Goal: Task Accomplishment & Management: Use online tool/utility

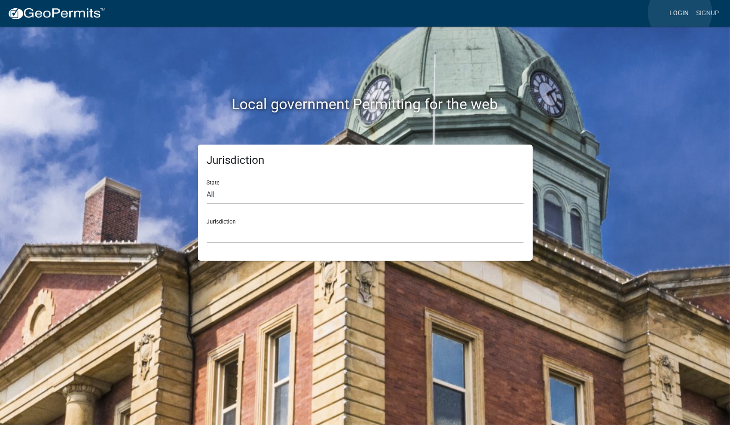
click at [680, 12] on link "Login" at bounding box center [679, 13] width 27 height 17
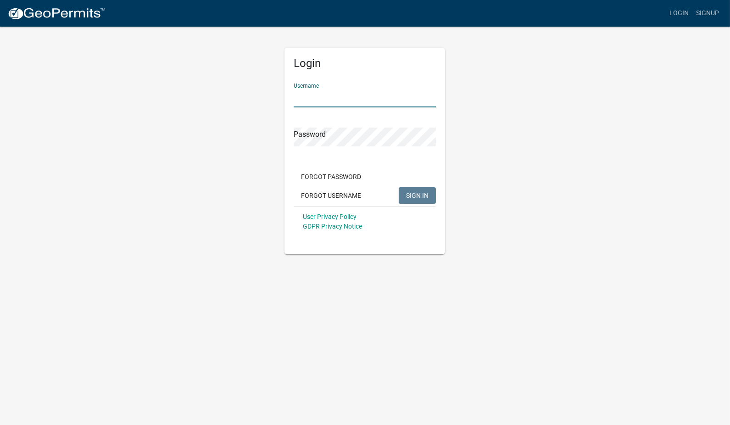
click at [345, 96] on input "Username" at bounding box center [365, 98] width 142 height 19
type input "dswisher"
click at [399, 187] on button "SIGN IN" at bounding box center [417, 195] width 37 height 17
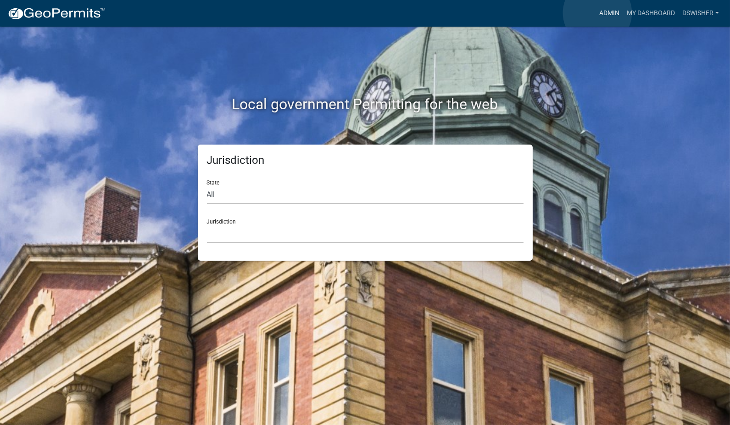
click at [598, 13] on link "Admin" at bounding box center [610, 13] width 28 height 17
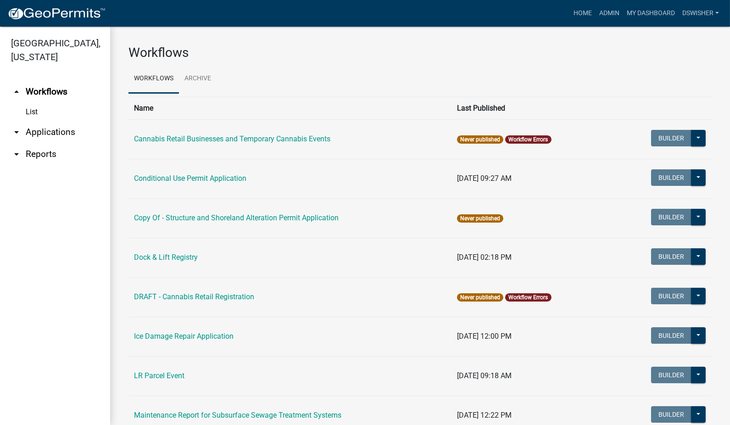
click at [30, 111] on link "List" at bounding box center [55, 112] width 110 height 18
click at [47, 130] on link "arrow_drop_down Applications" at bounding box center [55, 132] width 110 height 22
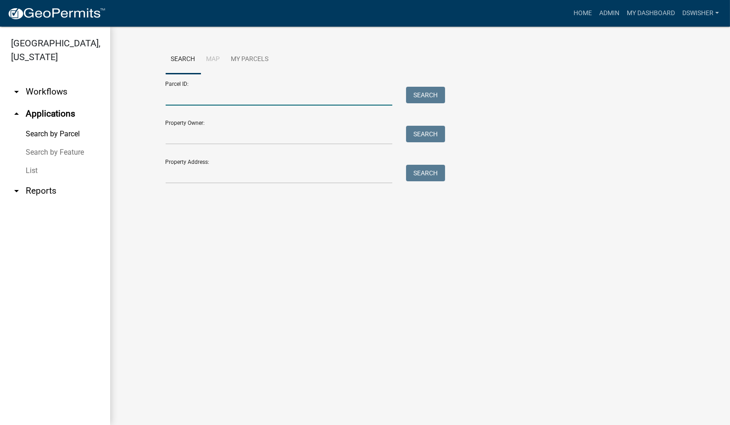
click at [197, 95] on input "Parcel ID:" at bounding box center [279, 96] width 227 height 19
paste input "82000990315000"
click at [429, 95] on button "Search" at bounding box center [425, 95] width 39 height 17
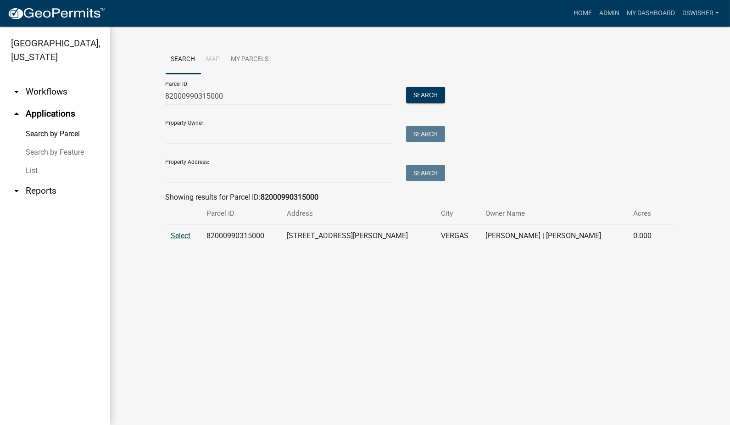
click at [175, 236] on span "Select" at bounding box center [181, 235] width 20 height 9
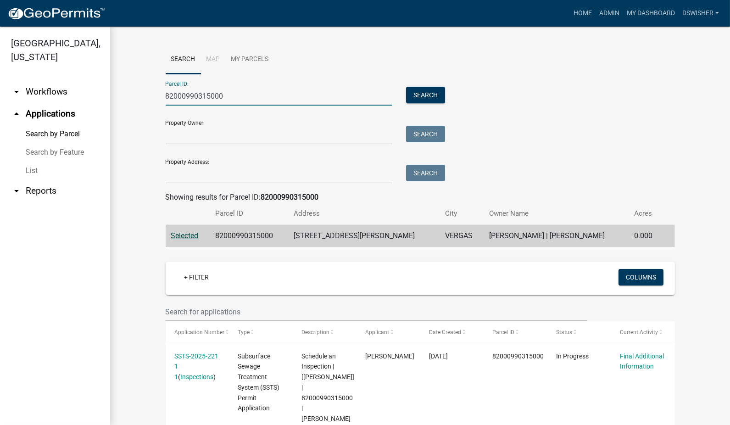
drag, startPoint x: 231, startPoint y: 97, endPoint x: 107, endPoint y: 105, distance: 125.1
click at [107, 105] on div "Otter Tail County, Minnesota arrow_drop_down Workflows List arrow_drop_up Appli…" at bounding box center [365, 226] width 730 height 399
paste input "55000990929"
click at [412, 95] on button "Search" at bounding box center [425, 95] width 39 height 17
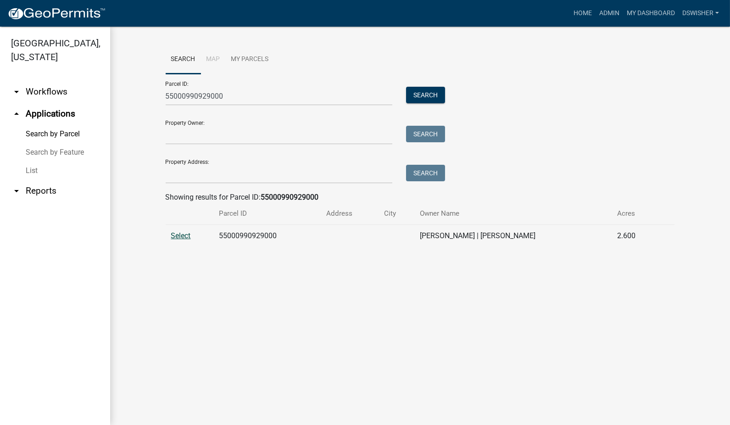
click at [179, 235] on span "Select" at bounding box center [181, 235] width 20 height 9
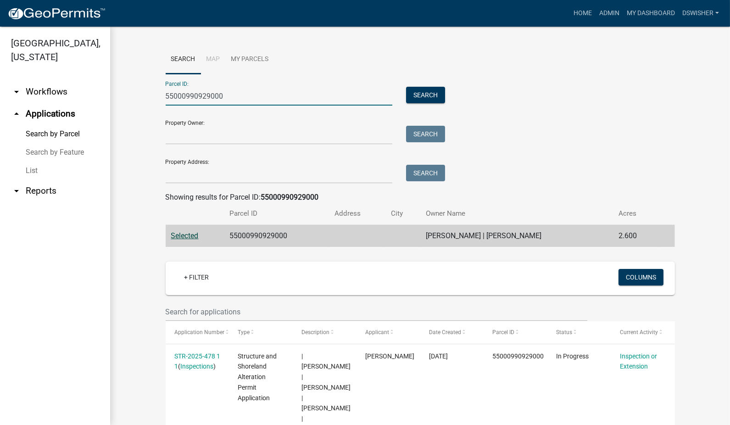
drag, startPoint x: 163, startPoint y: 95, endPoint x: 25, endPoint y: 95, distance: 138.2
click at [25, 95] on div "Otter Tail County, Minnesota arrow_drop_down Workflows List arrow_drop_up Appli…" at bounding box center [365, 226] width 730 height 399
paste input "887"
click at [424, 90] on button "Search" at bounding box center [425, 95] width 39 height 17
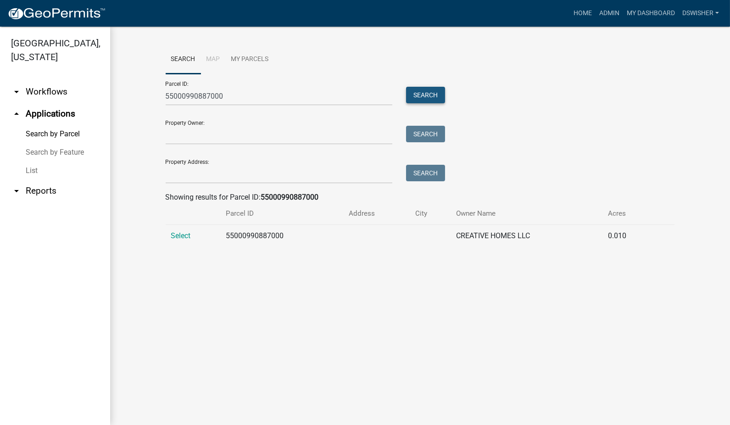
click at [428, 95] on button "Search" at bounding box center [425, 95] width 39 height 17
click at [188, 232] on span "Select" at bounding box center [181, 235] width 20 height 9
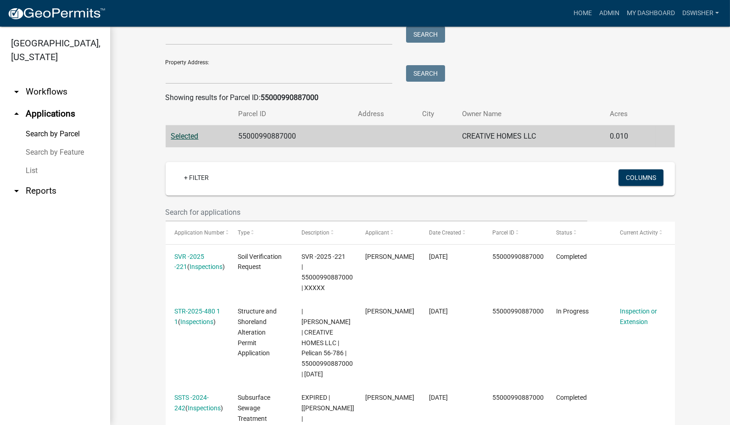
scroll to position [204, 0]
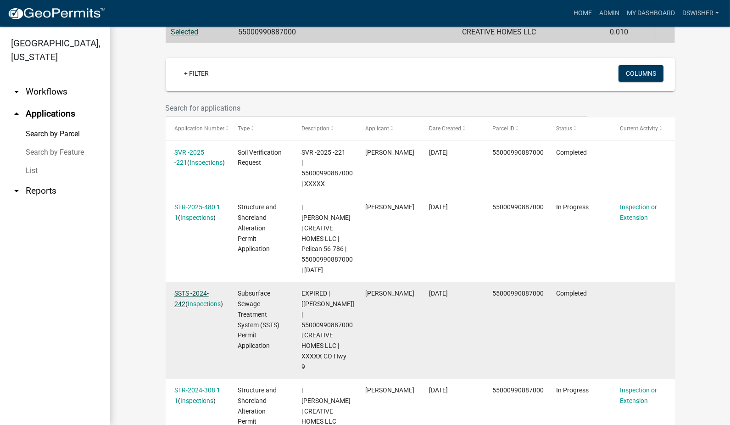
drag, startPoint x: 190, startPoint y: 278, endPoint x: 180, endPoint y: 282, distance: 11.5
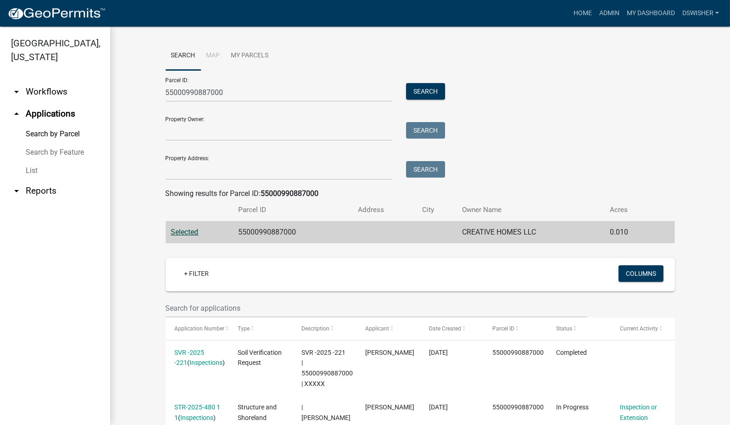
scroll to position [0, 0]
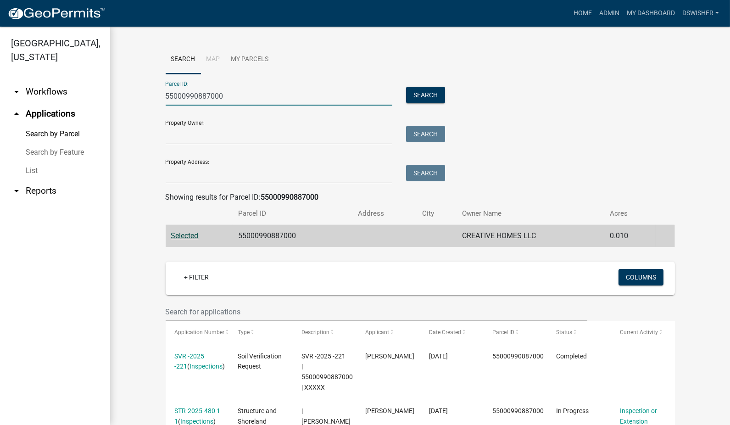
drag, startPoint x: 243, startPoint y: 95, endPoint x: 54, endPoint y: 92, distance: 189.6
click at [54, 92] on div "Otter Tail County, Minnesota arrow_drop_down Workflows List arrow_drop_up Appli…" at bounding box center [365, 226] width 730 height 399
paste input "612"
click at [426, 93] on button "Search" at bounding box center [425, 95] width 39 height 17
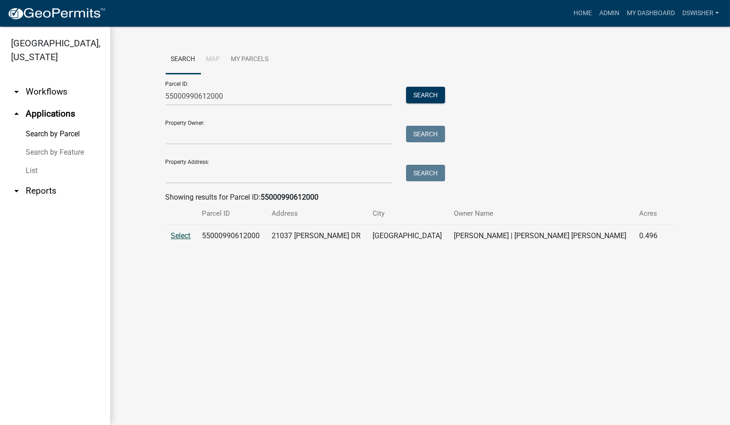
click at [189, 236] on span "Select" at bounding box center [181, 235] width 20 height 9
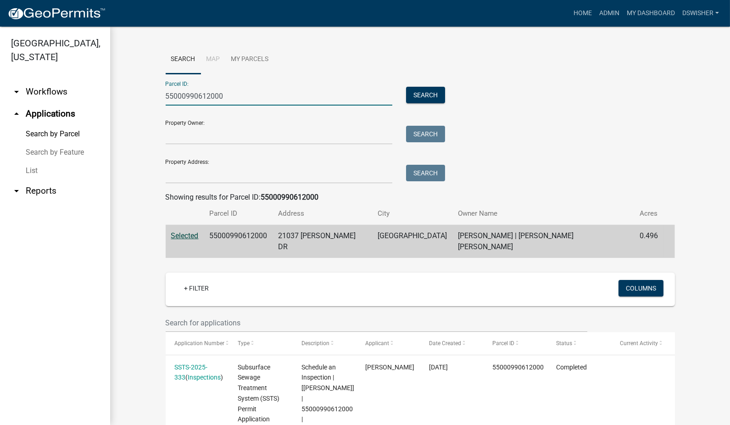
drag, startPoint x: 225, startPoint y: 94, endPoint x: 4, endPoint y: 95, distance: 221.3
click at [0, 95] on html "Internet Explorer does NOT work with GeoPermits. Get a new browser for more sec…" at bounding box center [365, 212] width 730 height 425
paste input "290206004"
click at [423, 93] on button "Search" at bounding box center [425, 95] width 39 height 17
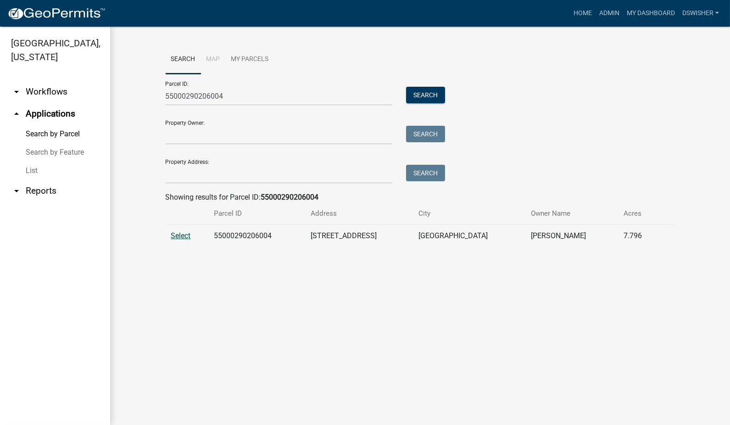
click at [177, 236] on span "Select" at bounding box center [181, 235] width 20 height 9
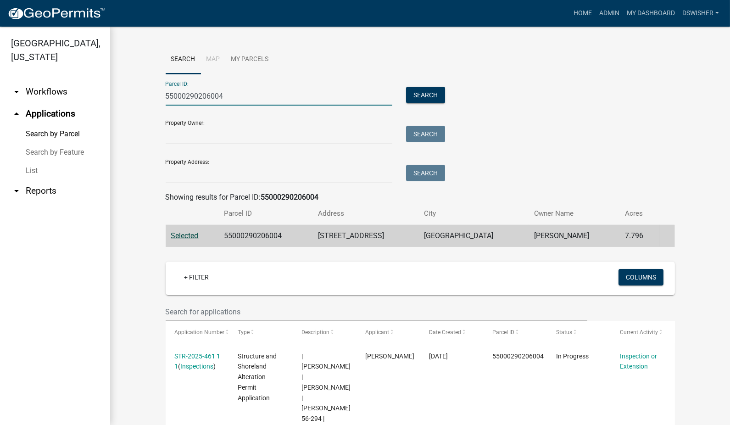
drag, startPoint x: 223, startPoint y: 98, endPoint x: 84, endPoint y: 95, distance: 139.1
click at [84, 95] on div "Otter Tail County, Minnesota arrow_drop_down Workflows List arrow_drop_up Appli…" at bounding box center [365, 226] width 730 height 399
paste input "140105003"
click at [422, 95] on button "Search" at bounding box center [425, 95] width 39 height 17
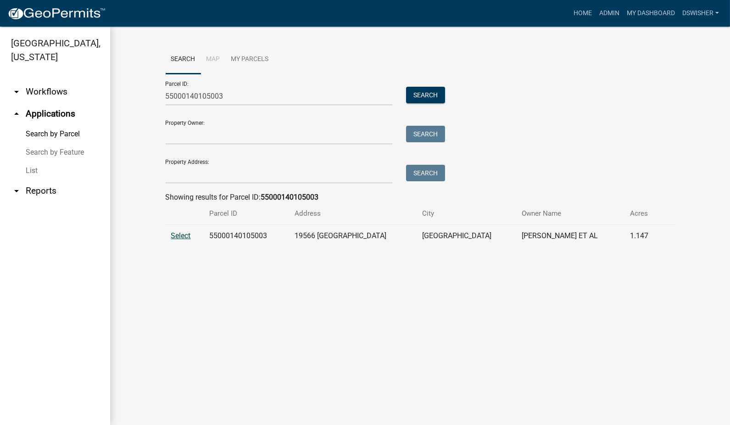
click at [175, 237] on span "Select" at bounding box center [181, 235] width 20 height 9
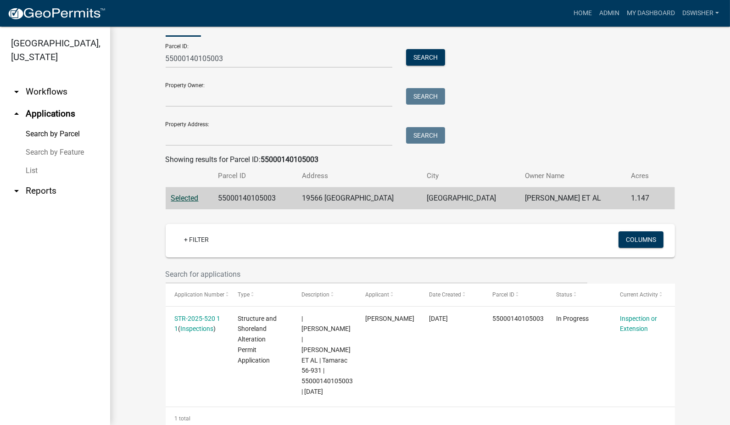
scroll to position [50, 0]
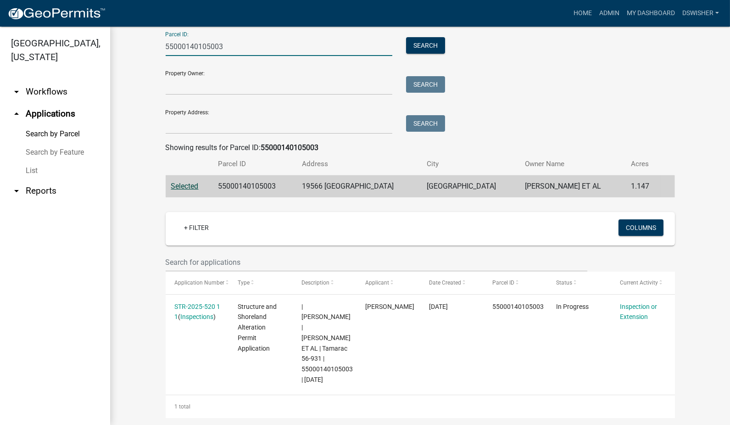
drag, startPoint x: 236, startPoint y: 44, endPoint x: 124, endPoint y: 51, distance: 111.8
click at [124, 51] on div "Search Map My Parcels Parcel ID: 55000140105003 Search Property Owner: Search P…" at bounding box center [420, 207] width 620 height 460
paste input "10071001"
click at [427, 41] on button "Search" at bounding box center [425, 45] width 39 height 17
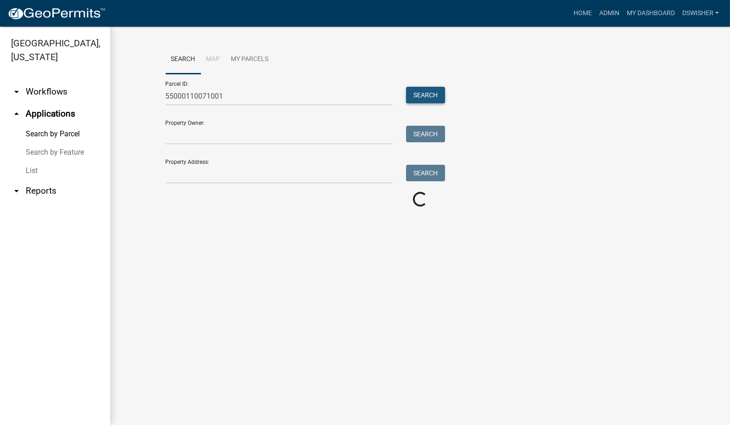
scroll to position [0, 0]
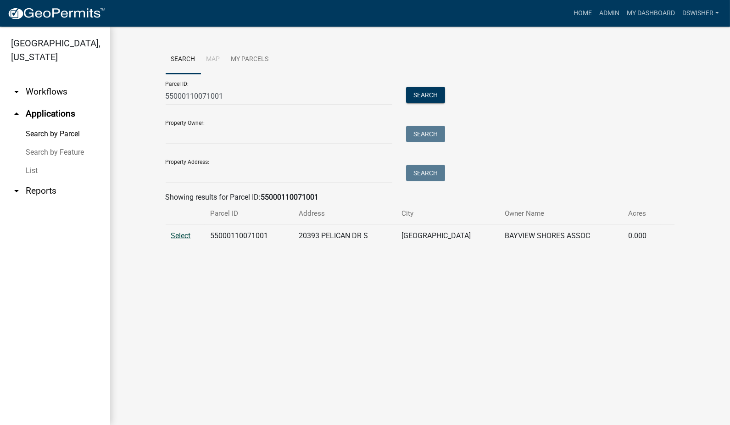
click at [183, 233] on span "Select" at bounding box center [181, 235] width 20 height 9
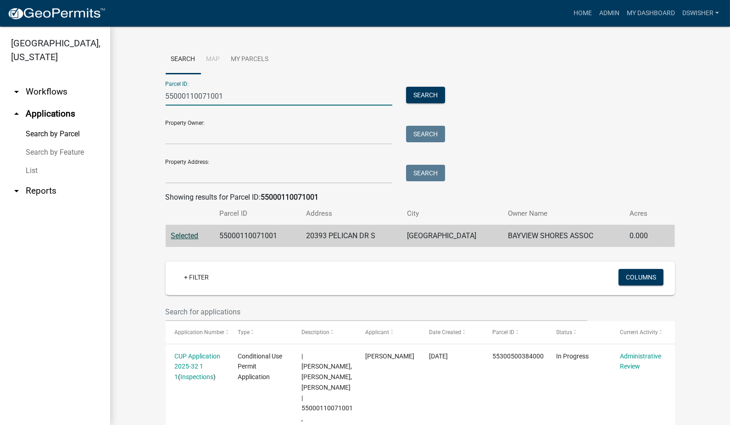
drag, startPoint x: 219, startPoint y: 99, endPoint x: 140, endPoint y: 97, distance: 79.4
paste input "010008005"
click at [433, 88] on button "Search" at bounding box center [425, 95] width 39 height 17
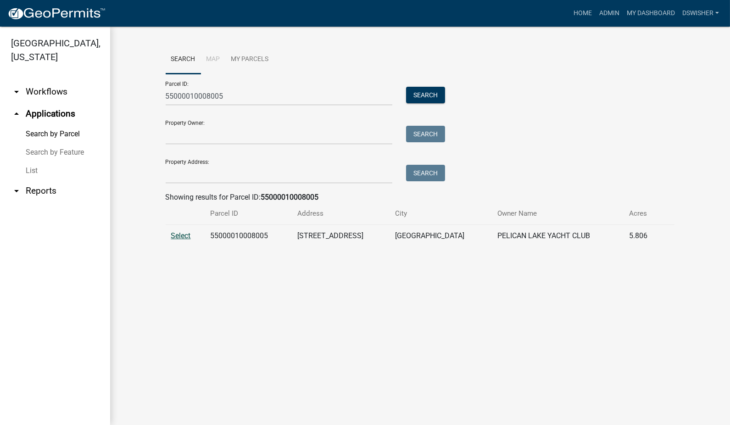
click at [185, 236] on span "Select" at bounding box center [181, 235] width 20 height 9
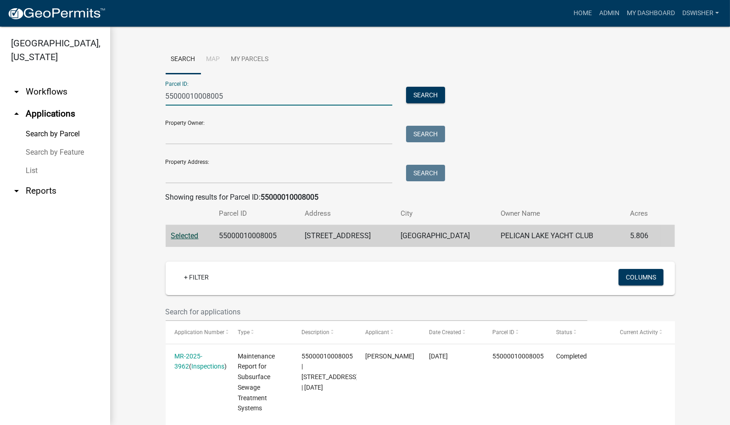
drag, startPoint x: 248, startPoint y: 97, endPoint x: 125, endPoint y: 97, distance: 122.6
paste input "37000991463000"
click at [425, 90] on button "Search" at bounding box center [425, 95] width 39 height 17
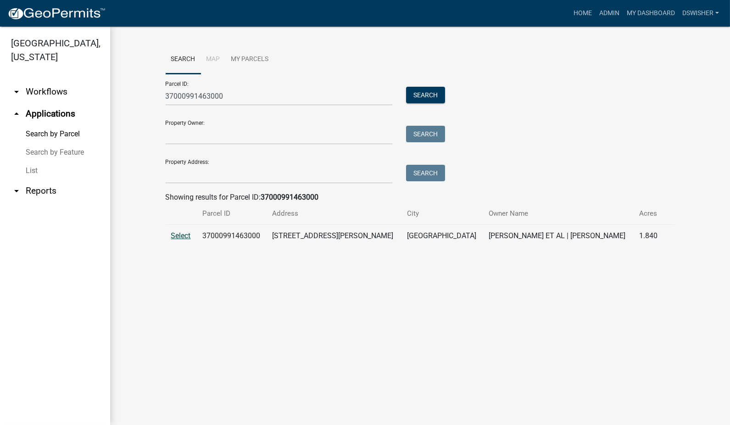
click at [173, 235] on span "Select" at bounding box center [181, 235] width 20 height 9
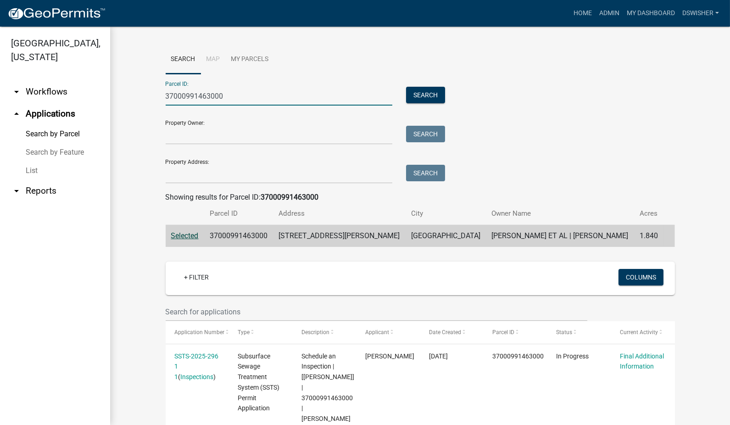
click at [247, 99] on input "37000991463000" at bounding box center [279, 96] width 227 height 19
drag, startPoint x: 248, startPoint y: 97, endPoint x: 64, endPoint y: 101, distance: 184.2
click at [64, 101] on div "Otter Tail County, Minnesota arrow_drop_down Workflows List arrow_drop_up Appli…" at bounding box center [365, 226] width 730 height 399
paste input "22"
click at [426, 94] on button "Search" at bounding box center [425, 95] width 39 height 17
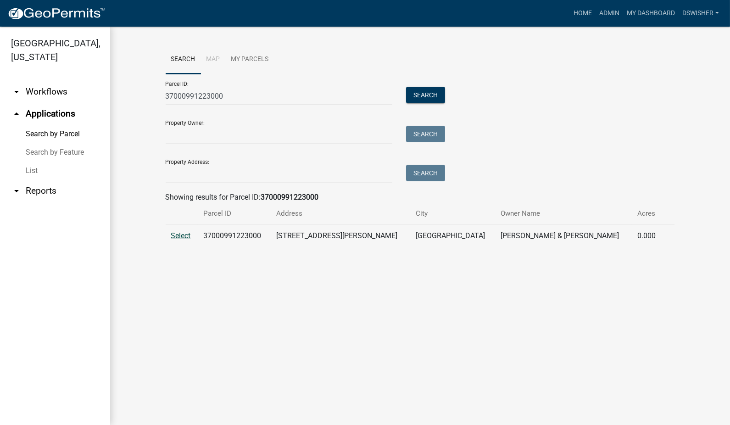
click at [184, 234] on span "Select" at bounding box center [181, 235] width 20 height 9
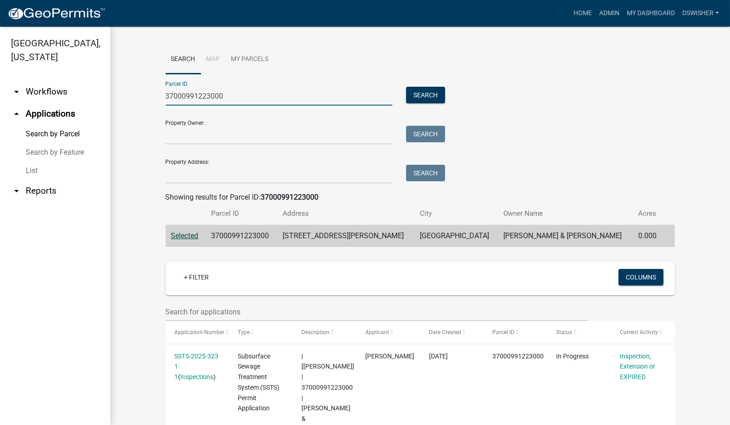
drag, startPoint x: 234, startPoint y: 99, endPoint x: 150, endPoint y: 93, distance: 84.2
click at [150, 93] on wm-workflow-application-search-view "Search Map My Parcels Parcel ID: 37000991223000 Search Property Owner: Search P…" at bounding box center [421, 396] width 584 height 702
paste input "0984"
click at [413, 93] on button "Search" at bounding box center [425, 95] width 39 height 17
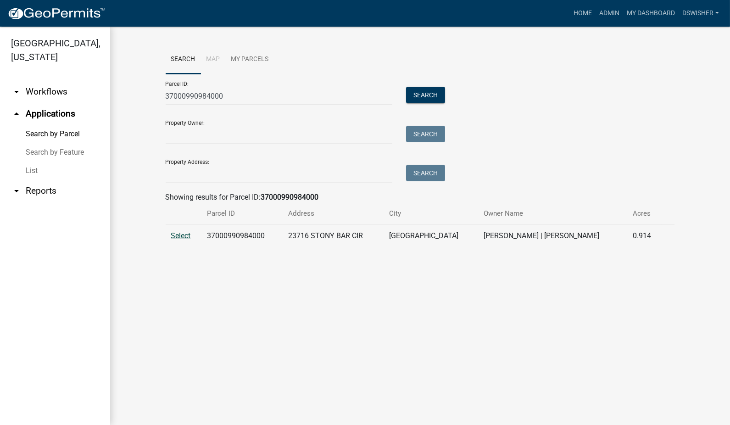
click at [176, 235] on span "Select" at bounding box center [181, 235] width 20 height 9
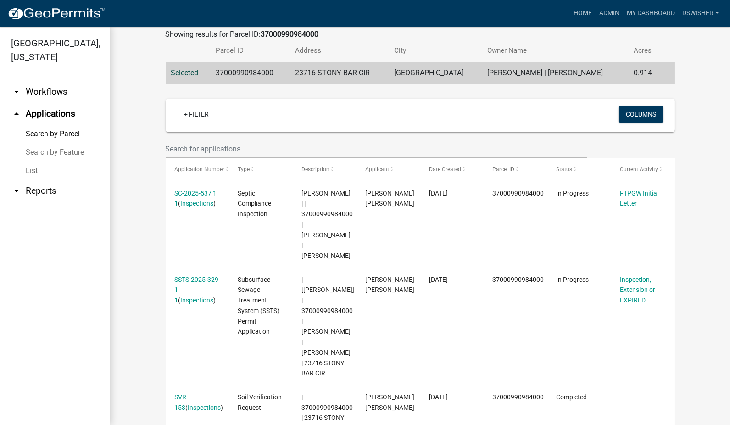
scroll to position [8, 0]
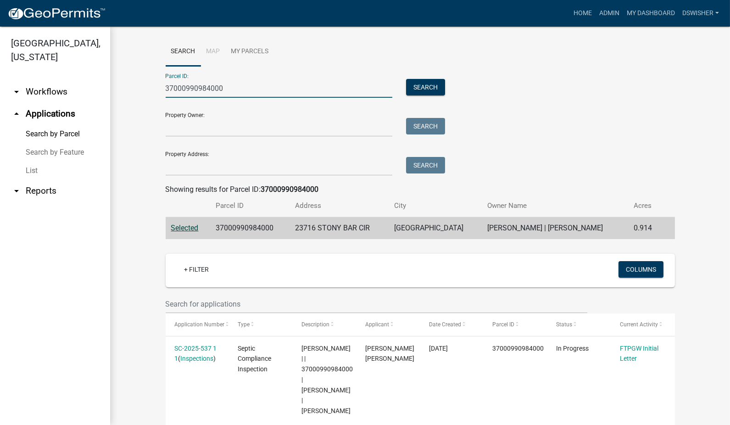
drag, startPoint x: 232, startPoint y: 89, endPoint x: 63, endPoint y: 88, distance: 169.0
click at [63, 88] on div "Otter Tail County, Minnesota arrow_drop_down Workflows List arrow_drop_up Appli…" at bounding box center [365, 226] width 730 height 399
paste input "631"
click at [425, 86] on button "Search" at bounding box center [425, 87] width 39 height 17
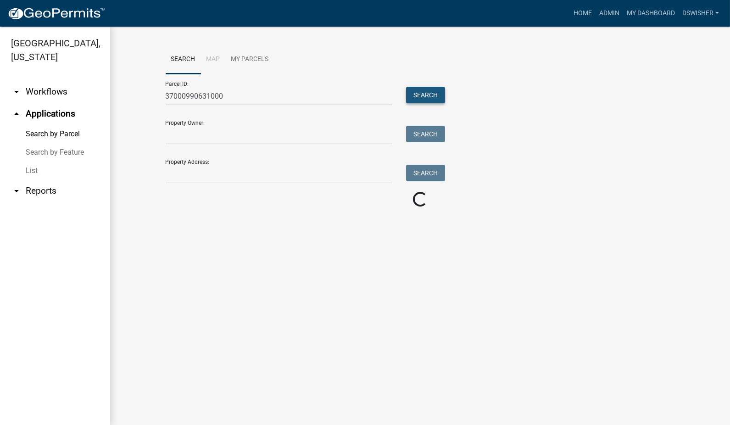
scroll to position [0, 0]
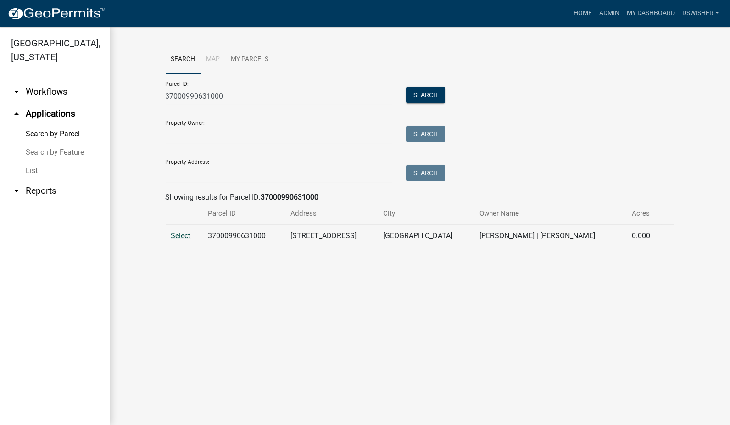
click at [182, 237] on span "Select" at bounding box center [181, 235] width 20 height 9
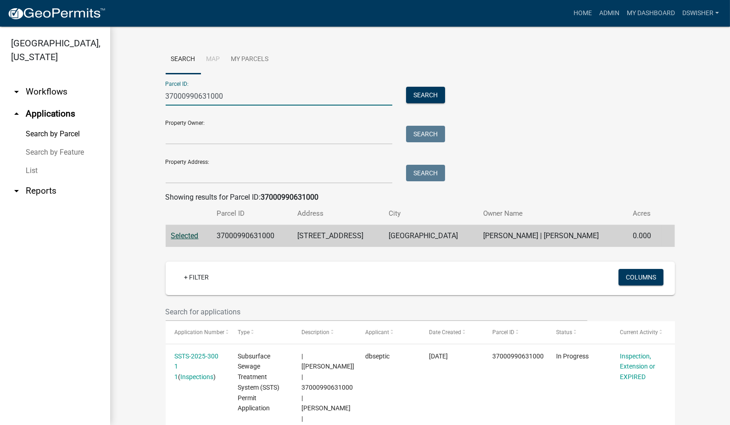
drag, startPoint x: 232, startPoint y: 94, endPoint x: 62, endPoint y: 94, distance: 169.4
click at [63, 94] on div "Otter Tail County, Minnesota arrow_drop_down Workflows List arrow_drop_up Appli…" at bounding box center [365, 226] width 730 height 399
paste input "404"
click at [429, 94] on button "Search" at bounding box center [425, 95] width 39 height 17
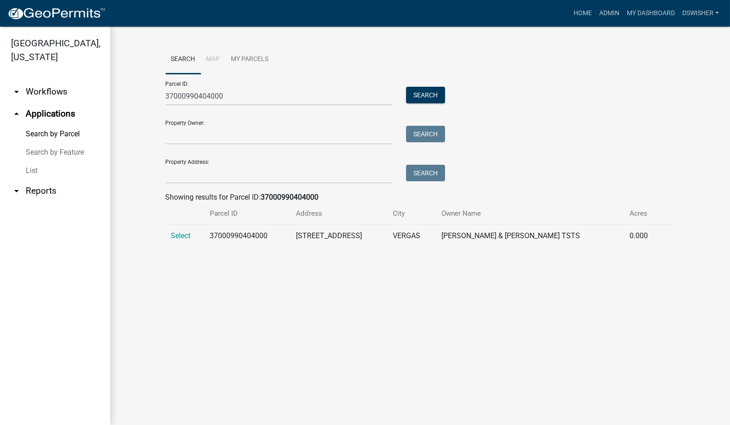
click at [175, 230] on td "Select" at bounding box center [185, 236] width 39 height 22
click at [178, 236] on span "Select" at bounding box center [181, 235] width 20 height 9
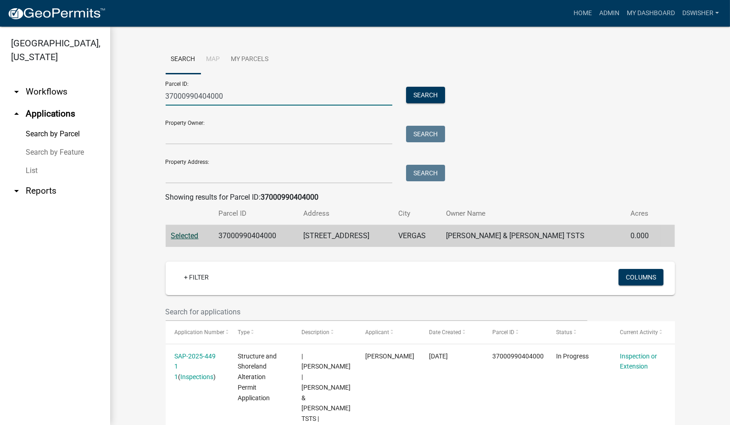
drag, startPoint x: 228, startPoint y: 97, endPoint x: 54, endPoint y: 103, distance: 174.1
click at [54, 103] on div "Otter Tail County, Minnesota arrow_drop_down Workflows List arrow_drop_up Appli…" at bounding box center [365, 226] width 730 height 399
paste input "31"
click at [432, 95] on button "Search" at bounding box center [425, 95] width 39 height 17
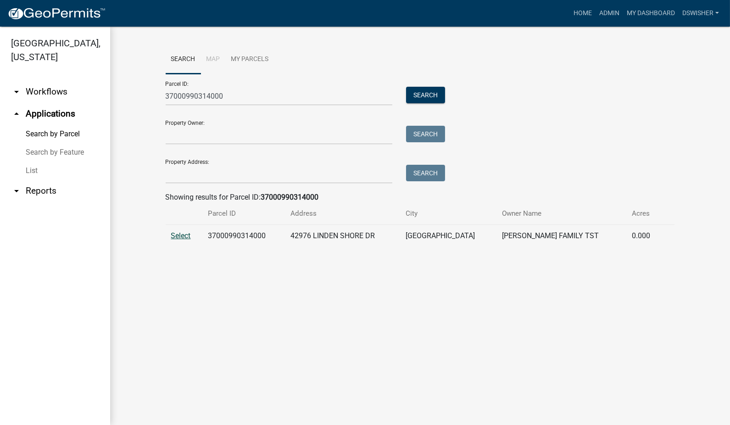
click at [184, 236] on span "Select" at bounding box center [181, 235] width 20 height 9
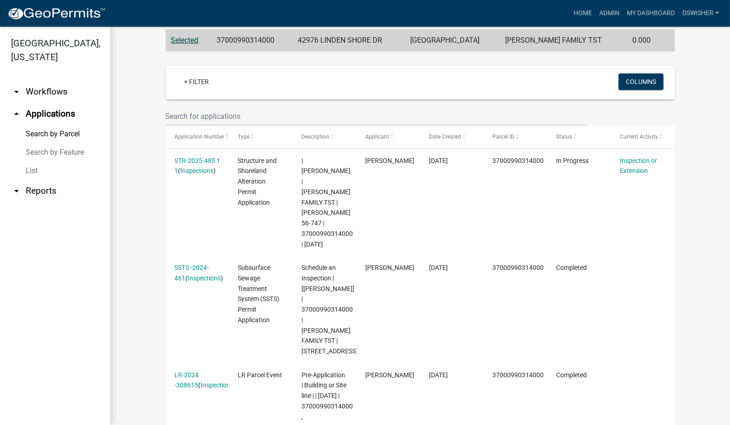
scroll to position [204, 0]
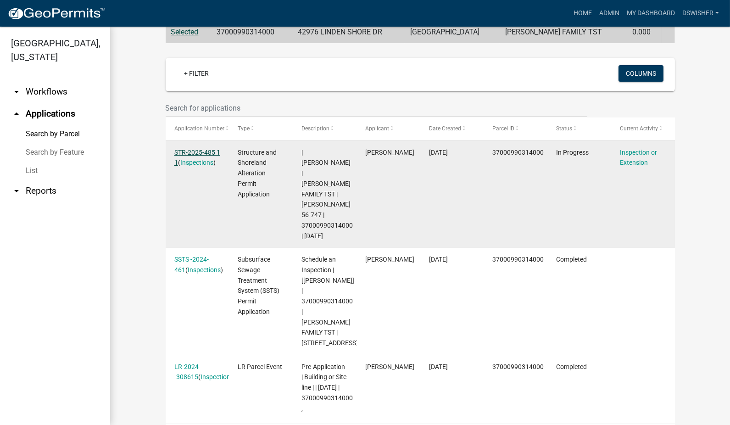
drag, startPoint x: 195, startPoint y: 147, endPoint x: 183, endPoint y: 153, distance: 13.8
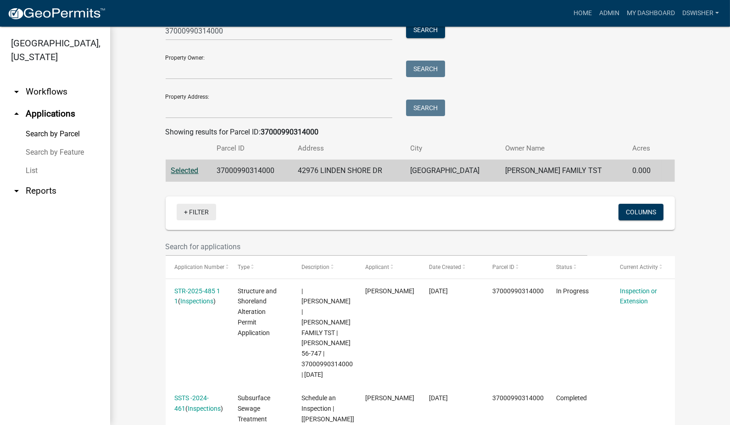
scroll to position [0, 0]
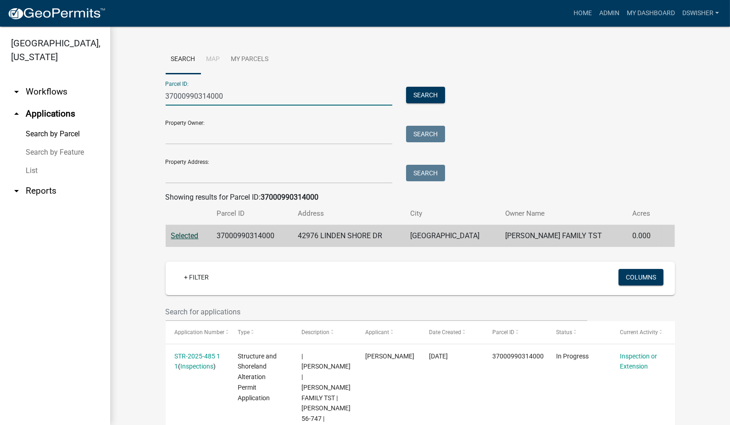
drag, startPoint x: 235, startPoint y: 97, endPoint x: 110, endPoint y: 94, distance: 124.5
click at [110, 94] on div "Search Map My Parcels Parcel ID: 37000990314000 Search Property Owner: Search P…" at bounding box center [420, 348] width 620 height 642
paste input "100054016"
click at [423, 100] on button "Search" at bounding box center [425, 95] width 39 height 17
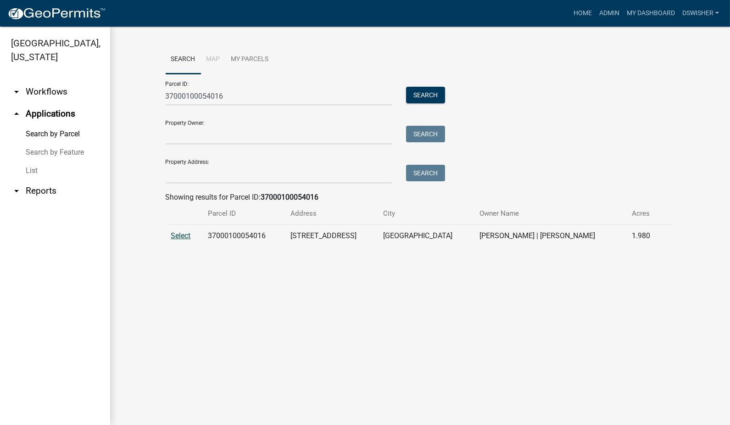
click at [175, 234] on span "Select" at bounding box center [181, 235] width 20 height 9
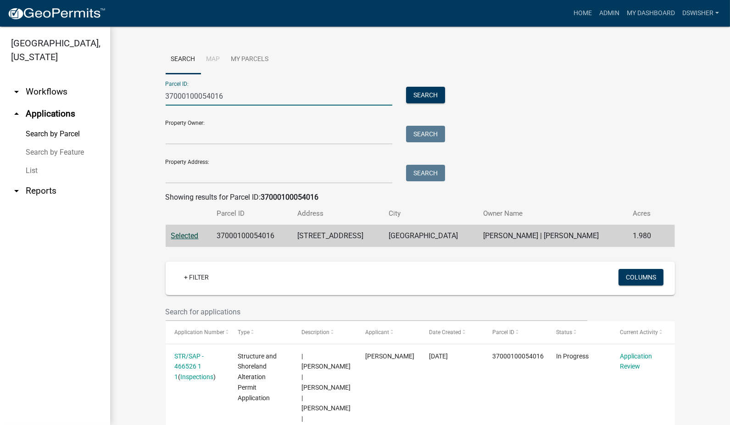
drag, startPoint x: 228, startPoint y: 95, endPoint x: 84, endPoint y: 100, distance: 143.3
click at [84, 100] on div "Otter Tail County, Minnesota arrow_drop_down Workflows List arrow_drop_up Appli…" at bounding box center [365, 226] width 730 height 399
paste input "17000992066000"
click at [421, 95] on button "Search" at bounding box center [425, 95] width 39 height 17
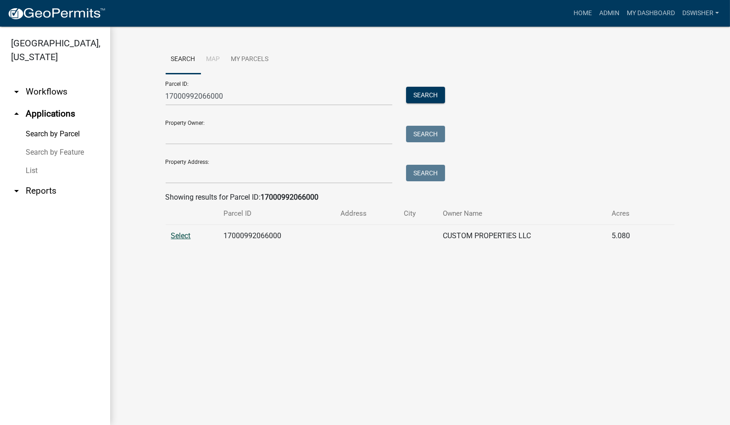
click at [177, 234] on span "Select" at bounding box center [181, 235] width 20 height 9
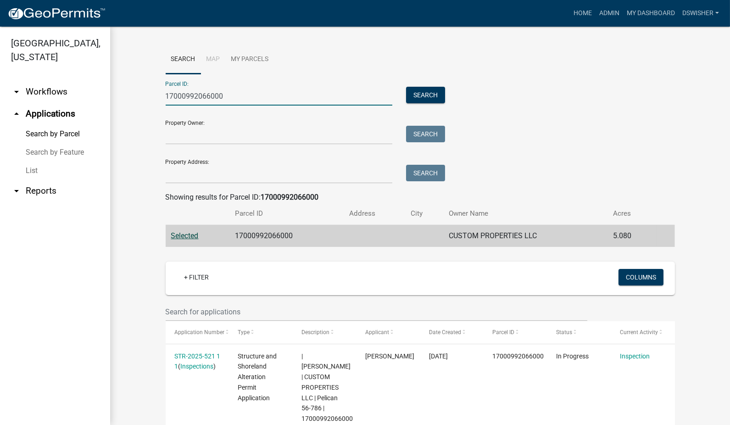
drag, startPoint x: 230, startPoint y: 95, endPoint x: 0, endPoint y: 113, distance: 231.1
click at [0, 112] on html "Internet Explorer does NOT work with GeoPermits. Get a new browser for more sec…" at bounding box center [365, 212] width 730 height 425
paste input "078"
click at [419, 97] on button "Search" at bounding box center [425, 95] width 39 height 17
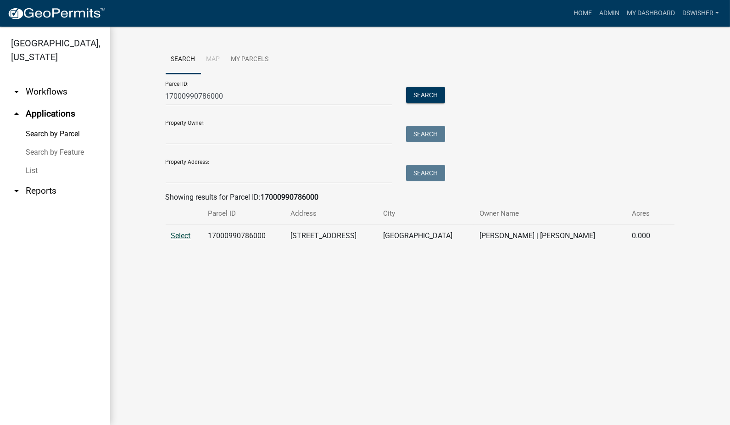
click at [180, 237] on span "Select" at bounding box center [181, 235] width 20 height 9
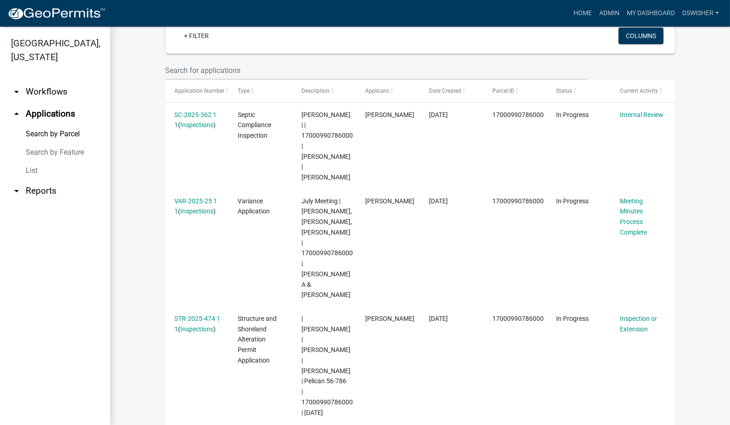
scroll to position [253, 0]
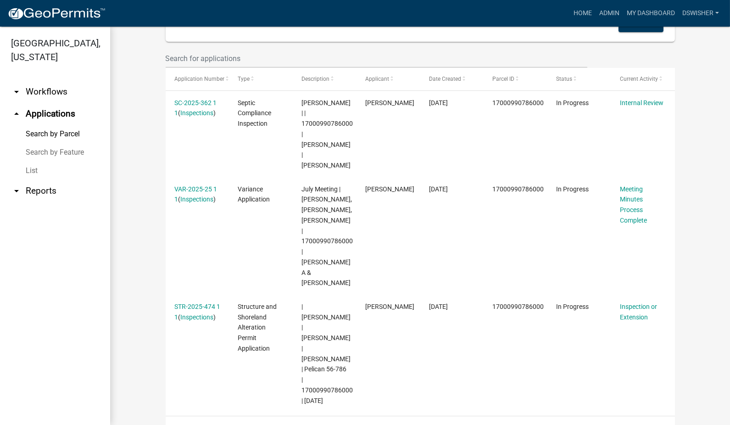
click at [143, 162] on wm-workflow-application-search-view "Search Map My Parcels Parcel ID: 17000990786000 Search Property Owner: Search P…" at bounding box center [421, 115] width 584 height 647
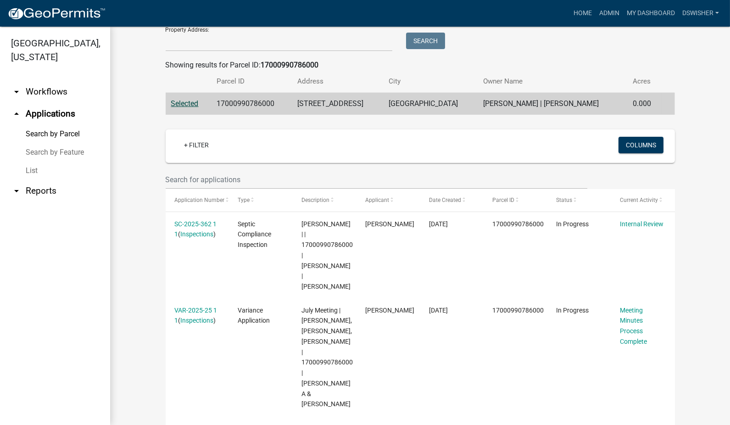
scroll to position [0, 0]
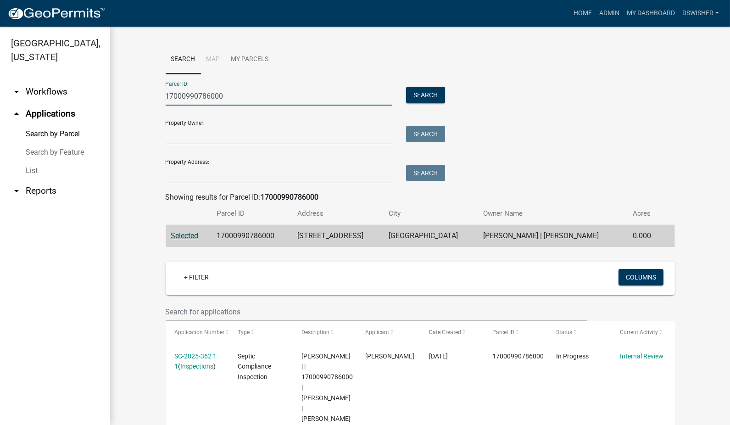
drag, startPoint x: 236, startPoint y: 92, endPoint x: 7, endPoint y: 94, distance: 228.7
click at [7, 94] on div "Otter Tail County, Minnesota arrow_drop_down Workflows List arrow_drop_up Appli…" at bounding box center [365, 226] width 730 height 399
paste input "23"
click at [423, 98] on button "Search" at bounding box center [425, 95] width 39 height 17
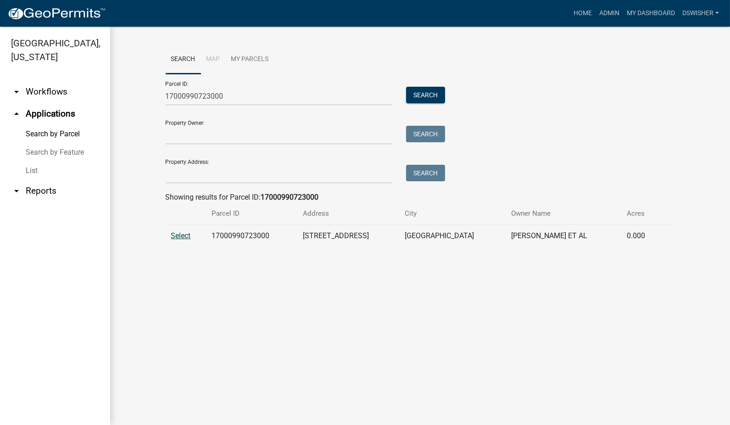
click at [174, 236] on span "Select" at bounding box center [181, 235] width 20 height 9
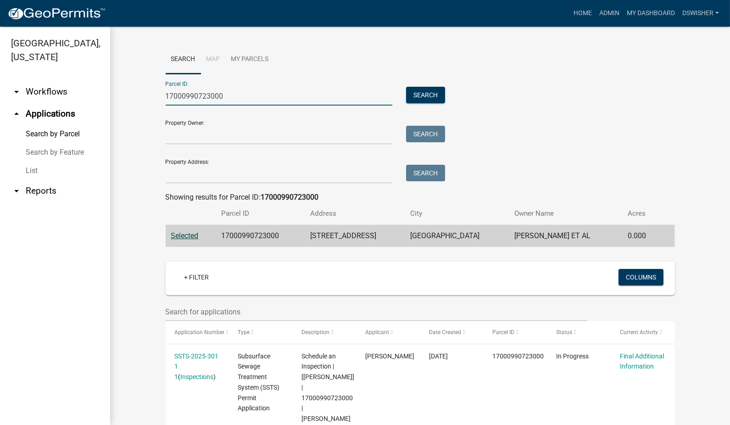
drag, startPoint x: 244, startPoint y: 93, endPoint x: 25, endPoint y: 100, distance: 219.1
click at [40, 96] on div "Otter Tail County, Minnesota arrow_drop_down Workflows List arrow_drop_up Appli…" at bounding box center [365, 226] width 730 height 399
paste input "417"
click at [436, 96] on button "Search" at bounding box center [425, 95] width 39 height 17
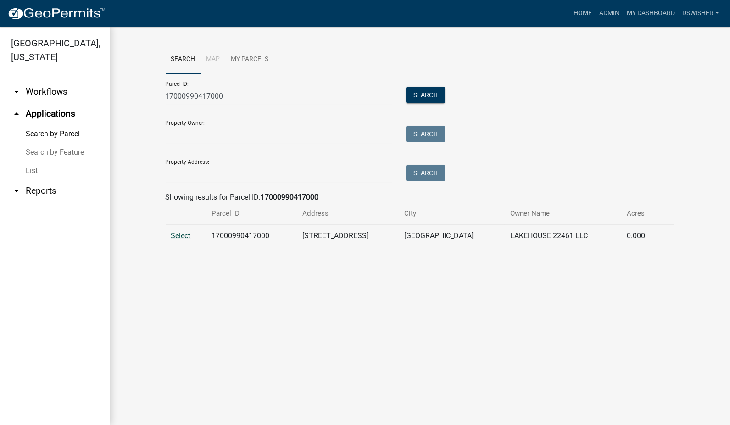
click at [185, 234] on span "Select" at bounding box center [181, 235] width 20 height 9
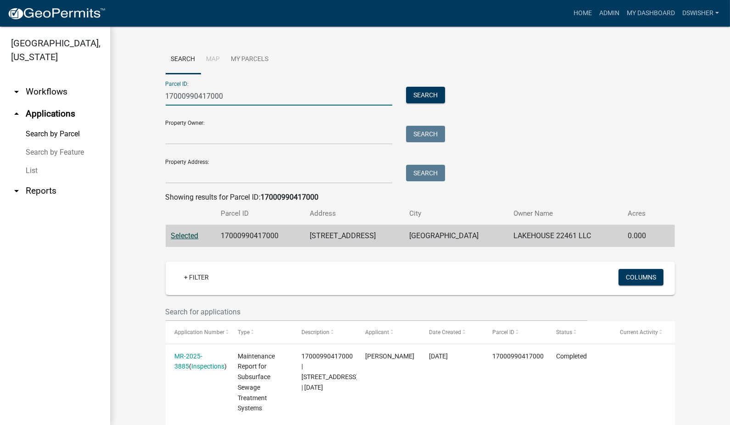
drag, startPoint x: 231, startPoint y: 95, endPoint x: 0, endPoint y: 99, distance: 231.0
click at [0, 97] on html "Internet Explorer does NOT work with GeoPermits. Get a new browser for more sec…" at bounding box center [365, 212] width 730 height 425
paste input "340392"
click at [416, 90] on button "Search" at bounding box center [425, 95] width 39 height 17
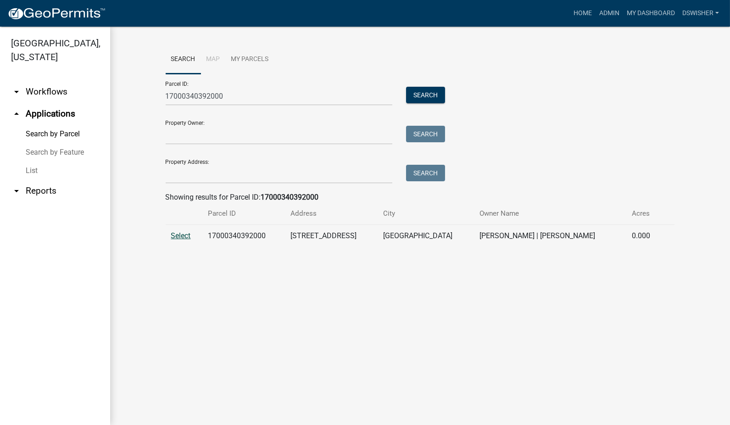
click at [180, 236] on span "Select" at bounding box center [181, 235] width 20 height 9
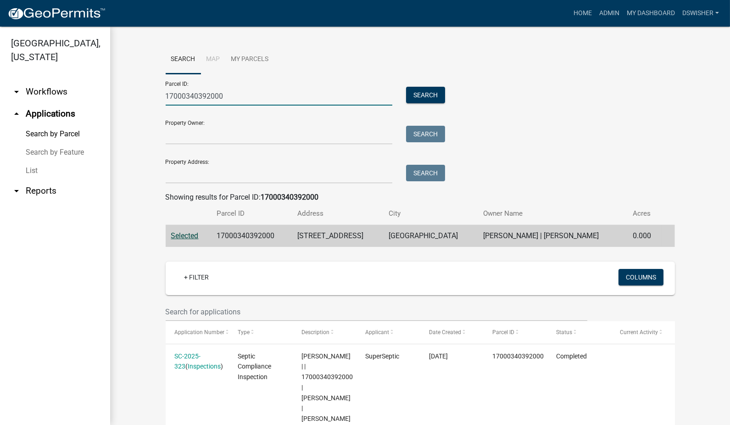
drag, startPoint x: 240, startPoint y: 95, endPoint x: 87, endPoint y: 93, distance: 152.5
click at [87, 93] on div "Otter Tail County, Minnesota arrow_drop_down Workflows List arrow_drop_up Appli…" at bounding box center [365, 226] width 730 height 399
paste input "20375009"
click at [410, 99] on button "Search" at bounding box center [425, 95] width 39 height 17
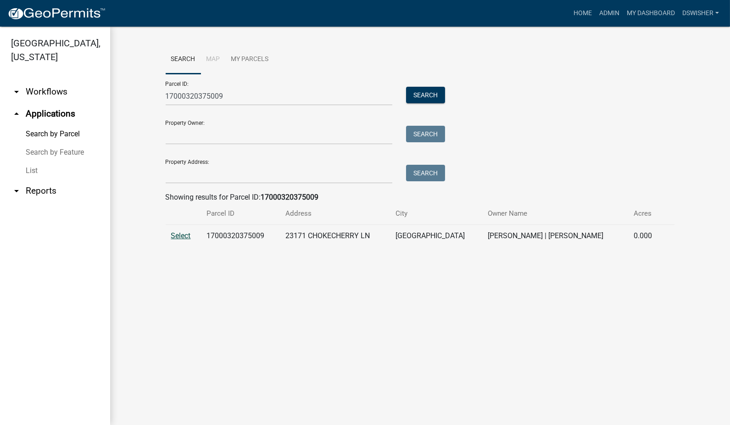
click at [182, 238] on span "Select" at bounding box center [181, 235] width 20 height 9
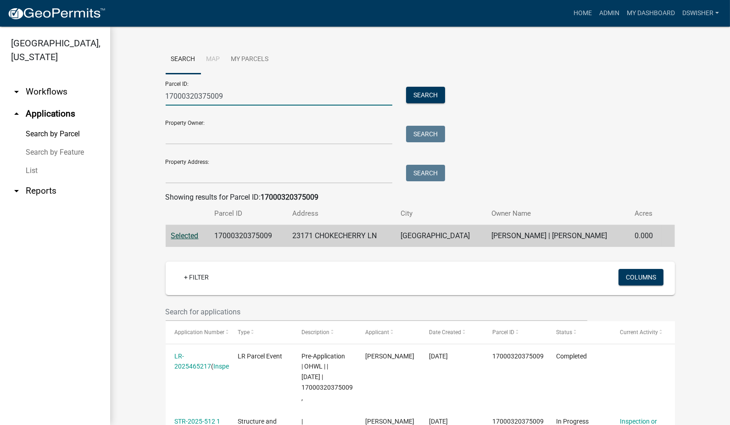
drag, startPoint x: 13, startPoint y: 96, endPoint x: 0, endPoint y: 99, distance: 13.1
click at [0, 100] on html "Internet Explorer does NOT work with GeoPermits. Get a new browser for more sec…" at bounding box center [365, 212] width 730 height 425
paste input "260331002"
click at [435, 95] on button "Search" at bounding box center [425, 95] width 39 height 17
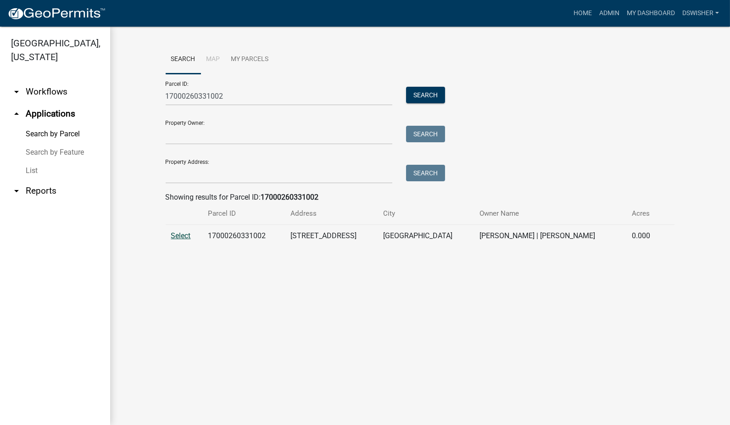
click at [179, 237] on span "Select" at bounding box center [181, 235] width 20 height 9
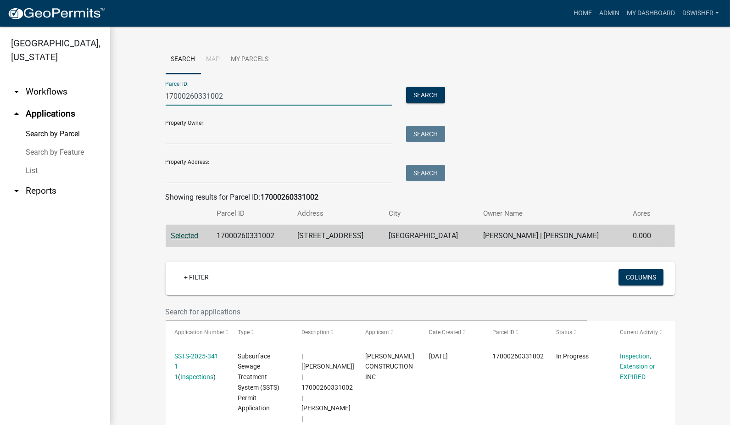
drag, startPoint x: 238, startPoint y: 94, endPoint x: 37, endPoint y: 94, distance: 201.1
click at [37, 94] on div "Otter Tail County, Minnesota arrow_drop_down Workflows List arrow_drop_up Appli…" at bounding box center [365, 226] width 730 height 399
paste input "20301800"
click at [427, 93] on button "Search" at bounding box center [425, 95] width 39 height 17
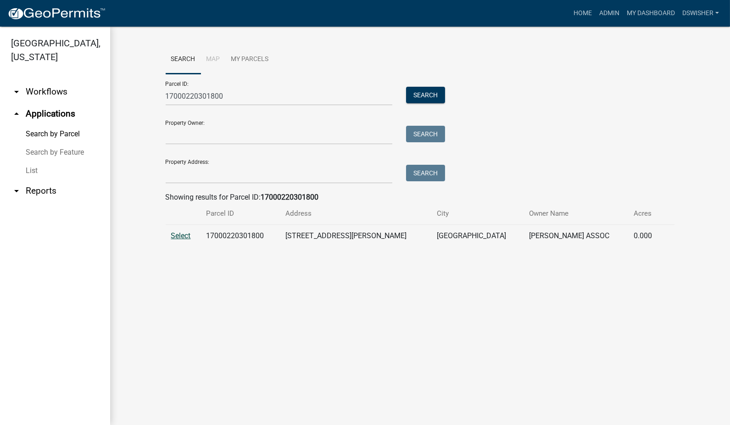
click at [185, 233] on span "Select" at bounding box center [181, 235] width 20 height 9
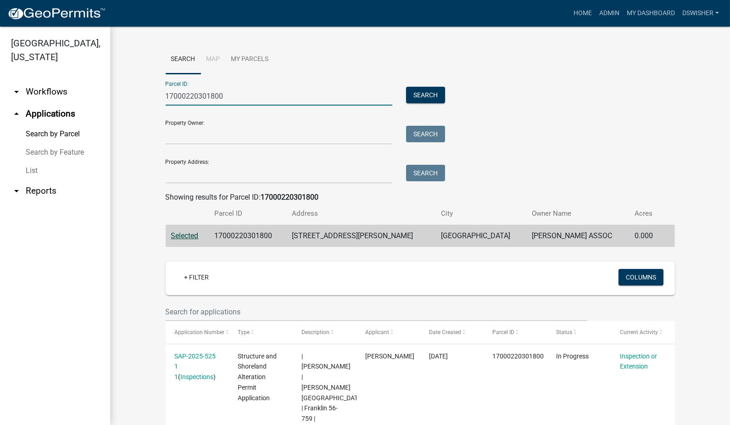
drag, startPoint x: 232, startPoint y: 95, endPoint x: 135, endPoint y: 95, distance: 96.9
paste input "10284001"
click at [432, 90] on button "Search" at bounding box center [425, 95] width 39 height 17
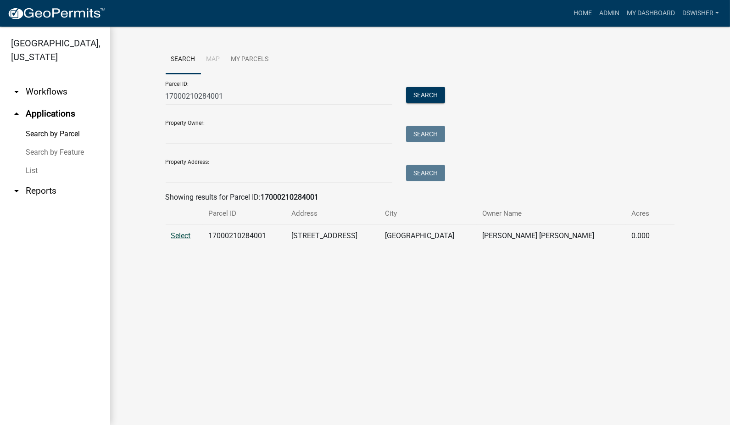
click at [176, 237] on span "Select" at bounding box center [181, 235] width 20 height 9
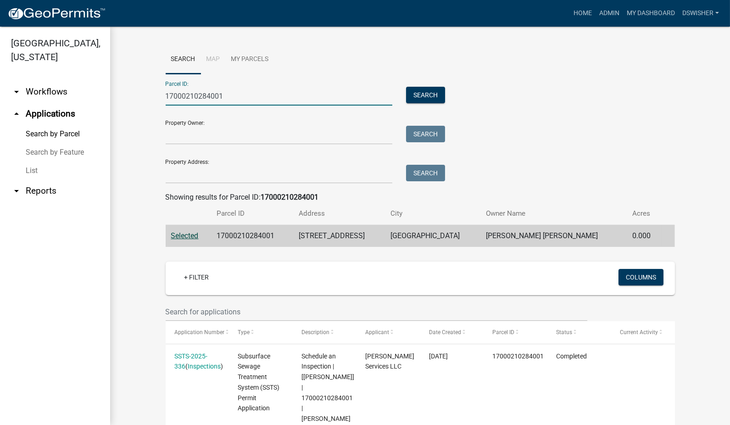
drag, startPoint x: 229, startPoint y: 92, endPoint x: -2, endPoint y: 124, distance: 233.1
click at [0, 124] on html "Internet Explorer does NOT work with GeoPermits. Get a new browser for more sec…" at bounding box center [365, 212] width 730 height 425
paste input "030045000"
type input "17000030045000"
click at [433, 93] on button "Search" at bounding box center [425, 95] width 39 height 17
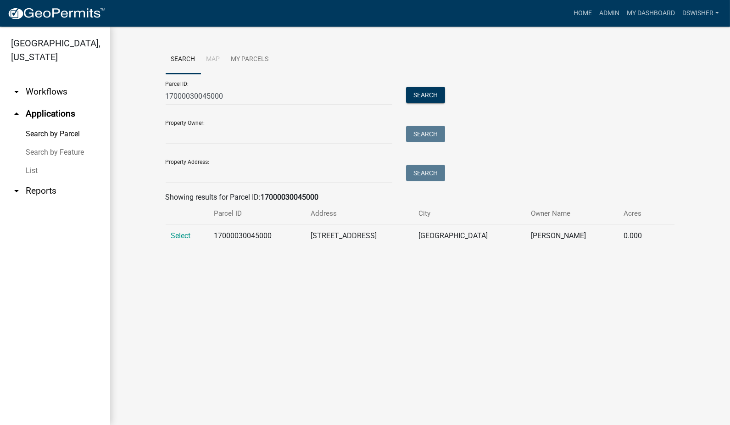
click at [185, 230] on td "Select" at bounding box center [187, 236] width 43 height 22
click at [187, 234] on span "Select" at bounding box center [181, 235] width 20 height 9
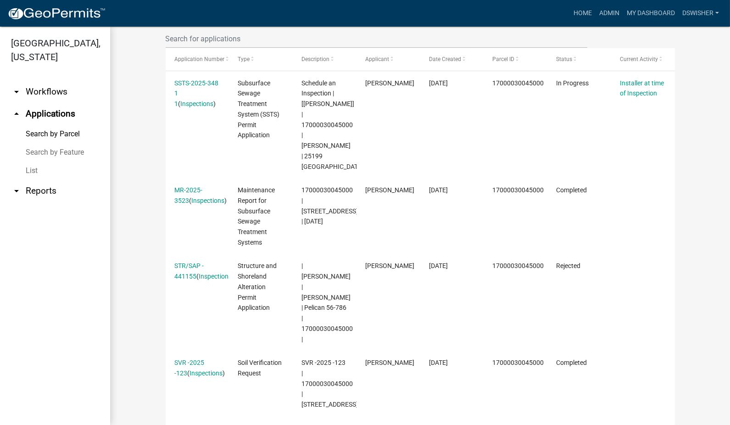
scroll to position [256, 0]
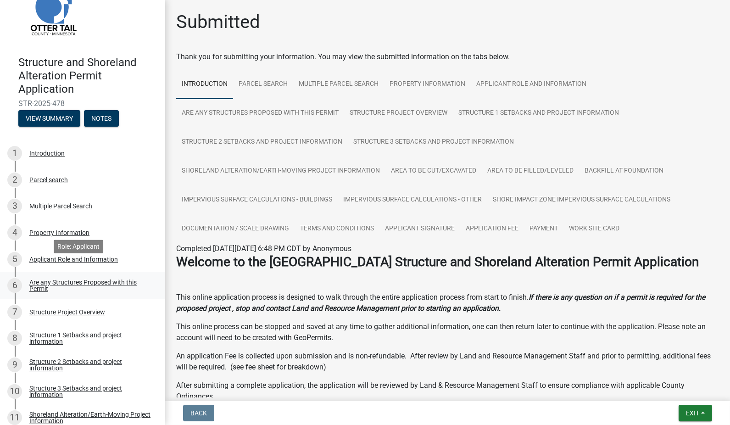
scroll to position [51, 0]
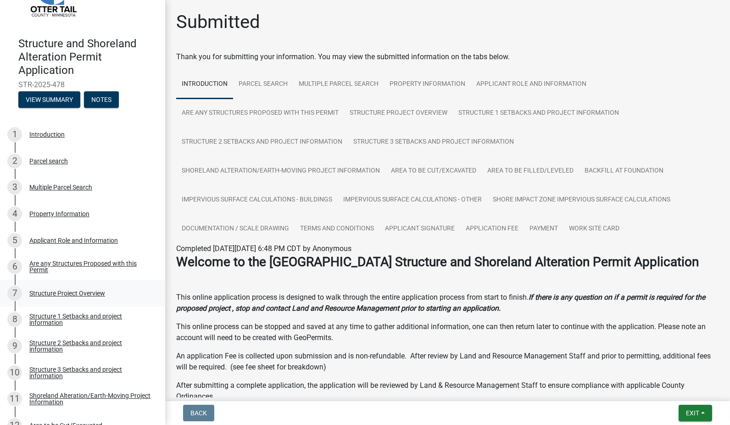
click at [72, 295] on div "Structure Project Overview" at bounding box center [67, 293] width 76 height 6
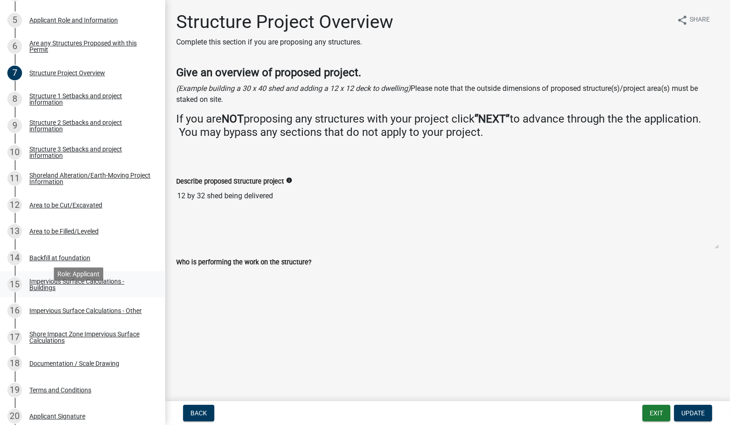
scroll to position [306, 0]
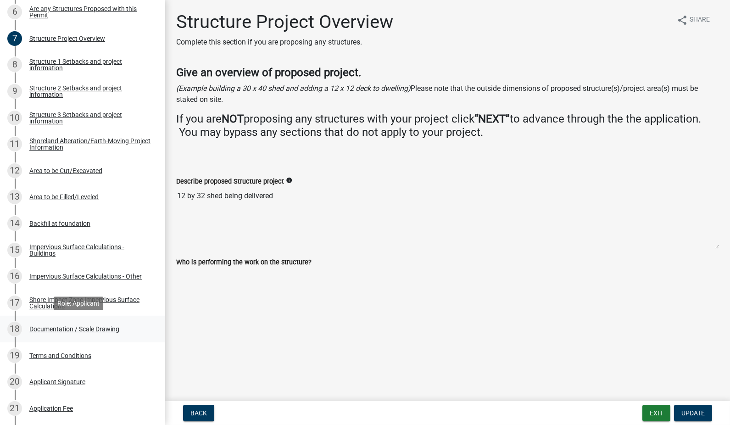
click at [73, 326] on div "Documentation / Scale Drawing" at bounding box center [74, 329] width 90 height 6
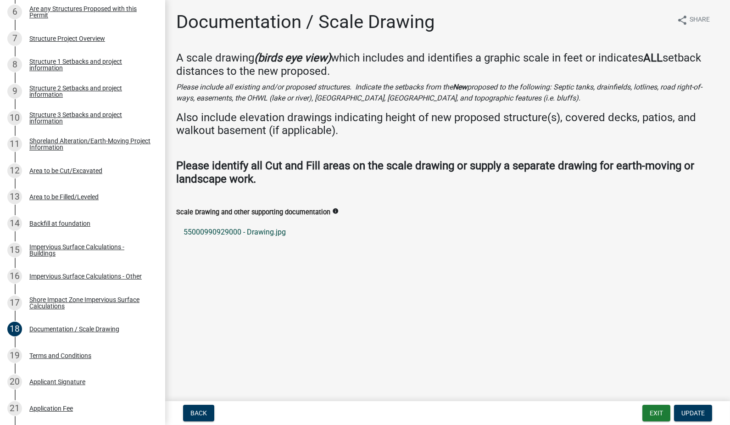
click at [266, 236] on link "55000990929000 - Drawing.jpg" at bounding box center [447, 232] width 543 height 22
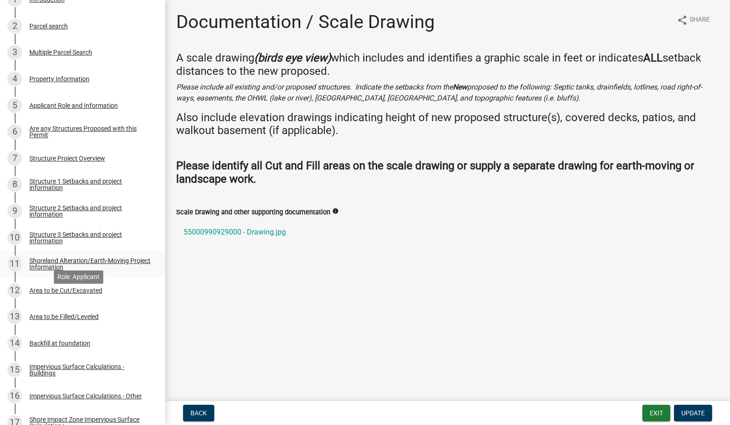
scroll to position [153, 0]
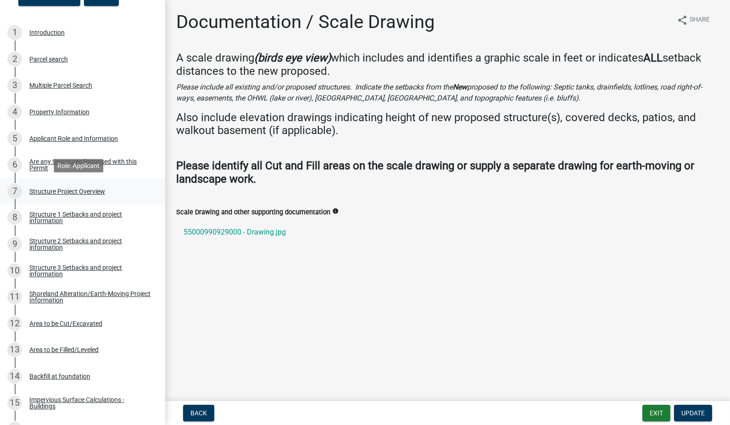
click at [77, 190] on div "Structure Project Overview" at bounding box center [67, 191] width 76 height 6
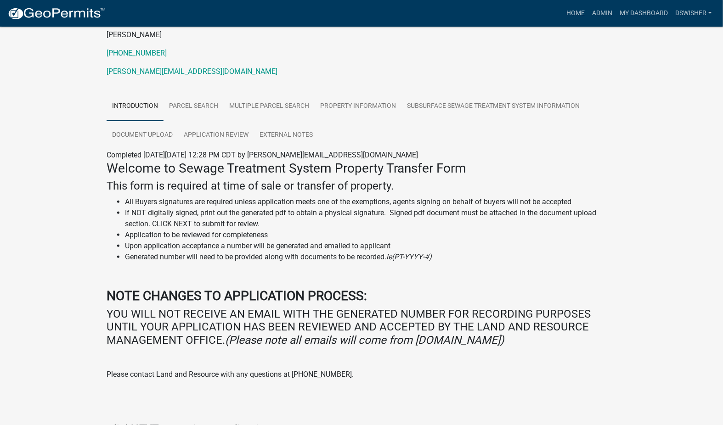
scroll to position [102, 0]
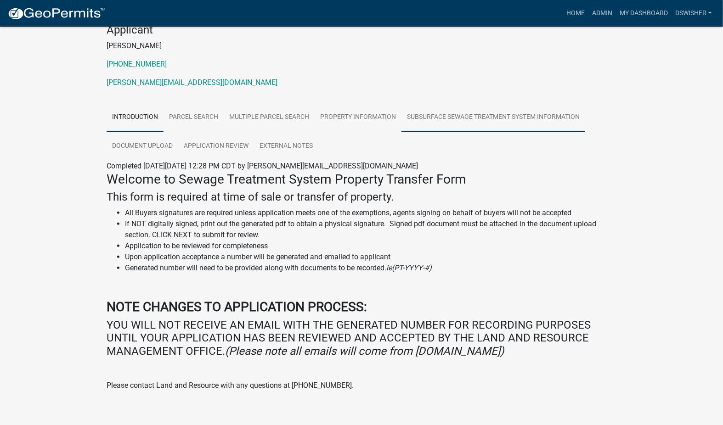
click at [449, 116] on link "Subsurface Sewage Treatment System Information" at bounding box center [493, 117] width 184 height 29
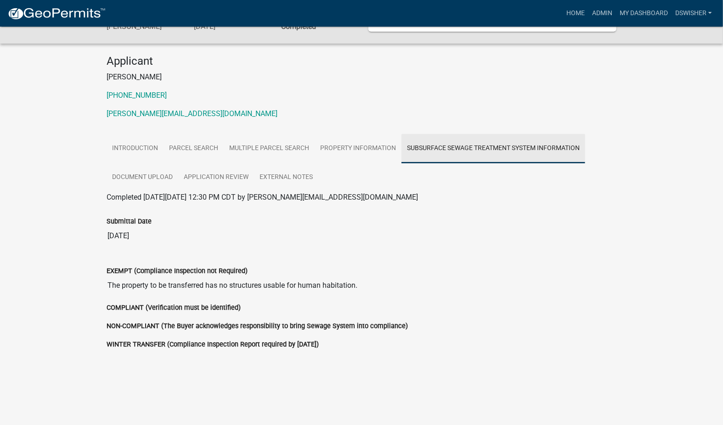
scroll to position [69, 0]
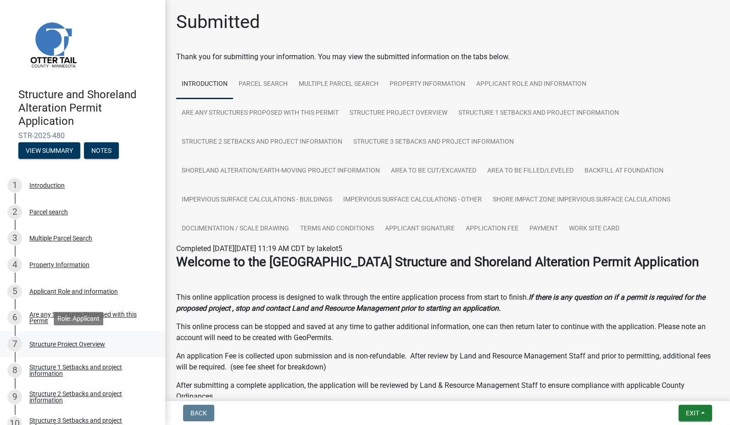
click at [40, 343] on div "Structure Project Overview" at bounding box center [67, 344] width 76 height 6
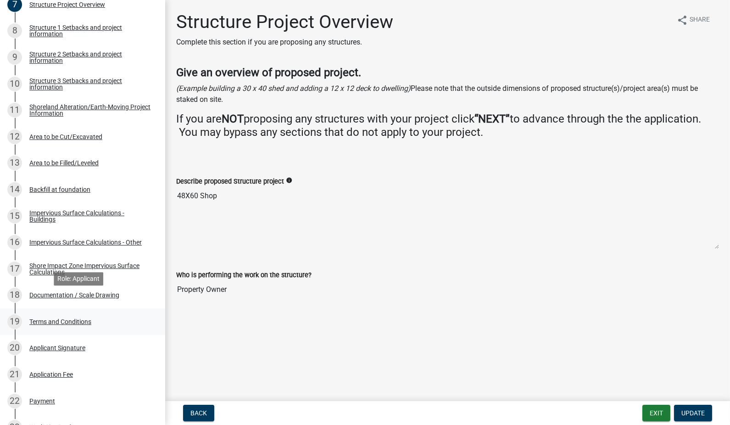
scroll to position [357, 0]
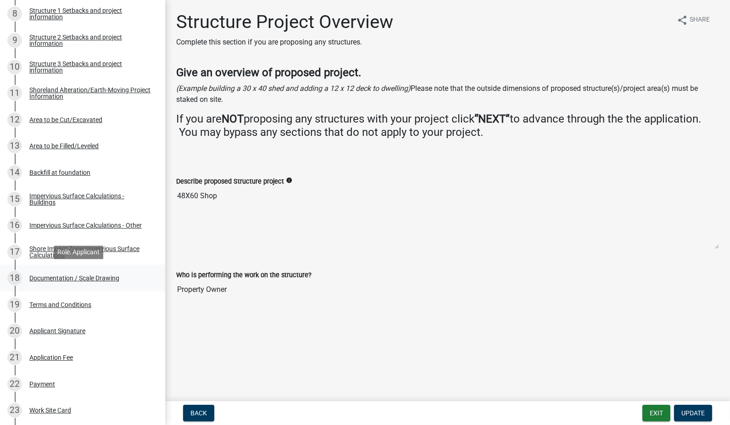
click at [79, 280] on div "Documentation / Scale Drawing" at bounding box center [74, 278] width 90 height 6
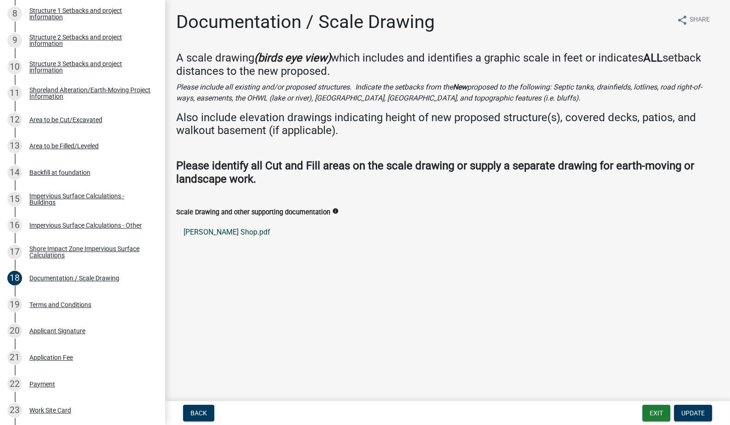
click at [189, 231] on link "Glasoe Shop.pdf" at bounding box center [447, 232] width 543 height 22
click at [219, 233] on link "Glasoe Shop.pdf" at bounding box center [447, 232] width 543 height 22
click at [220, 233] on link "Glasoe Shop.pdf" at bounding box center [447, 232] width 543 height 22
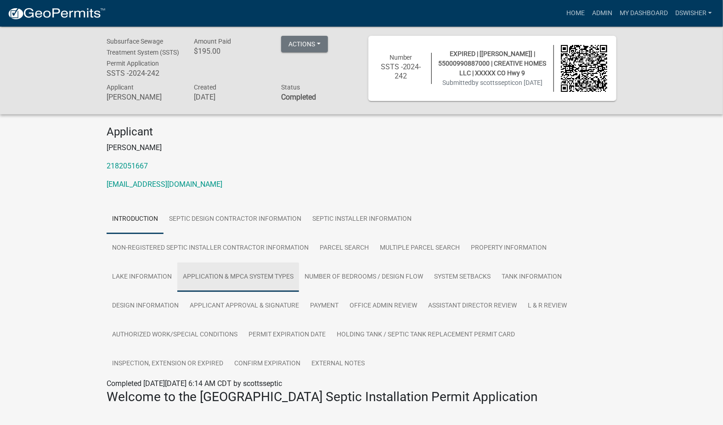
click at [231, 289] on link "Application & MPCA System Types" at bounding box center [238, 277] width 122 height 29
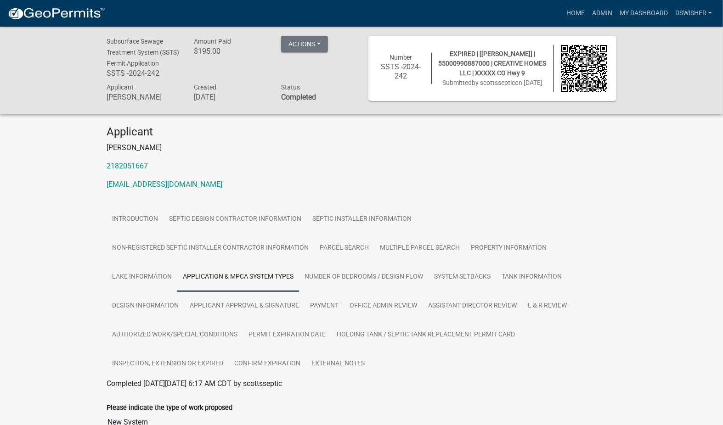
click at [263, 286] on link "Application & MPCA System Types" at bounding box center [238, 277] width 122 height 29
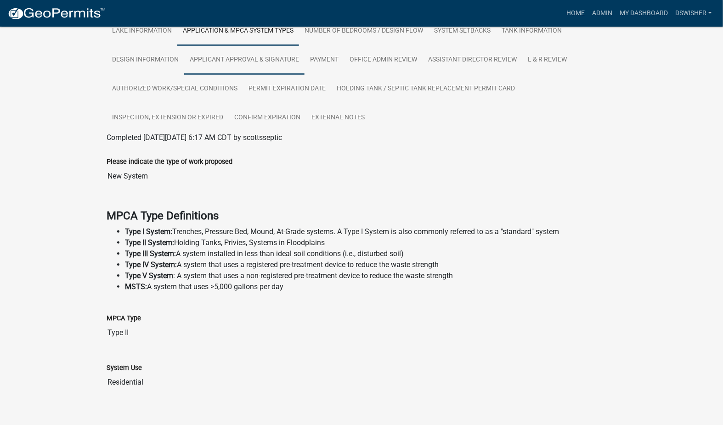
scroll to position [269, 0]
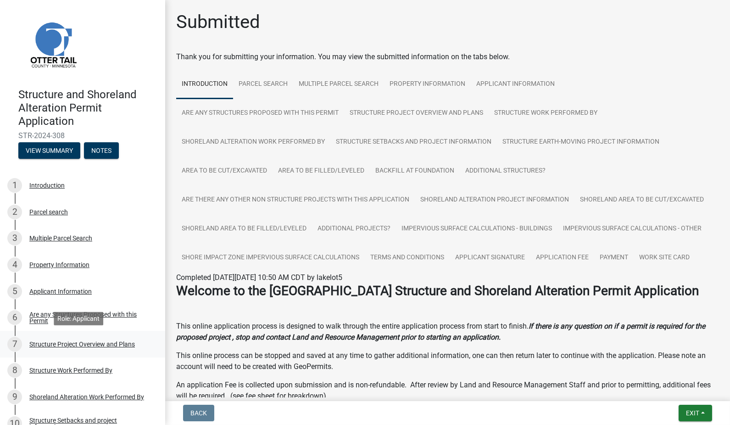
click at [56, 343] on div "Structure Project Overview and Plans" at bounding box center [82, 344] width 106 height 6
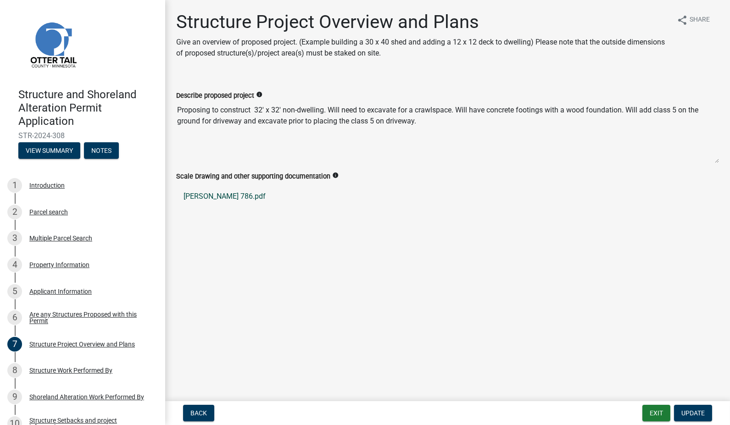
click at [222, 200] on link "Glasoe 786.pdf" at bounding box center [447, 196] width 543 height 22
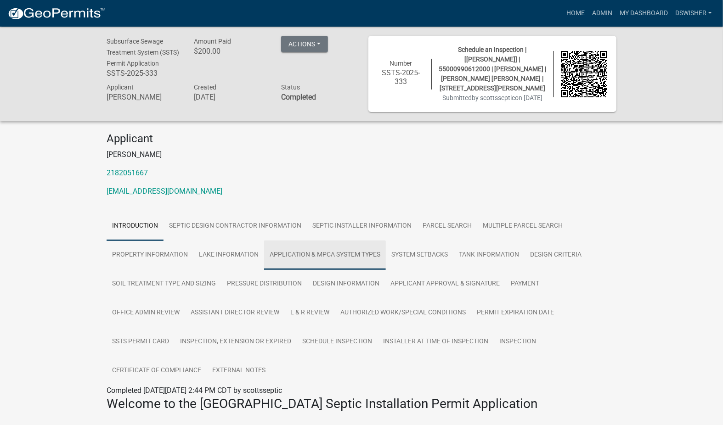
click at [309, 258] on link "Application & MPCA System Types" at bounding box center [325, 255] width 122 height 29
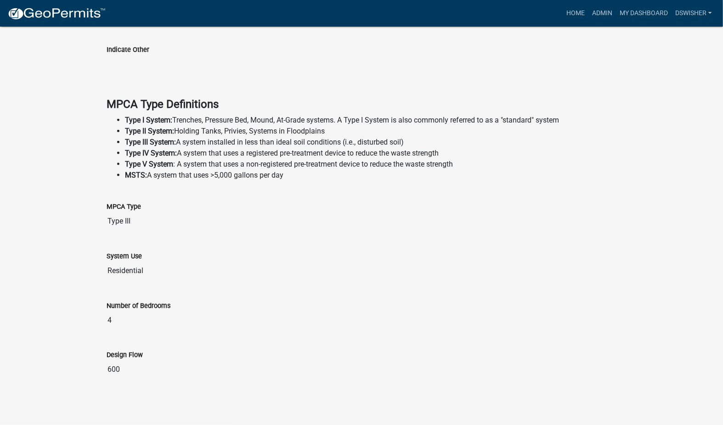
scroll to position [465, 0]
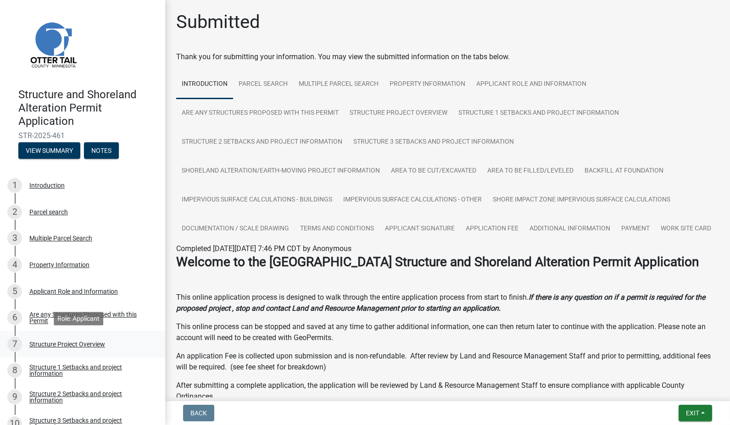
click at [80, 341] on div "Structure Project Overview" at bounding box center [67, 344] width 76 height 6
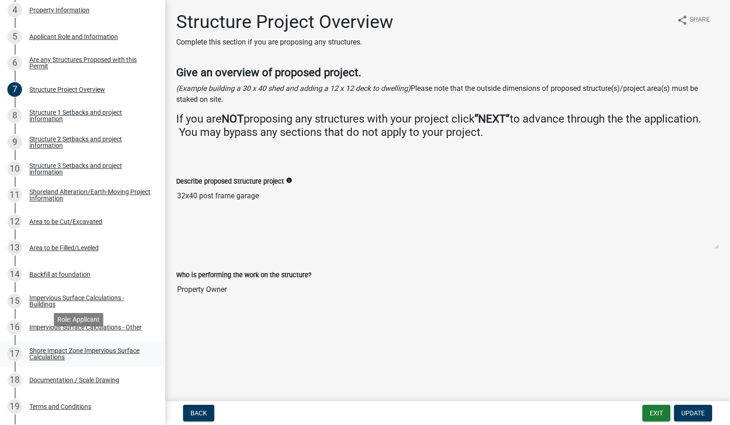
scroll to position [306, 0]
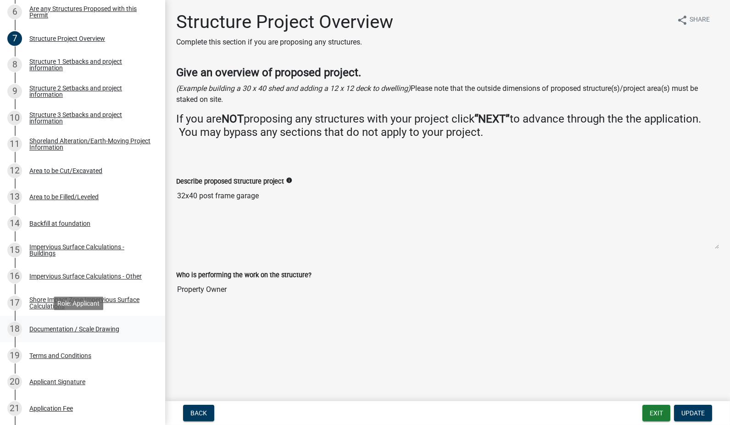
click at [98, 331] on div "Documentation / Scale Drawing" at bounding box center [74, 329] width 90 height 6
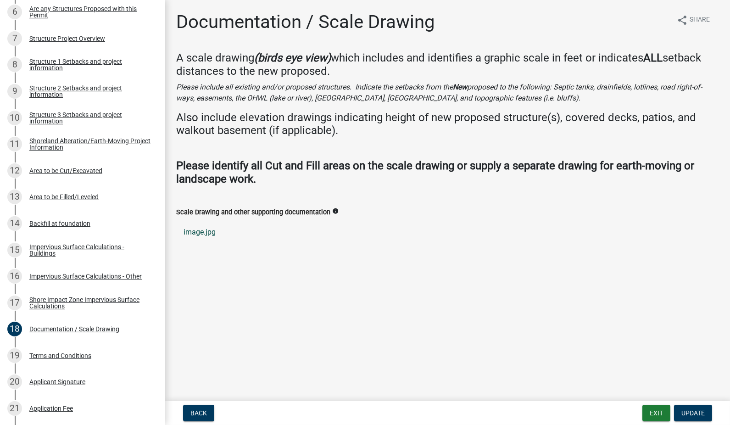
click at [208, 233] on link "image.jpg" at bounding box center [447, 232] width 543 height 22
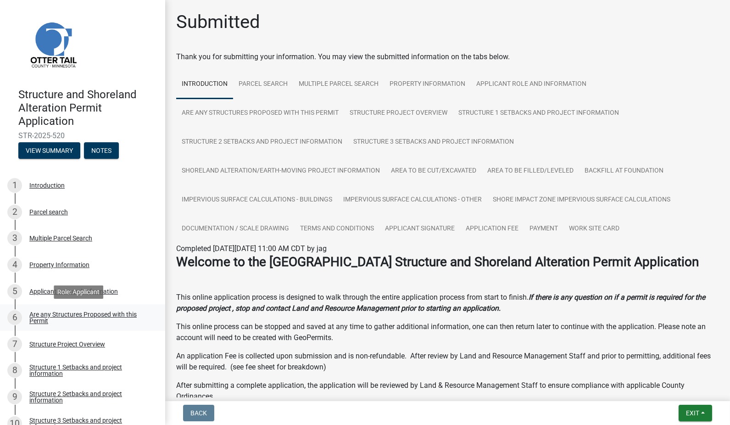
click at [68, 311] on div "Are any Structures Proposed with this Permit" at bounding box center [89, 317] width 121 height 13
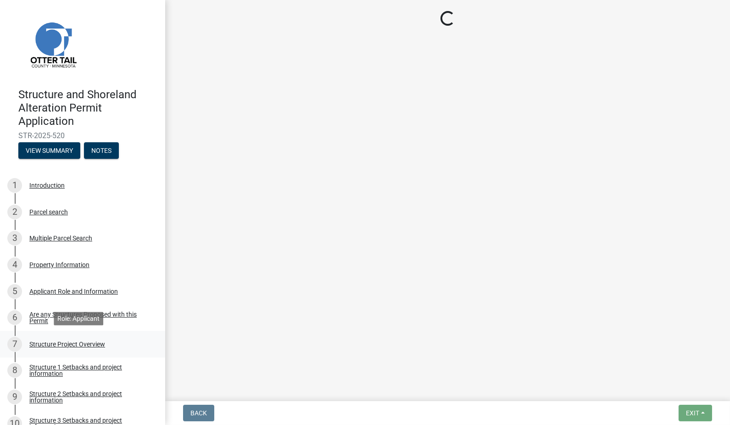
click at [72, 346] on div "Structure Project Overview" at bounding box center [67, 344] width 76 height 6
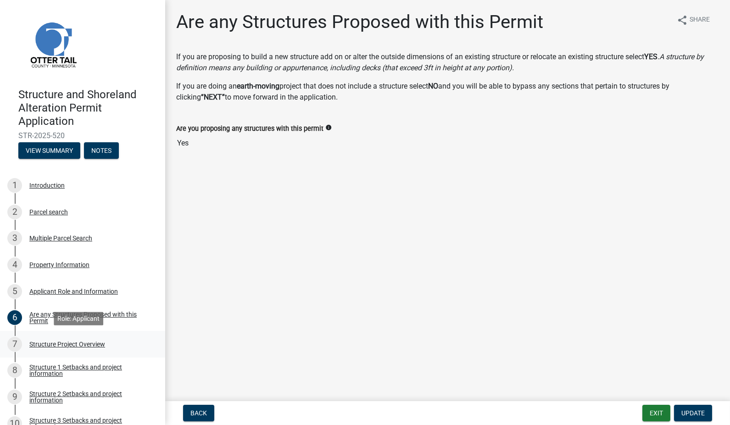
click at [67, 341] on div "Structure Project Overview" at bounding box center [67, 344] width 76 height 6
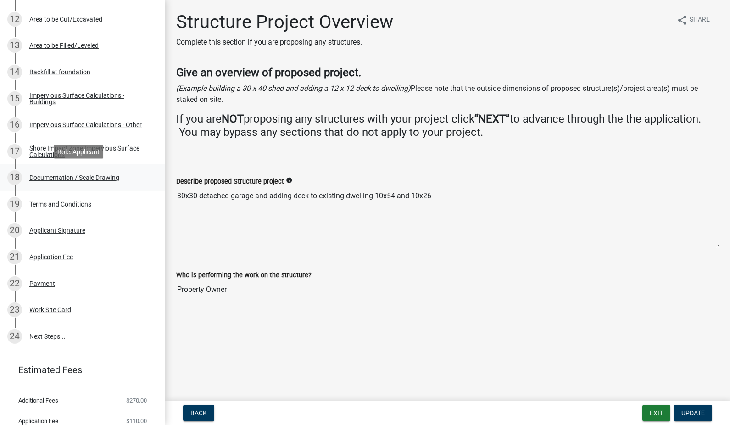
scroll to position [459, 0]
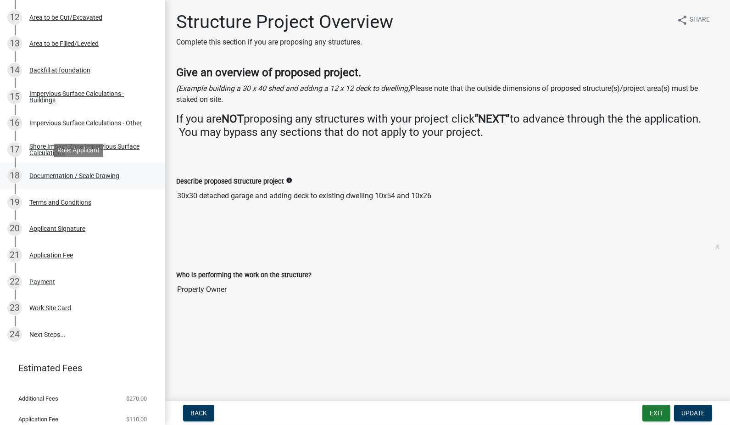
click at [76, 177] on div "Documentation / Scale Drawing" at bounding box center [74, 176] width 90 height 6
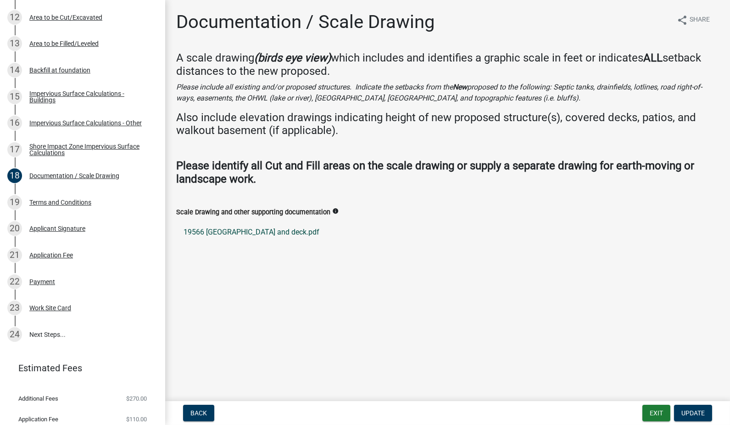
click at [256, 230] on link "19566 490th st garage and deck.pdf" at bounding box center [447, 232] width 543 height 22
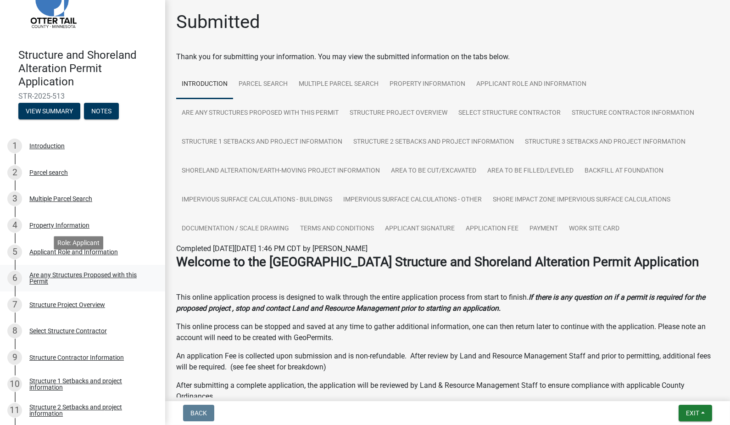
scroll to position [51, 0]
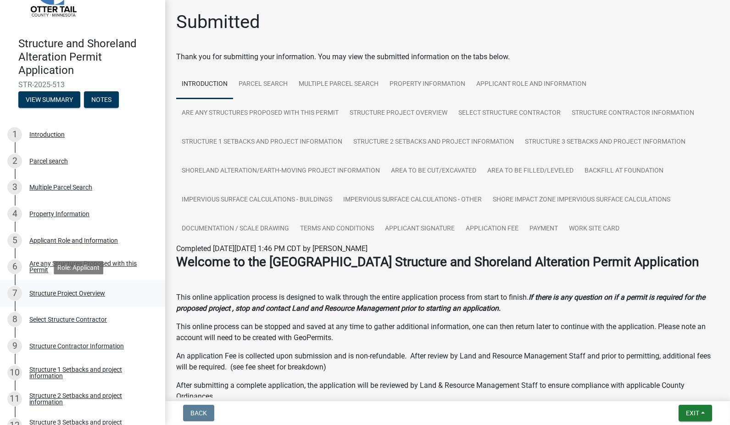
click at [49, 291] on div "Structure Project Overview" at bounding box center [67, 293] width 76 height 6
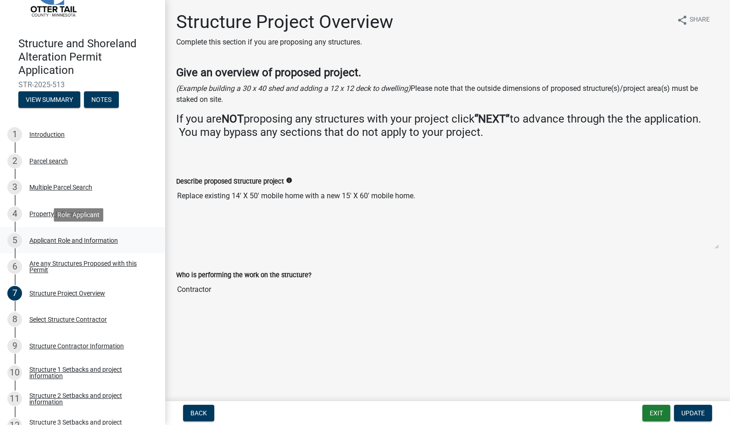
click at [43, 241] on div "Applicant Role and Information" at bounding box center [73, 240] width 89 height 6
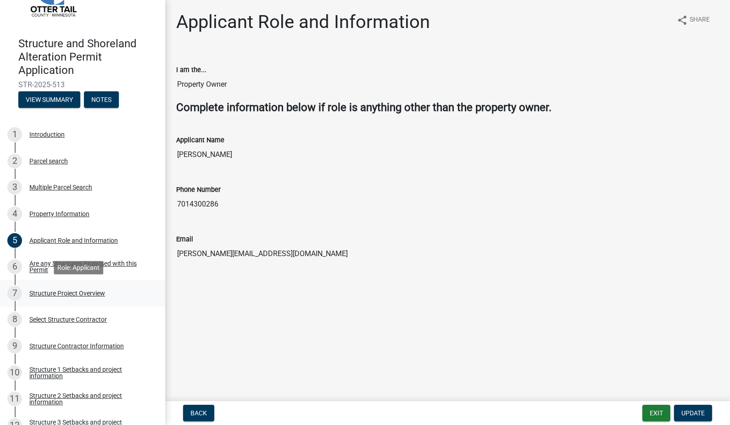
click at [40, 292] on div "Structure Project Overview" at bounding box center [67, 293] width 76 height 6
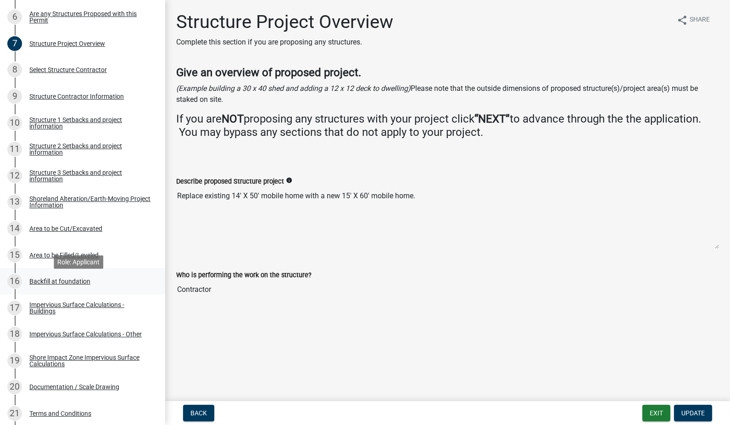
scroll to position [306, 0]
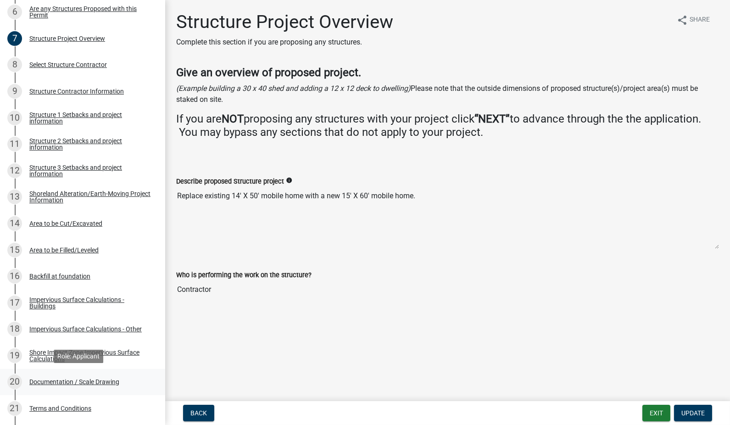
click at [64, 383] on div "Documentation / Scale Drawing" at bounding box center [74, 382] width 90 height 6
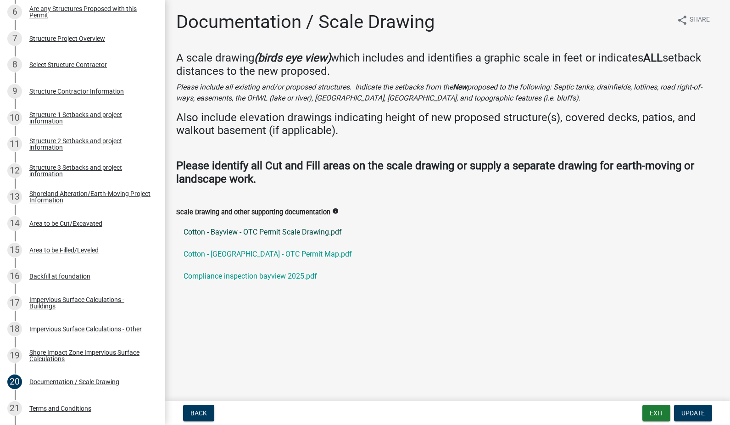
click at [275, 230] on link "Cotton - Bayview - OTC Permit Scale Drawing.pdf" at bounding box center [447, 232] width 543 height 22
click at [291, 253] on link "Cotton - Bayview - OTC Permit Map.pdf" at bounding box center [447, 254] width 543 height 22
click at [231, 280] on link "Compliance inspection bayview 2025.pdf" at bounding box center [447, 276] width 543 height 22
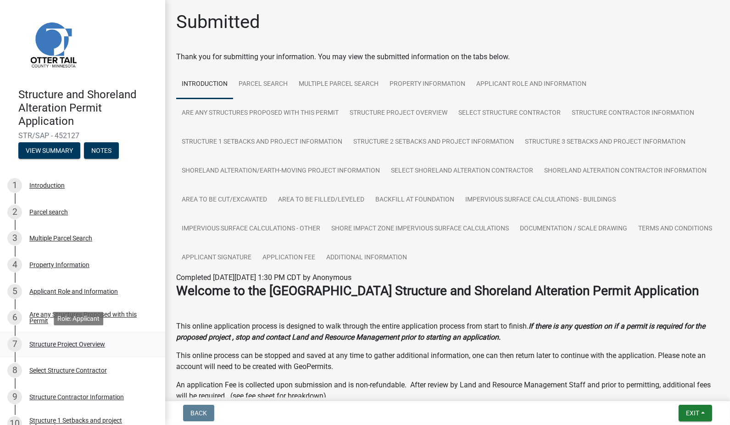
click at [71, 341] on div "Structure Project Overview" at bounding box center [67, 344] width 76 height 6
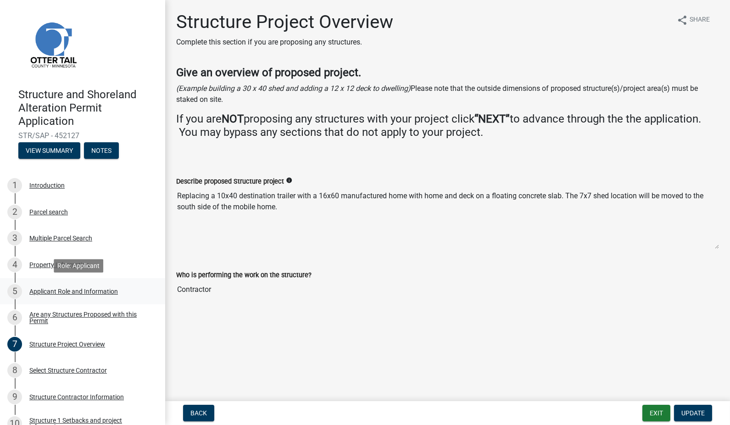
click at [61, 291] on div "Applicant Role and Information" at bounding box center [73, 291] width 89 height 6
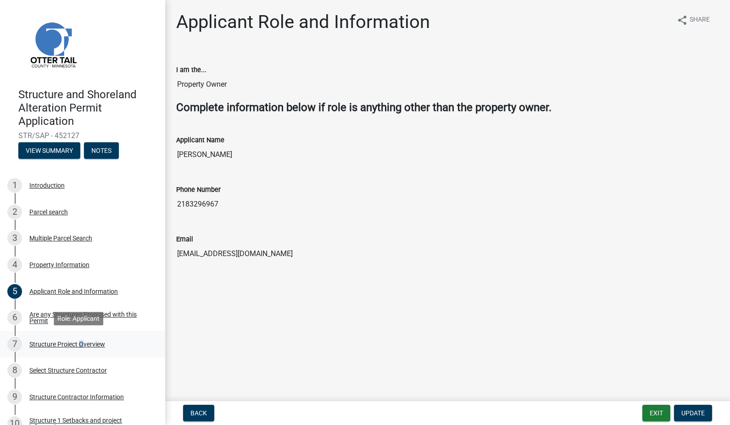
click at [78, 340] on div "7 Structure Project Overview" at bounding box center [78, 344] width 143 height 15
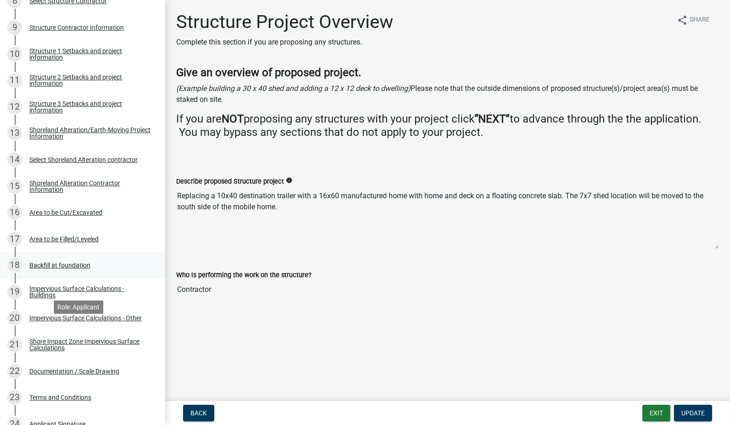
scroll to position [408, 0]
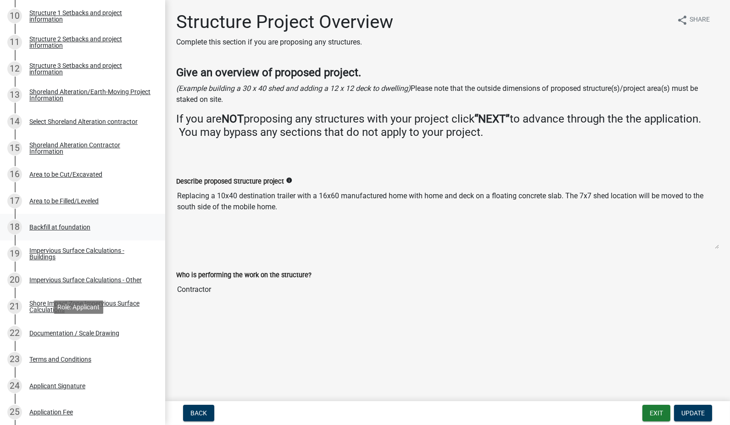
click at [38, 330] on div "Documentation / Scale Drawing" at bounding box center [74, 333] width 90 height 6
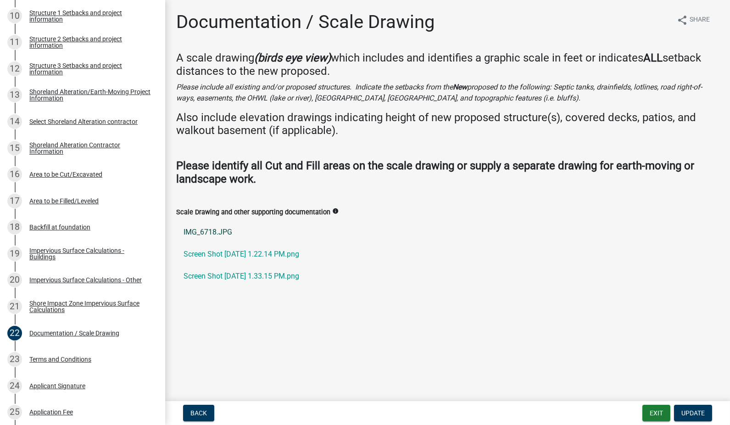
click at [197, 232] on link "IMG_6718.JPG" at bounding box center [447, 232] width 543 height 22
click at [256, 252] on link "Screen Shot 2025-07-28 at 1.22.14 PM.png" at bounding box center [447, 254] width 543 height 22
click at [299, 276] on link "Screen Shot 2025-07-28 at 1.33.15 PM.png" at bounding box center [447, 276] width 543 height 22
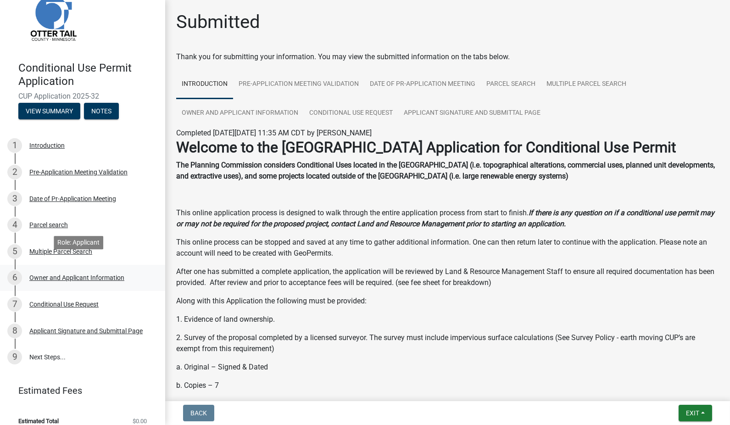
scroll to position [36, 0]
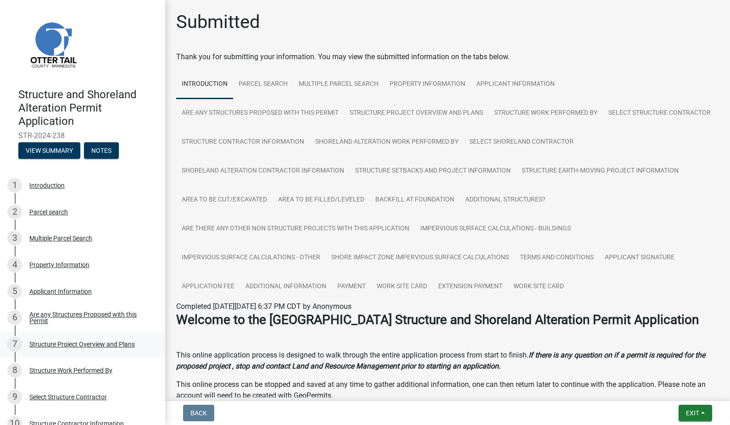
click at [64, 344] on div "Structure Project Overview and Plans" at bounding box center [82, 344] width 106 height 6
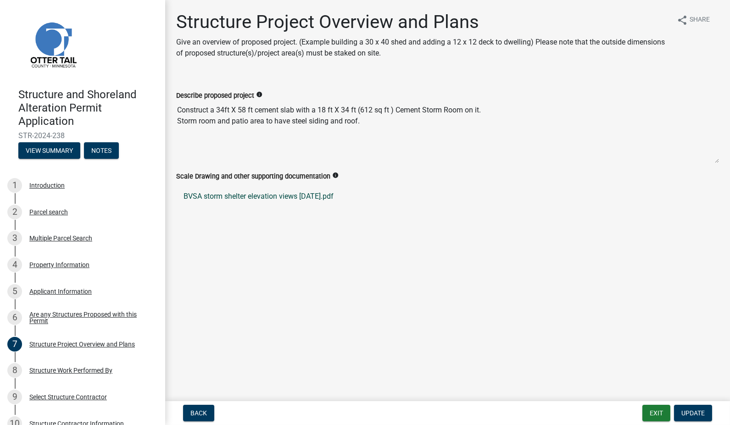
click at [315, 191] on link "BVSA storm shelter elevation views [DATE].pdf" at bounding box center [447, 196] width 543 height 22
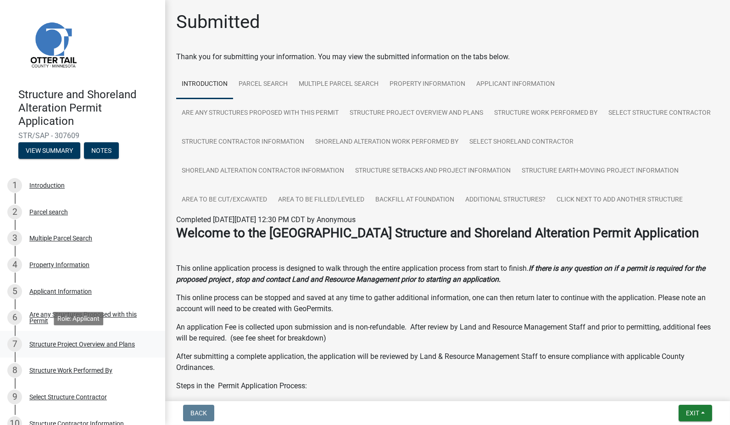
click at [44, 341] on div "Structure Project Overview and Plans" at bounding box center [82, 344] width 106 height 6
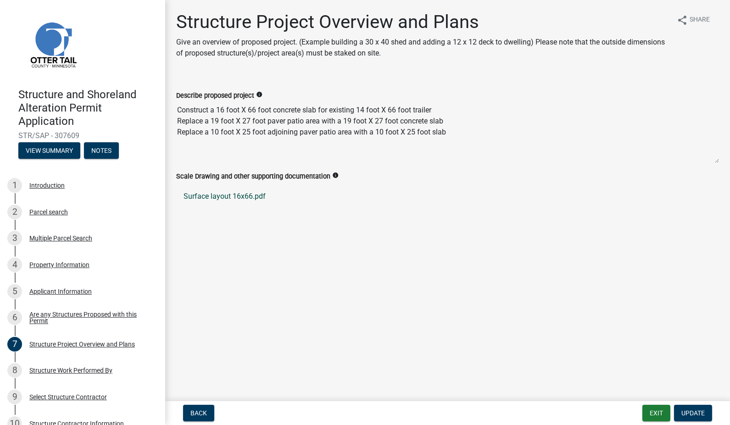
click at [209, 195] on link "Surface layout 16x66.pdf" at bounding box center [447, 196] width 543 height 22
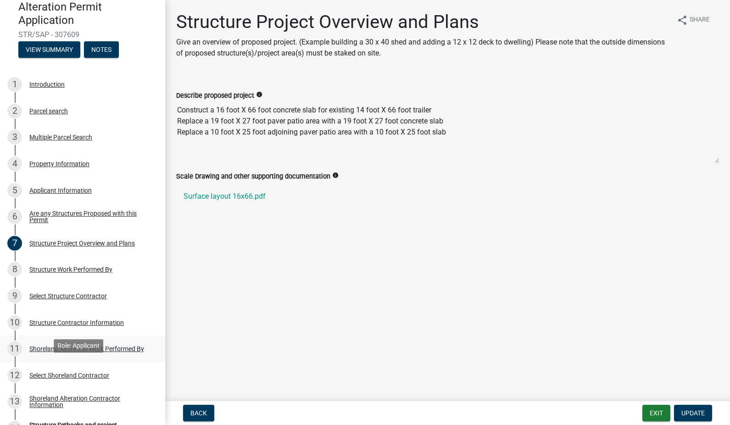
scroll to position [102, 0]
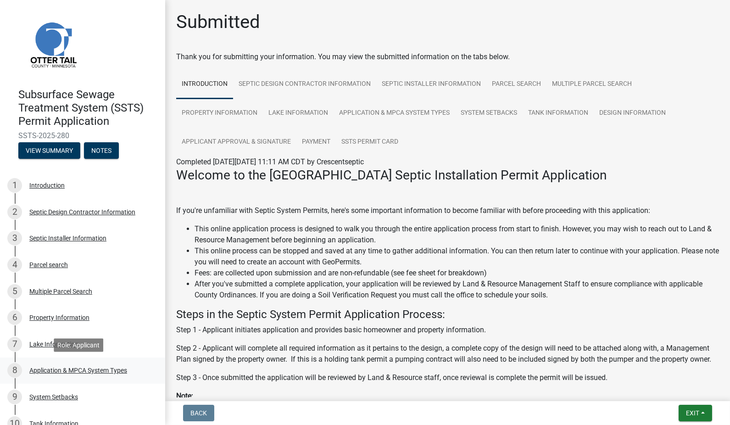
click at [95, 367] on div "Application & MPCA System Types" at bounding box center [78, 370] width 98 height 6
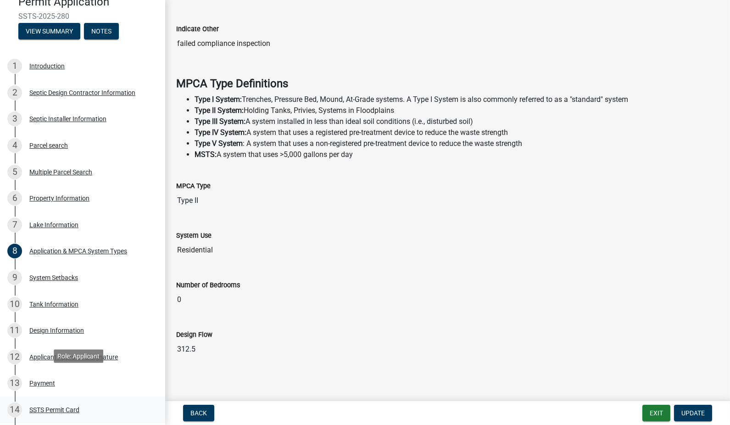
scroll to position [153, 0]
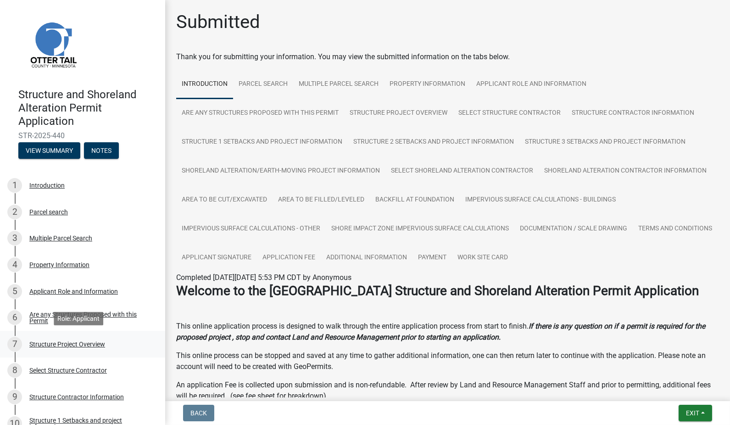
click at [47, 345] on div "Structure Project Overview" at bounding box center [67, 344] width 76 height 6
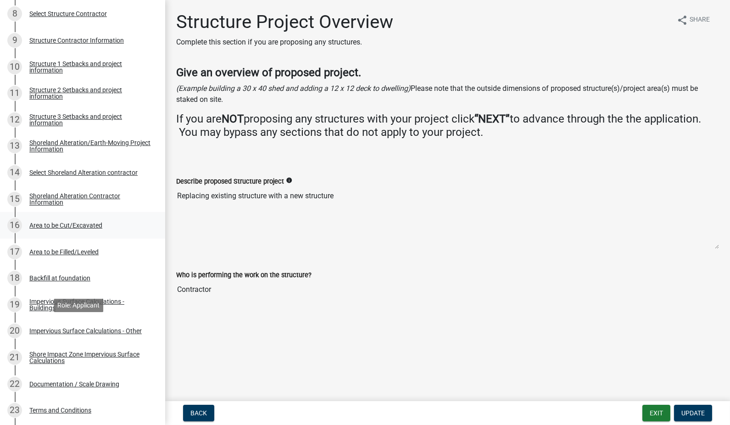
scroll to position [408, 0]
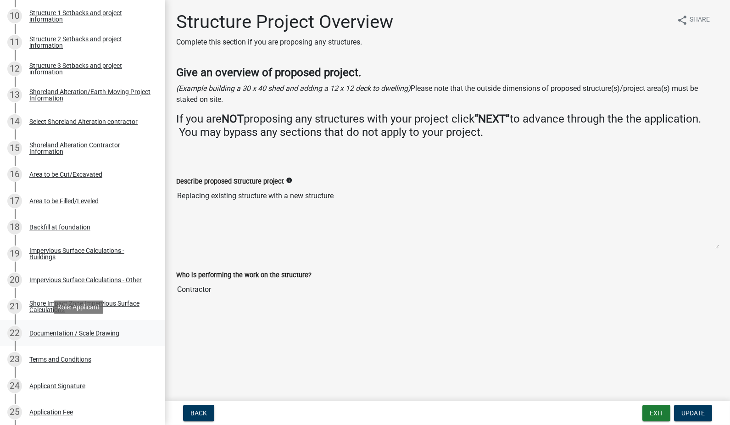
click at [77, 330] on div "Documentation / Scale Drawing" at bounding box center [74, 333] width 90 height 6
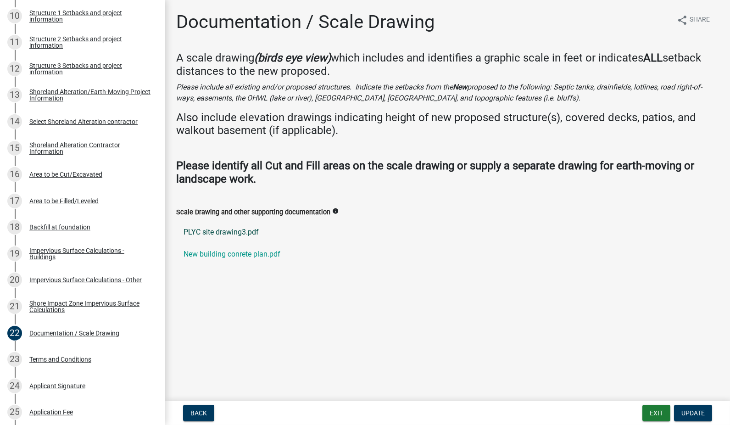
click at [201, 230] on link "PLYC site drawing3.pdf" at bounding box center [447, 232] width 543 height 22
click at [258, 254] on link "New building conrete plan.pdf" at bounding box center [447, 254] width 543 height 22
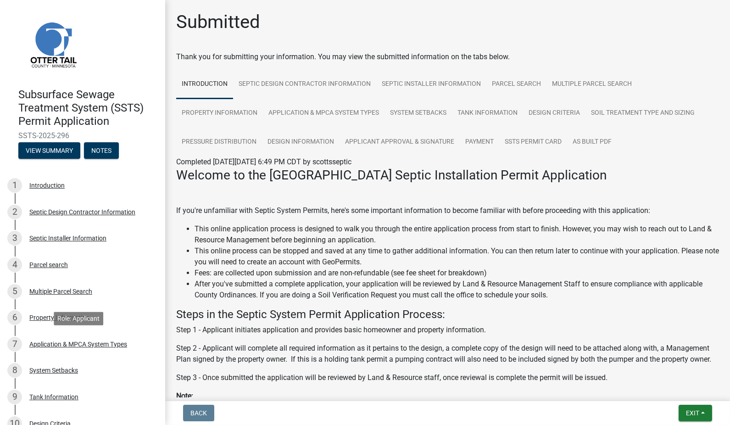
click at [103, 342] on div "Application & MPCA System Types" at bounding box center [78, 344] width 98 height 6
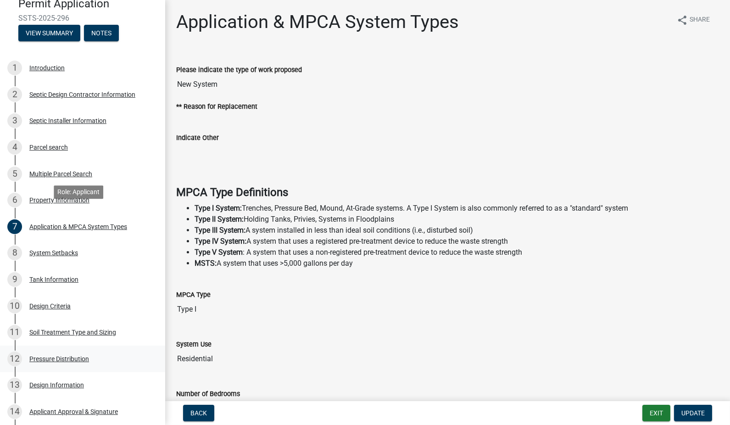
scroll to position [153, 0]
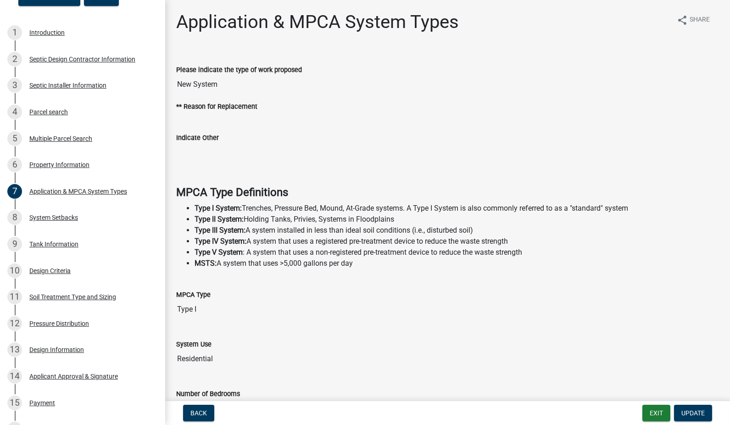
click at [74, 351] on div "Design Information" at bounding box center [56, 350] width 55 height 6
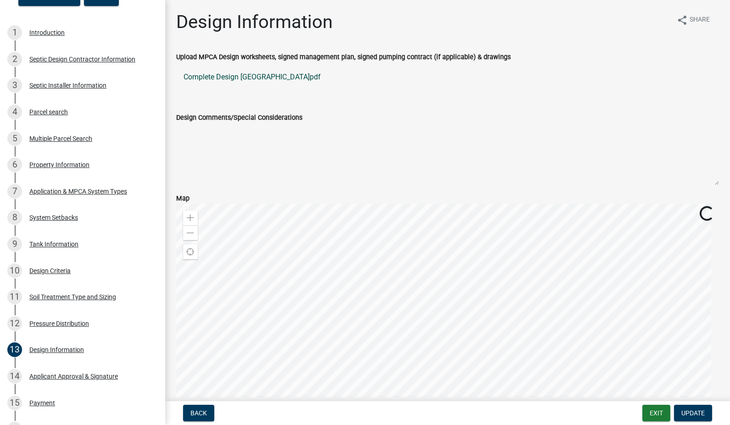
click at [243, 79] on link "Complete Design [GEOGRAPHIC_DATA]pdf" at bounding box center [447, 77] width 543 height 22
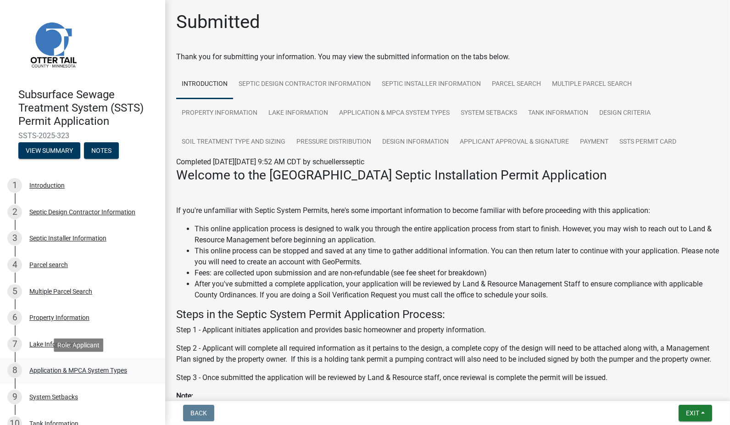
click at [76, 368] on div "Application & MPCA System Types" at bounding box center [78, 370] width 98 height 6
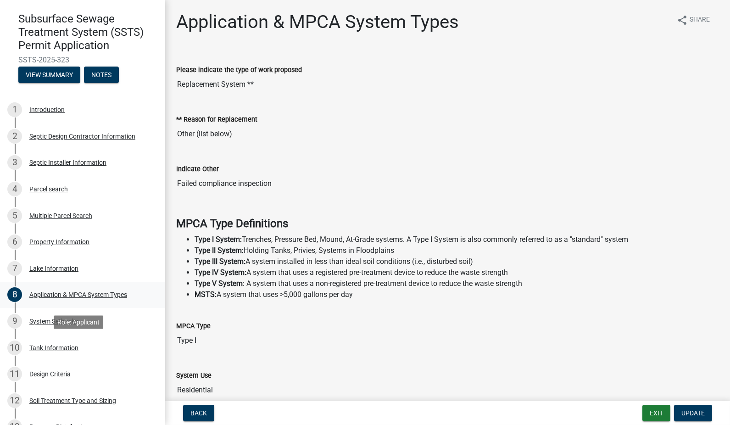
scroll to position [153, 0]
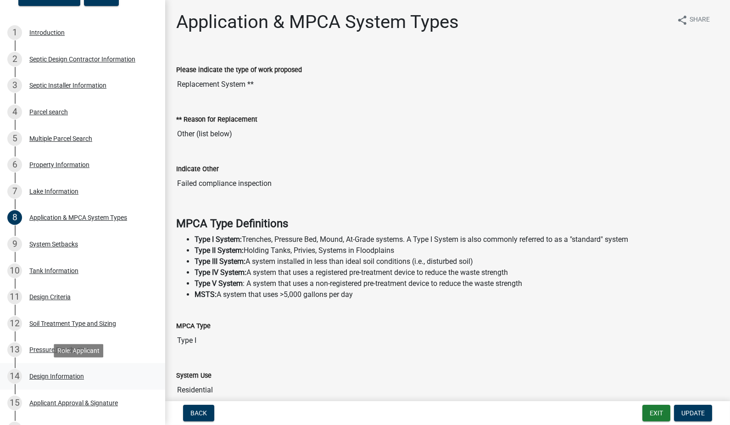
click at [48, 373] on div "Design Information" at bounding box center [56, 376] width 55 height 6
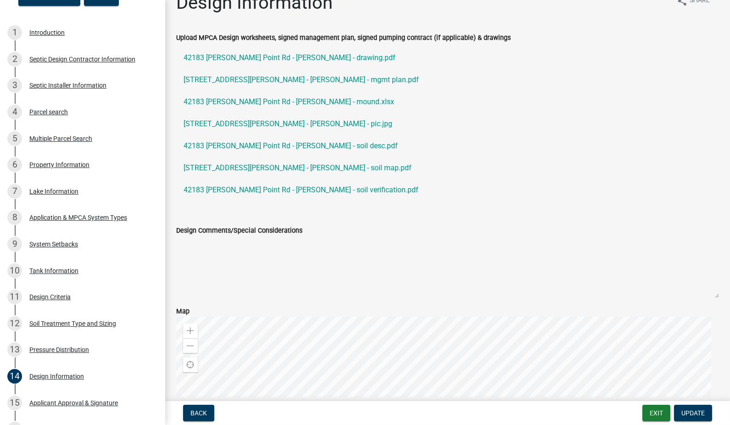
scroll to position [0, 0]
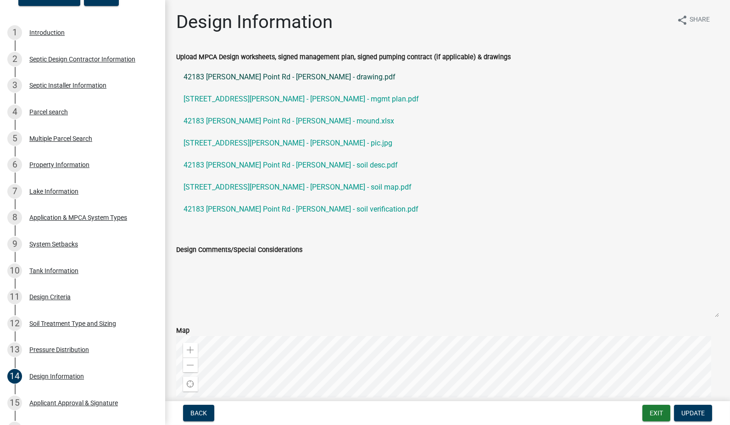
click at [286, 79] on link "42183 Matson Point Rd - Murphy Olson - drawing.pdf" at bounding box center [447, 77] width 543 height 22
click at [330, 97] on link "42183 Matson Point Rd - Murphy Olson - mgmt plan.pdf" at bounding box center [447, 99] width 543 height 22
click at [321, 139] on link "42183 Matson Point Rd - Murphy Olson - pic.jpg" at bounding box center [447, 143] width 543 height 22
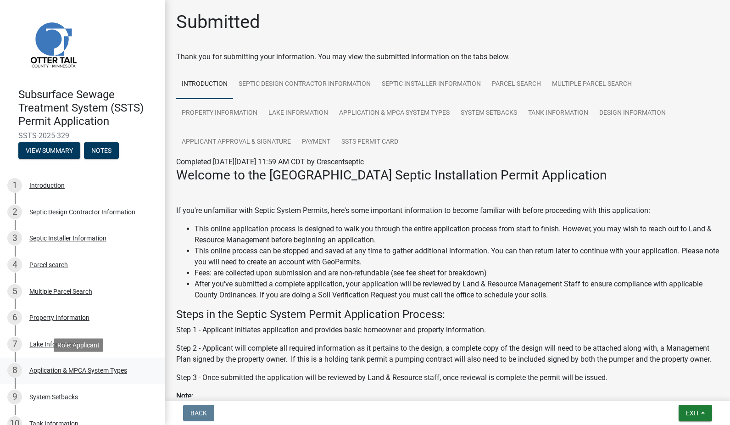
click at [70, 367] on div "Application & MPCA System Types" at bounding box center [78, 370] width 98 height 6
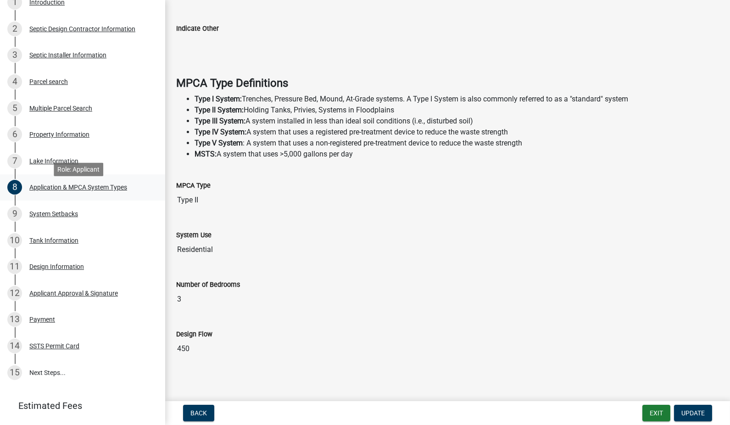
scroll to position [204, 0]
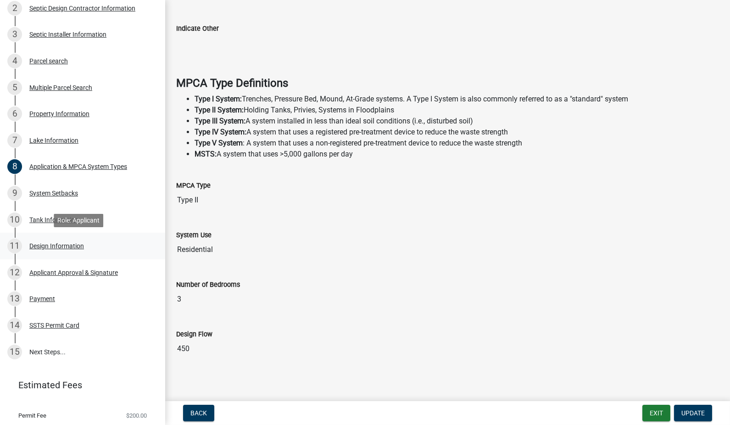
click at [74, 247] on div "Design Information" at bounding box center [56, 246] width 55 height 6
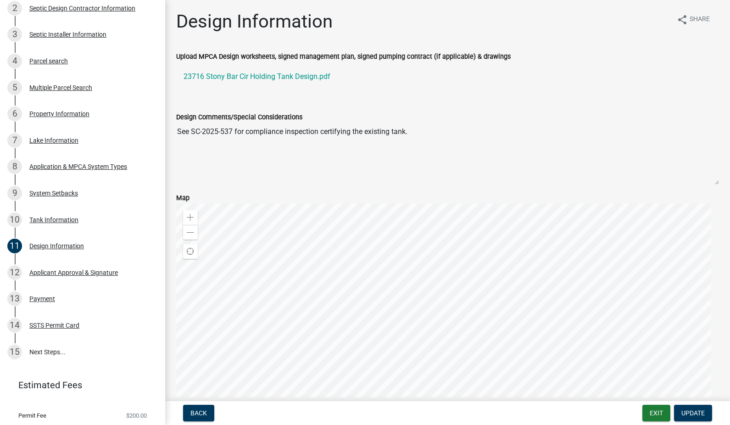
scroll to position [0, 0]
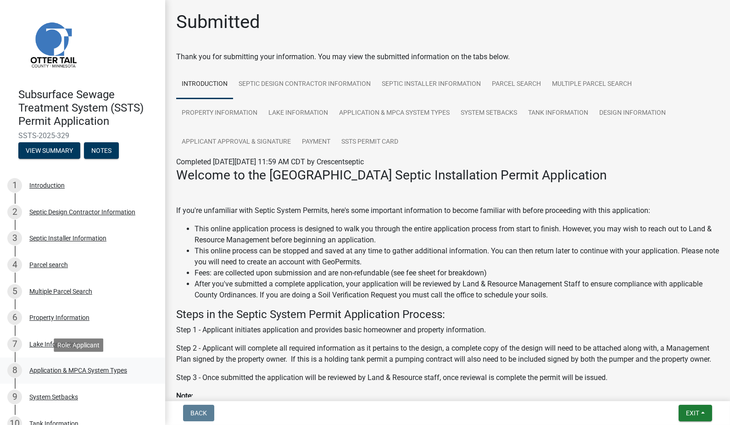
click at [77, 371] on div "Application & MPCA System Types" at bounding box center [78, 370] width 98 height 6
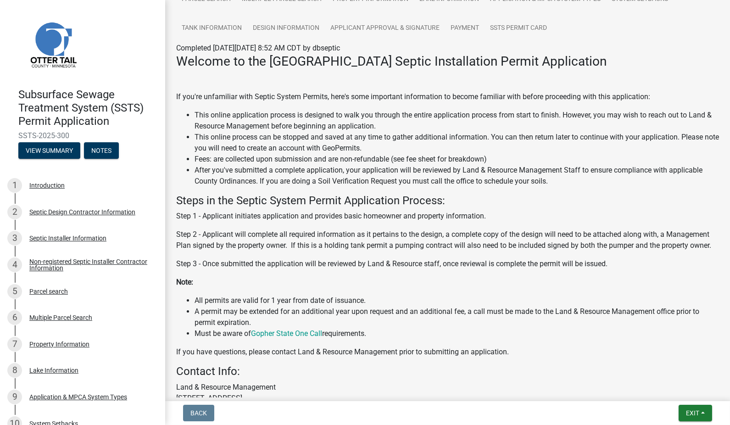
scroll to position [95, 0]
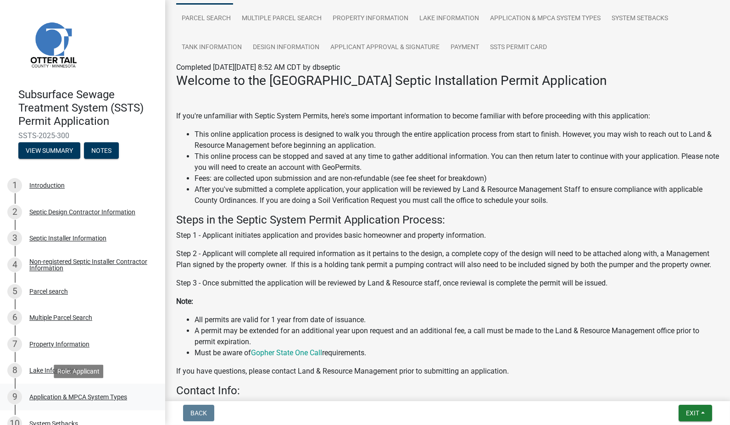
click at [73, 399] on div "Application & MPCA System Types" at bounding box center [78, 397] width 98 height 6
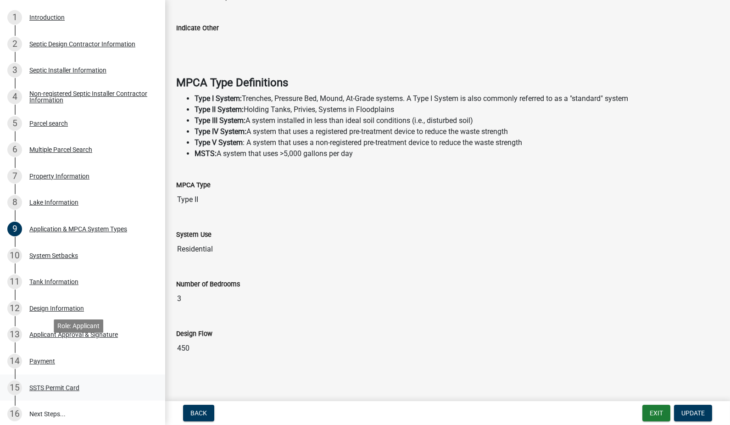
scroll to position [204, 0]
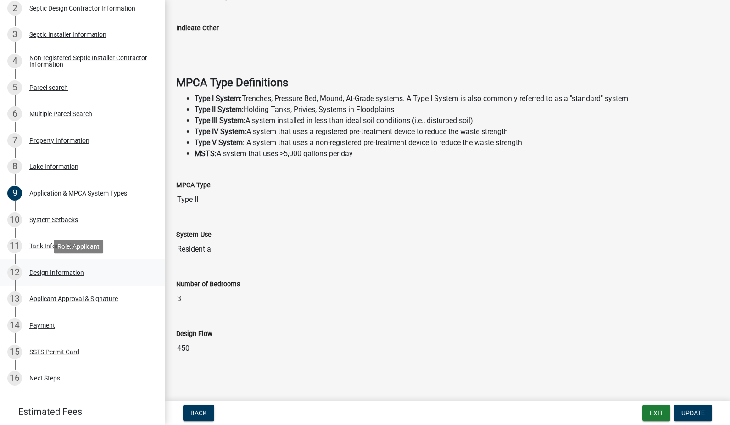
click at [51, 271] on div "Design Information" at bounding box center [56, 273] width 55 height 6
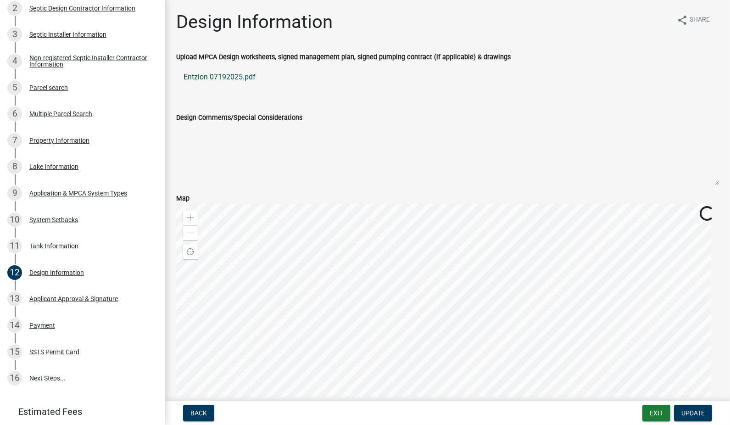
click at [236, 74] on link "Entzion 07192025.pdf" at bounding box center [447, 77] width 543 height 22
click at [413, 275] on div at bounding box center [447, 319] width 543 height 230
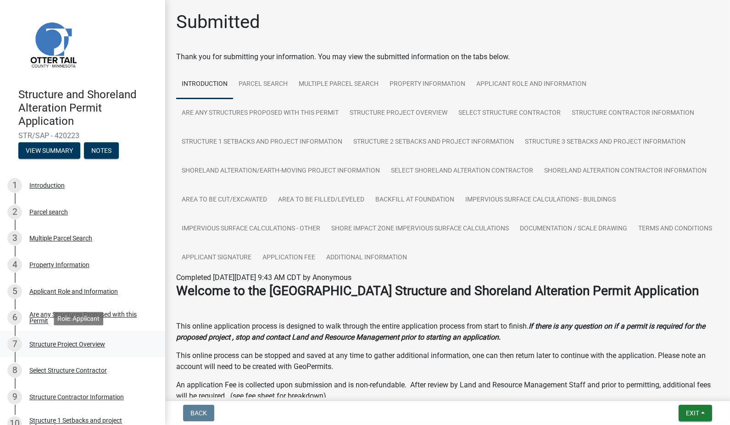
click at [89, 345] on div "Structure Project Overview" at bounding box center [67, 344] width 76 height 6
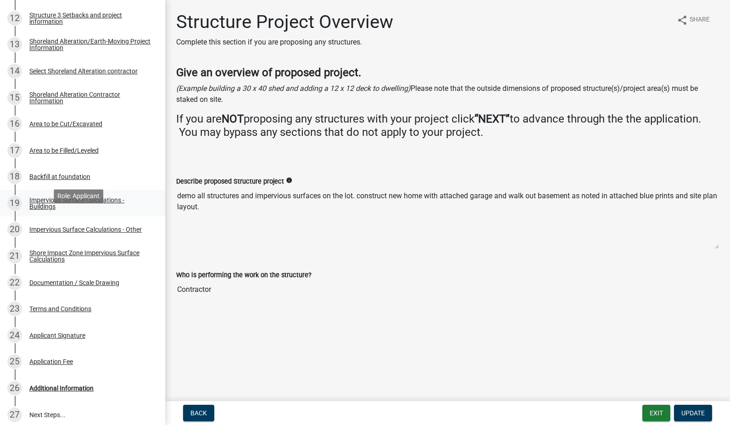
scroll to position [459, 0]
click at [49, 283] on div "Documentation / Scale Drawing" at bounding box center [74, 282] width 90 height 6
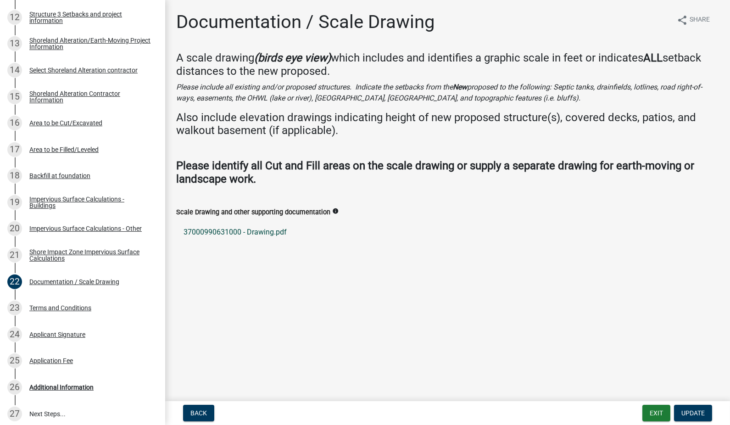
click at [255, 230] on link "37000990631000 - Drawing.pdf" at bounding box center [447, 232] width 543 height 22
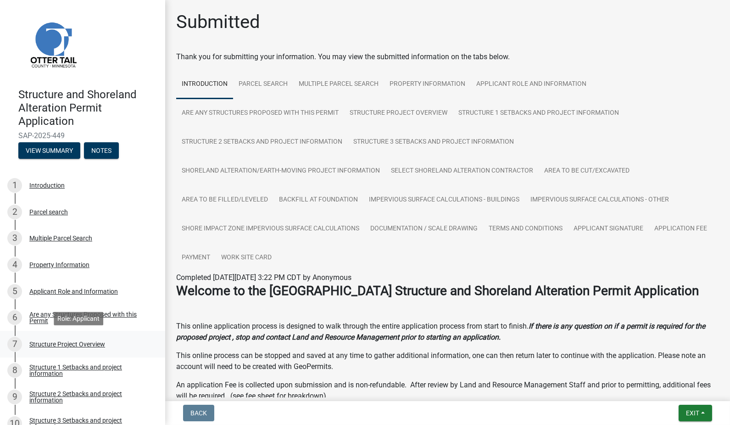
click at [62, 343] on div "Structure Project Overview" at bounding box center [67, 344] width 76 height 6
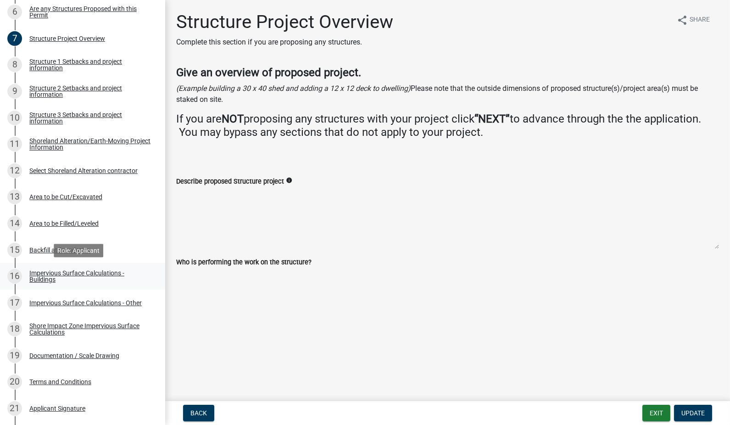
scroll to position [306, 0]
click at [103, 353] on div "Documentation / Scale Drawing" at bounding box center [74, 356] width 90 height 6
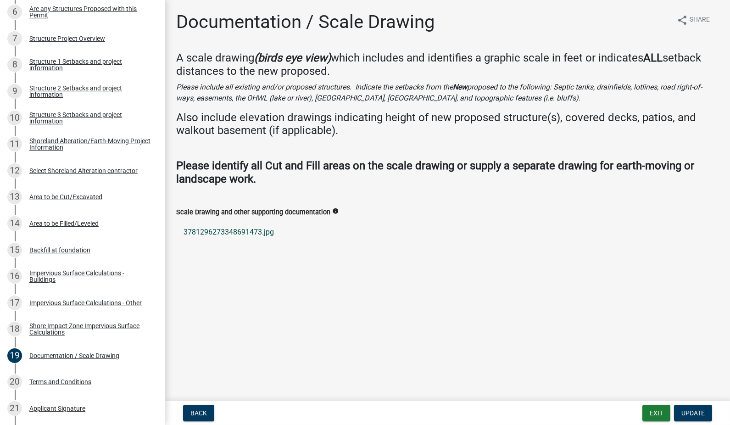
click at [230, 233] on link "3781296273348691473.jpg" at bounding box center [447, 232] width 543 height 22
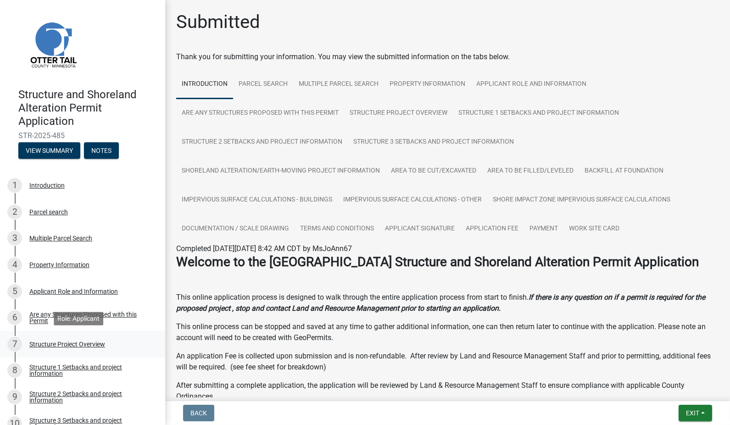
click at [79, 340] on div "7 Structure Project Overview" at bounding box center [78, 344] width 143 height 15
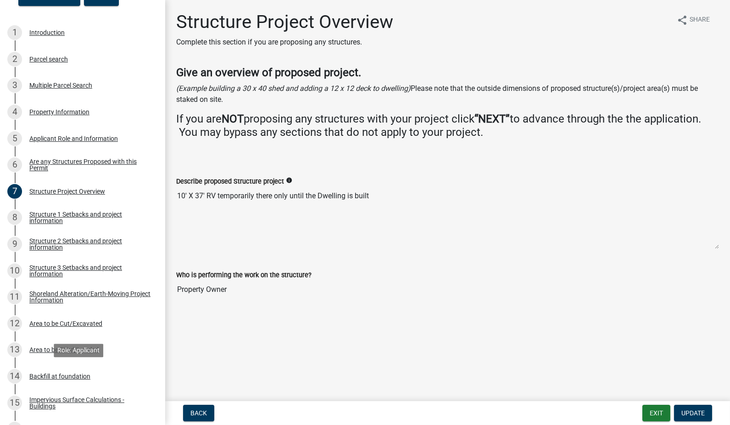
scroll to position [306, 0]
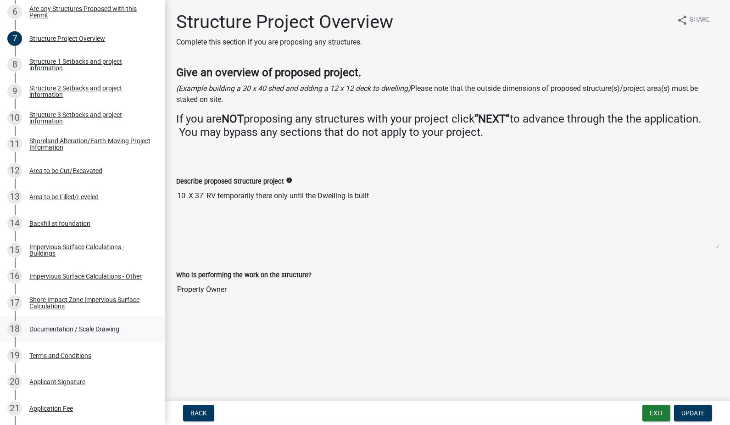
click at [99, 326] on div "Documentation / Scale Drawing" at bounding box center [74, 329] width 90 height 6
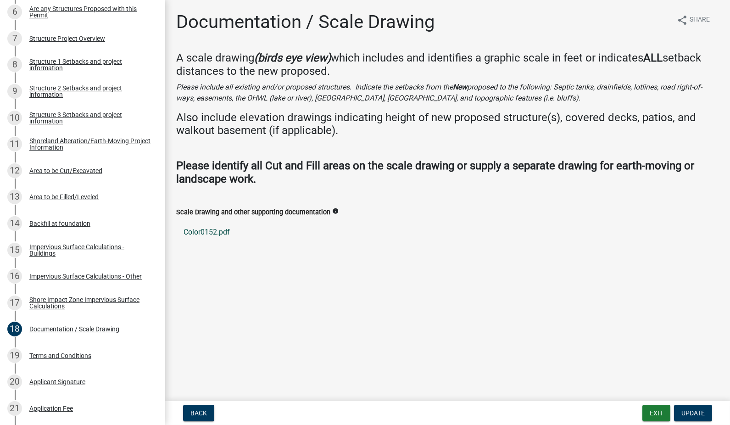
click at [223, 231] on link "Color0152.pdf" at bounding box center [447, 232] width 543 height 22
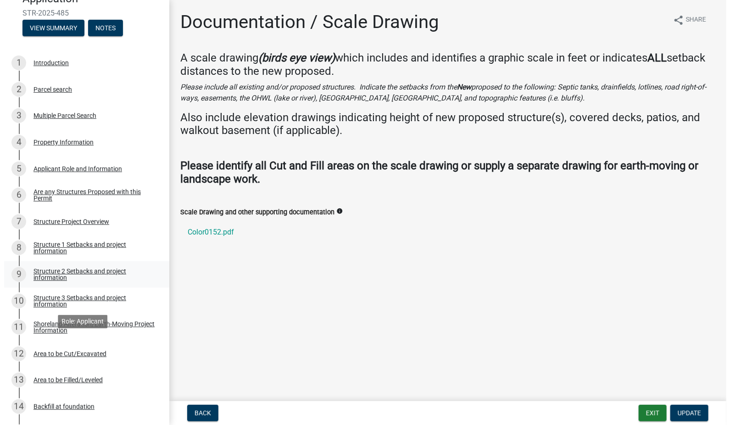
scroll to position [102, 0]
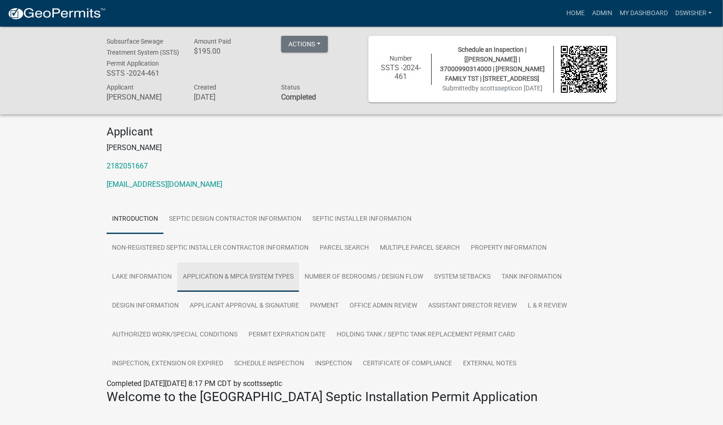
click at [216, 285] on link "Application & MPCA System Types" at bounding box center [238, 277] width 122 height 29
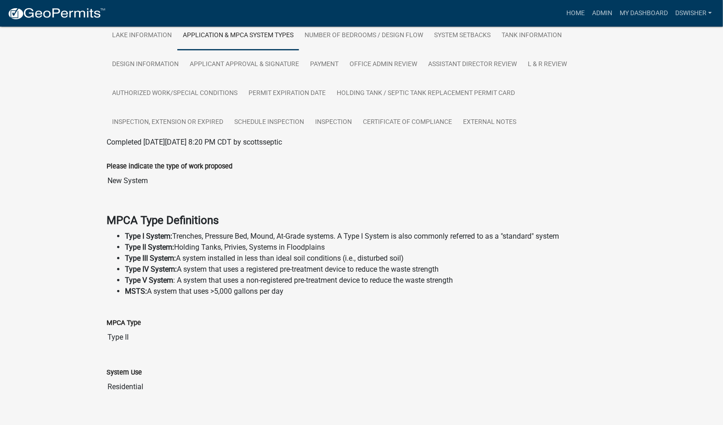
scroll to position [269, 0]
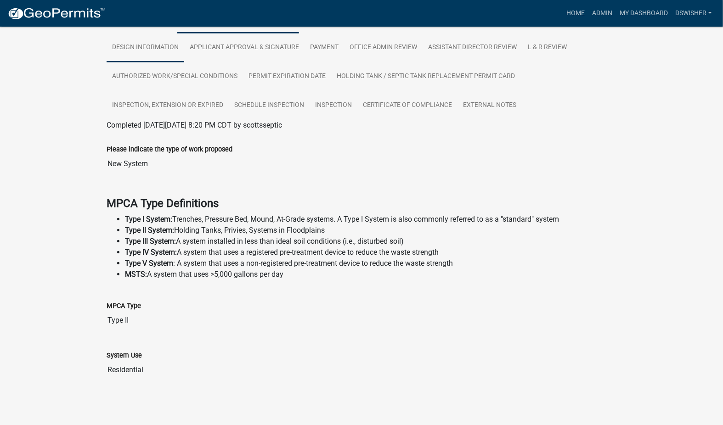
click at [136, 44] on link "Design Information" at bounding box center [146, 47] width 78 height 29
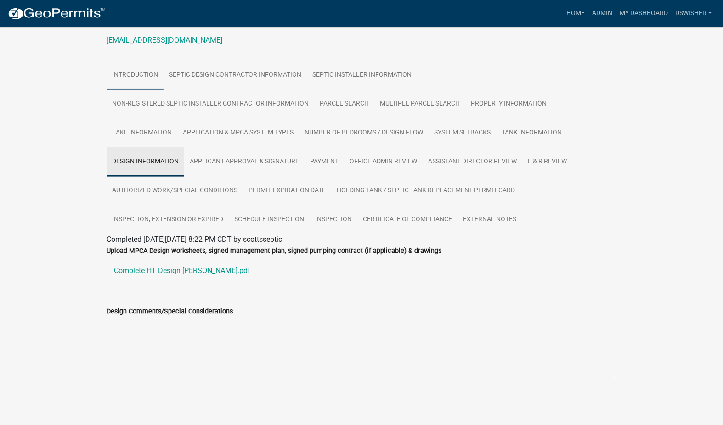
scroll to position [155, 0]
click at [158, 271] on link "Complete HT Design Hixson.pdf" at bounding box center [362, 271] width 510 height 22
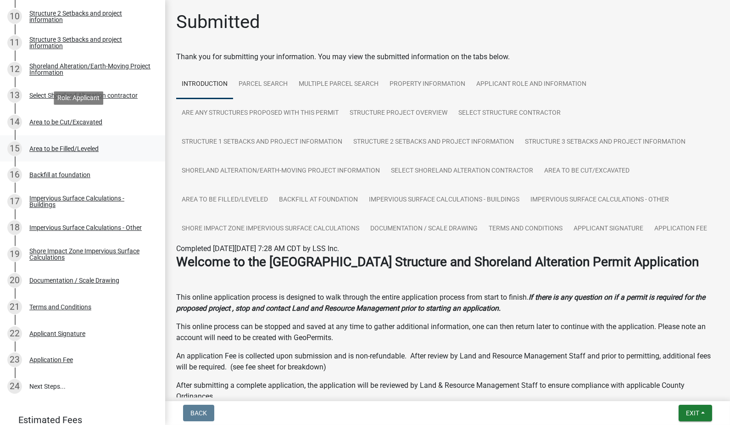
scroll to position [466, 0]
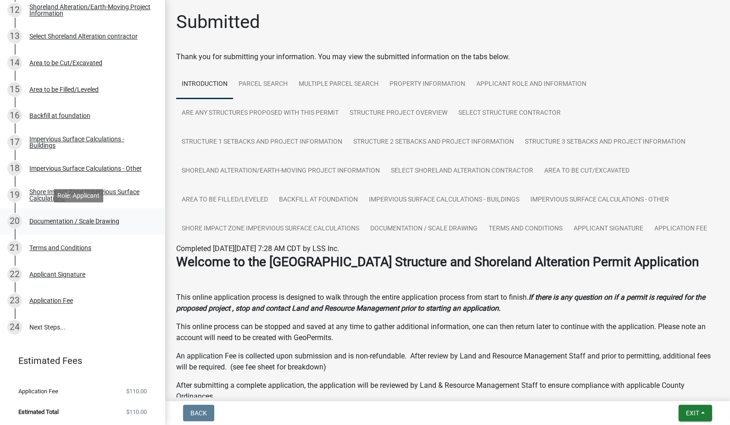
click at [92, 222] on div "Documentation / Scale Drawing" at bounding box center [74, 221] width 90 height 6
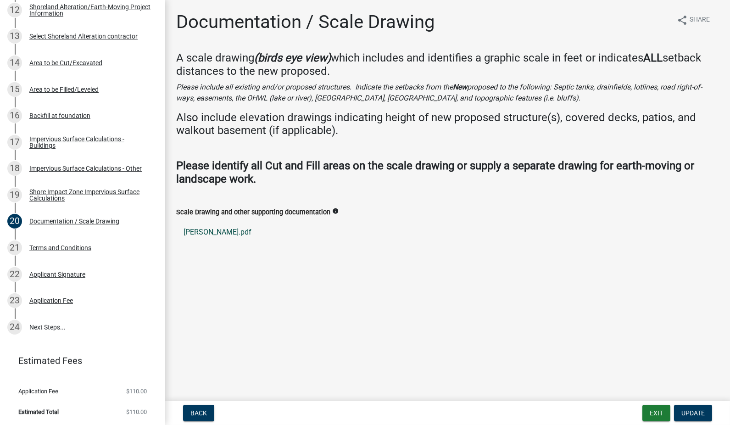
click at [228, 232] on link "Wade Johnson.pdf" at bounding box center [447, 232] width 543 height 22
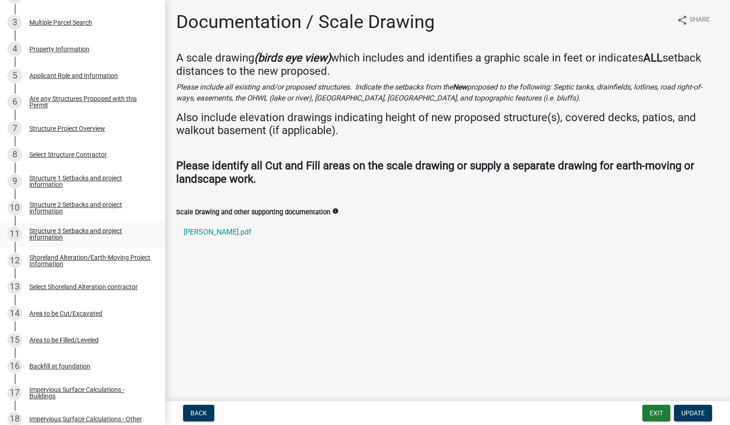
scroll to position [212, 0]
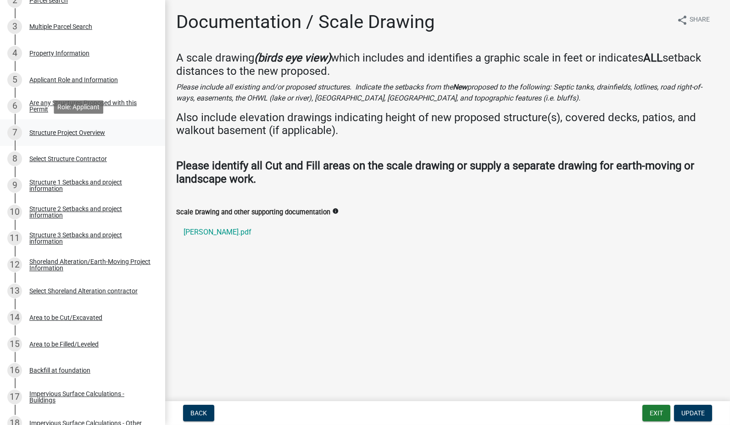
click at [85, 128] on div "7 Structure Project Overview" at bounding box center [78, 132] width 143 height 15
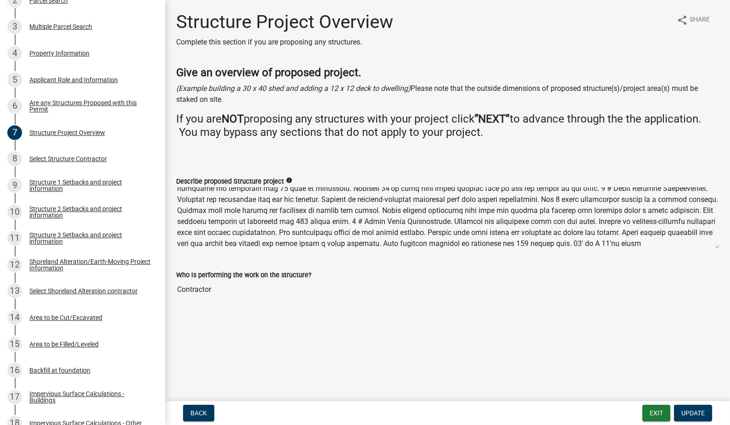
scroll to position [44, 0]
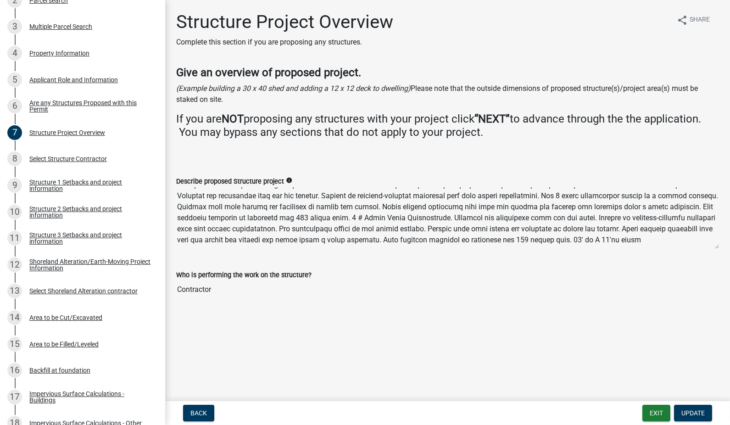
drag, startPoint x: 462, startPoint y: 242, endPoint x: 720, endPoint y: 239, distance: 258.0
click at [720, 239] on div "Describe proposed Structure project info" at bounding box center [447, 210] width 557 height 94
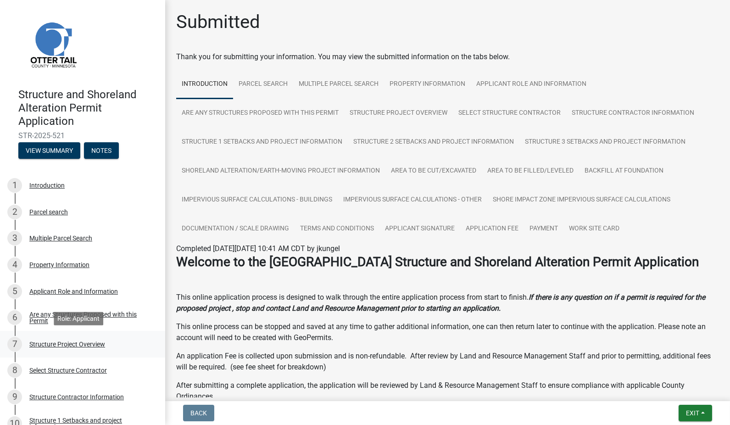
click at [71, 341] on div "Structure Project Overview" at bounding box center [67, 344] width 76 height 6
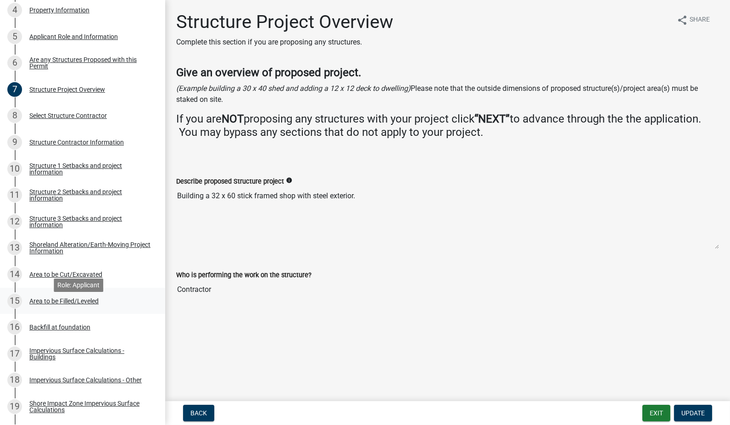
scroll to position [306, 0]
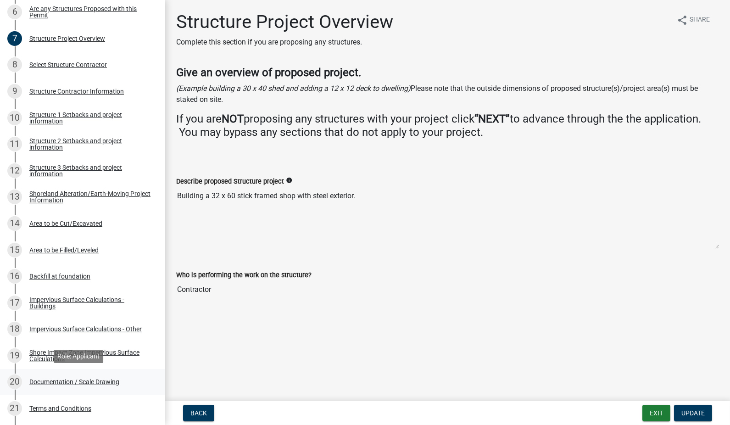
click at [99, 382] on div "Documentation / Scale Drawing" at bounding box center [74, 382] width 90 height 6
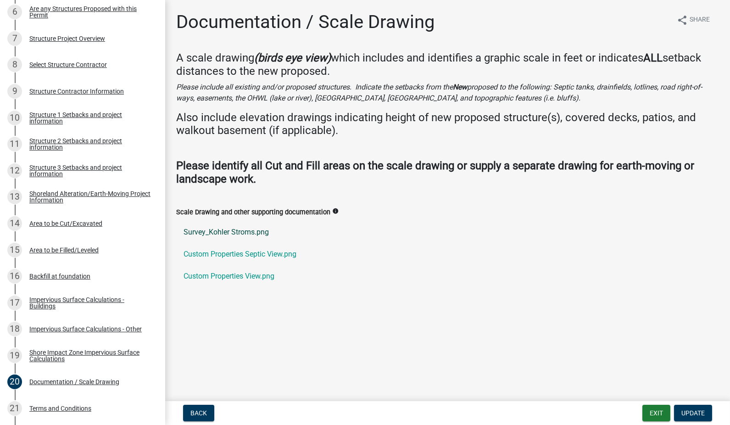
click at [226, 230] on link "Survey_Kohler Stroms.png" at bounding box center [447, 232] width 543 height 22
click at [279, 253] on link "Custom Properties Septic View.png" at bounding box center [447, 254] width 543 height 22
click at [234, 274] on link "Custom Properties View.png" at bounding box center [447, 276] width 543 height 22
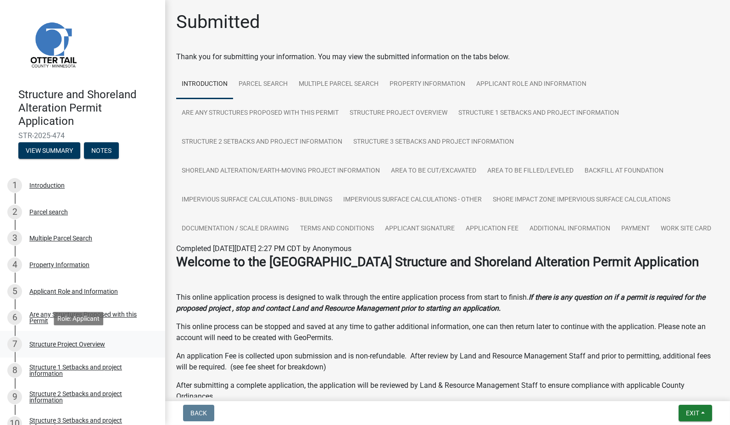
click at [71, 342] on div "Structure Project Overview" at bounding box center [67, 344] width 76 height 6
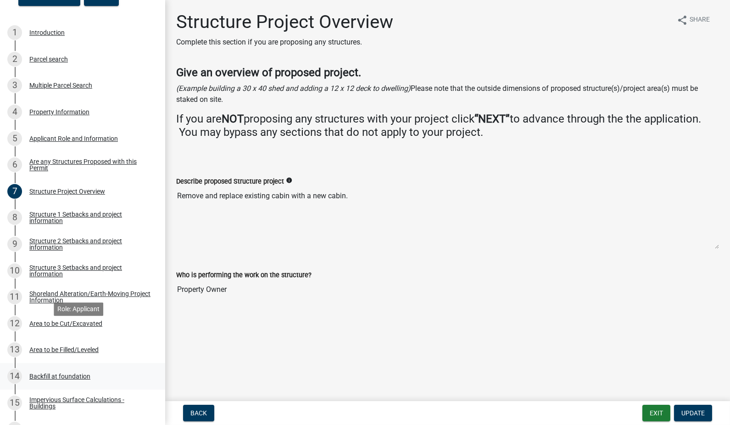
scroll to position [306, 0]
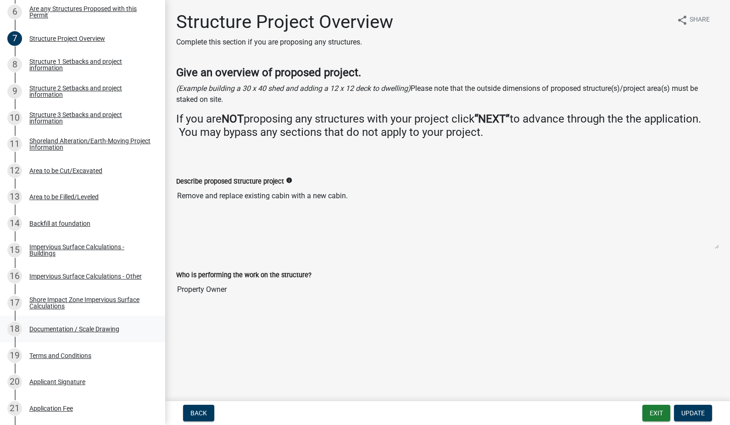
click at [80, 330] on div "Documentation / Scale Drawing" at bounding box center [74, 329] width 90 height 6
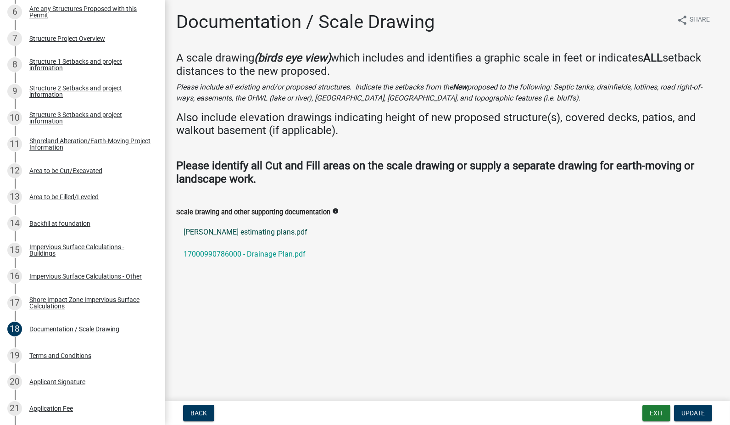
click at [228, 230] on link "Noll estimating plans.pdf" at bounding box center [447, 232] width 543 height 22
click at [208, 253] on link "17000990786000 - Drainage Plan.pdf" at bounding box center [447, 254] width 543 height 22
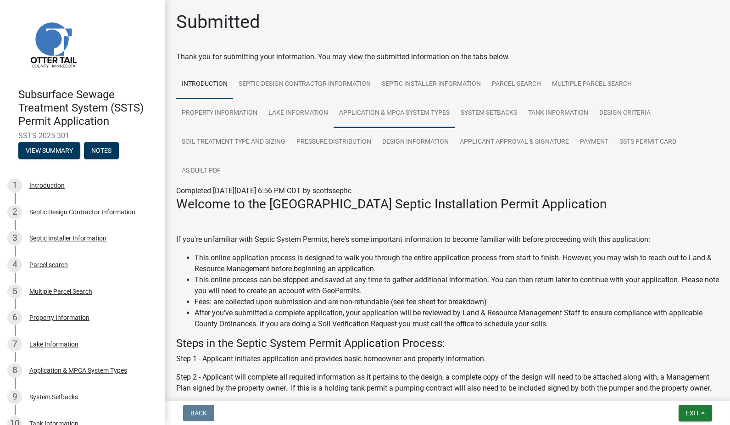
click at [407, 111] on link "Application & MPCA System Types" at bounding box center [395, 113] width 122 height 29
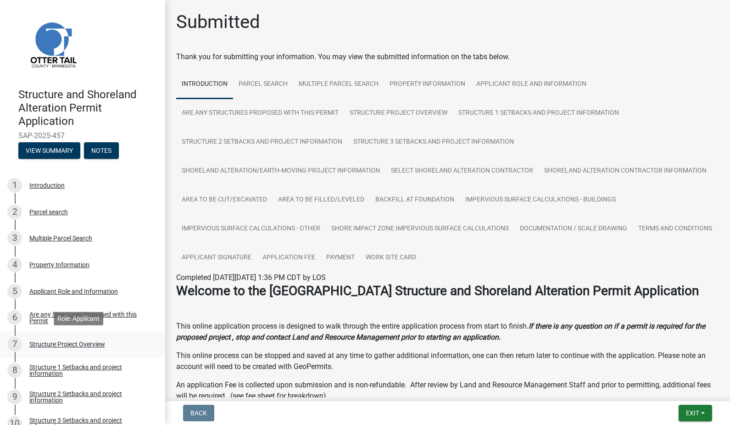
click at [46, 343] on div "Structure Project Overview" at bounding box center [67, 344] width 76 height 6
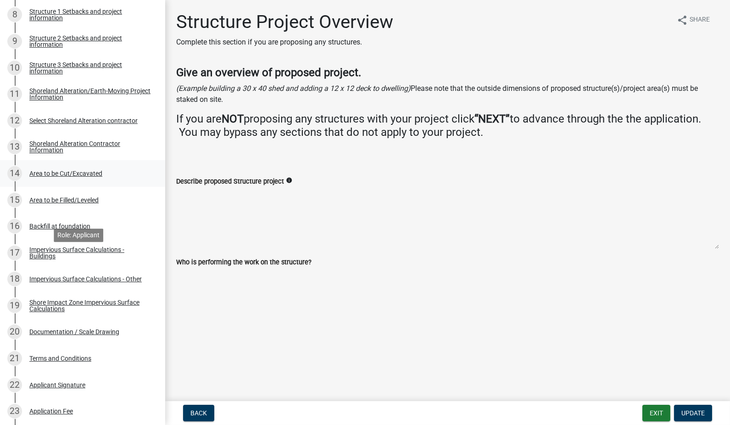
scroll to position [459, 0]
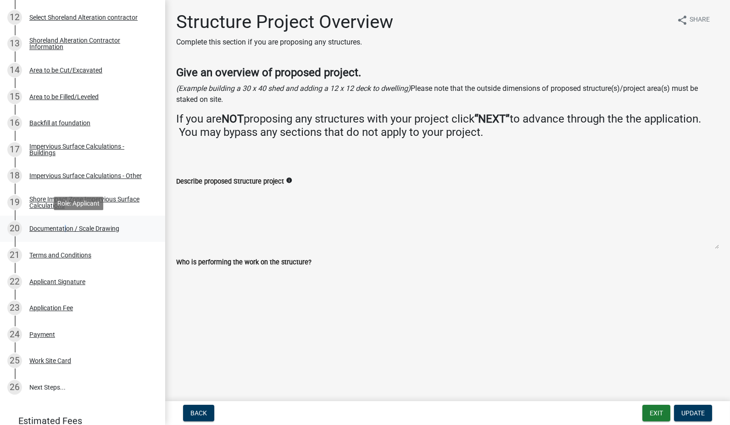
click at [63, 230] on div "Documentation / Scale Drawing" at bounding box center [74, 228] width 90 height 6
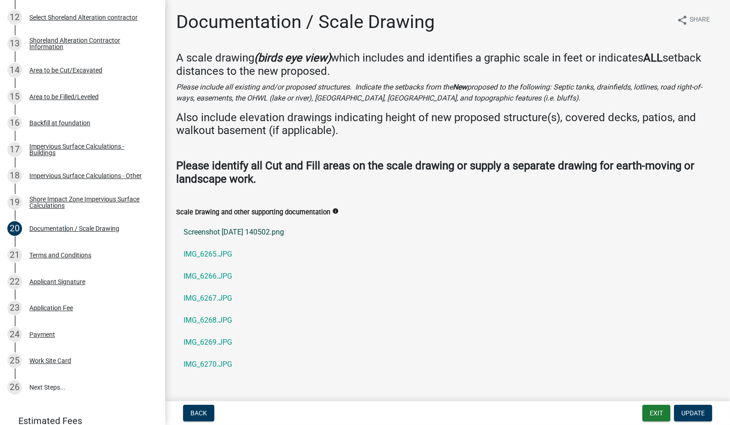
click at [219, 232] on link "Screenshot [DATE] 140502.png" at bounding box center [447, 232] width 543 height 22
click at [226, 256] on link "IMG_6265.JPG" at bounding box center [447, 254] width 543 height 22
click at [214, 274] on link "IMG_6266.JPG" at bounding box center [447, 276] width 543 height 22
click at [210, 296] on link "IMG_6267.JPG" at bounding box center [447, 298] width 543 height 22
click at [217, 336] on link "IMG_6269.JPG" at bounding box center [447, 342] width 543 height 22
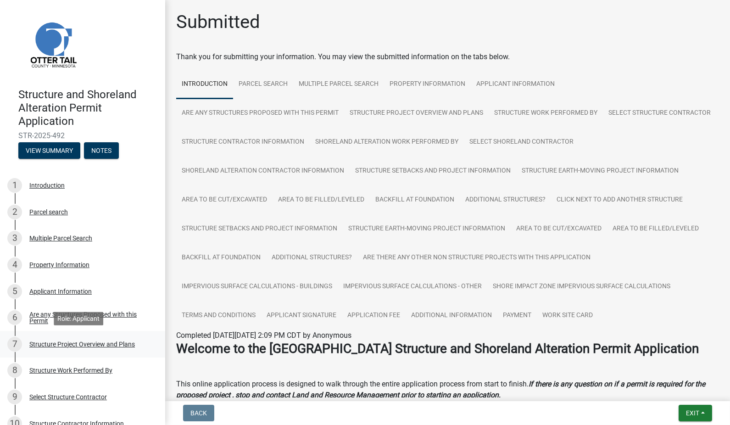
click at [70, 343] on div "Structure Project Overview and Plans" at bounding box center [82, 344] width 106 height 6
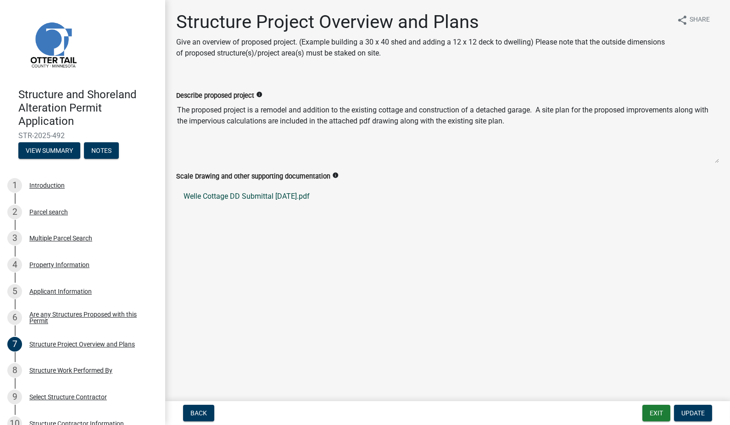
click at [271, 193] on link "Welle Cottage DD Submittal 5Jan25.pdf" at bounding box center [447, 196] width 543 height 22
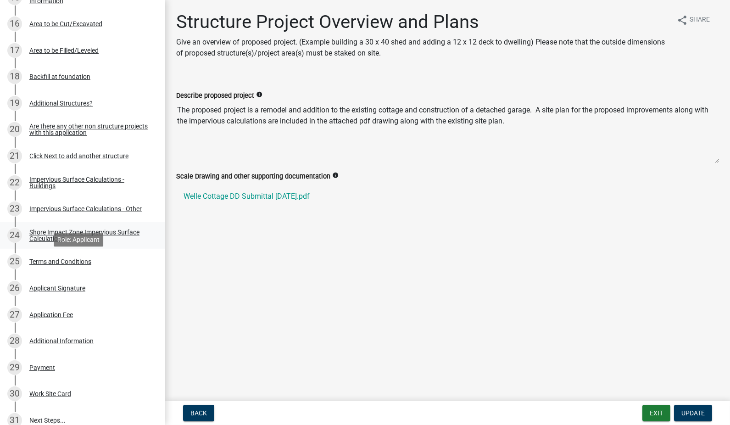
scroll to position [561, 0]
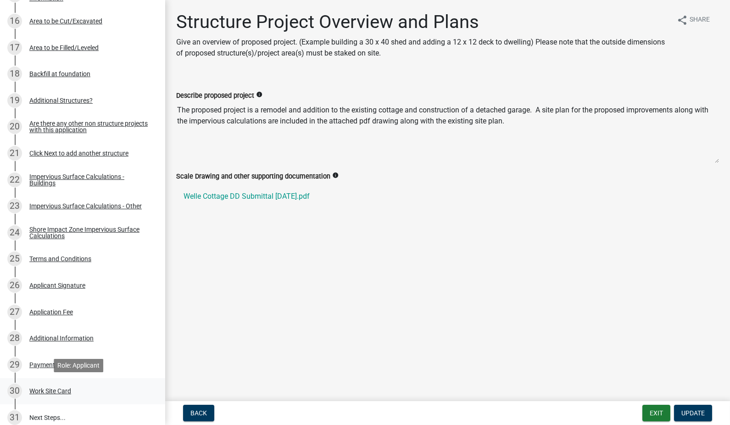
click at [49, 391] on div "Work Site Card" at bounding box center [50, 391] width 42 height 6
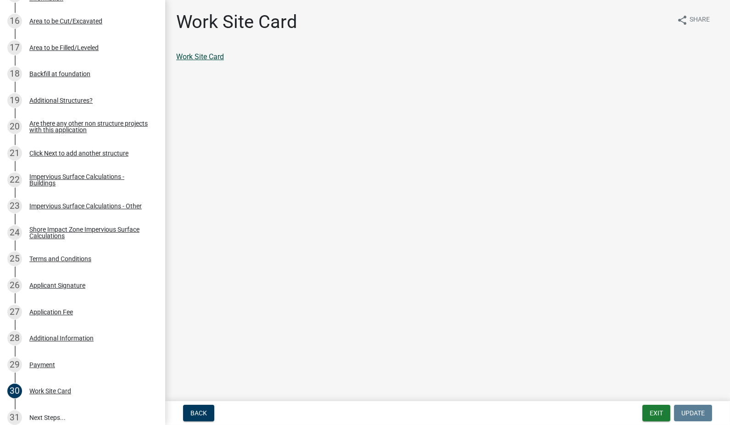
click at [221, 56] on link "Work Site Card" at bounding box center [200, 56] width 48 height 9
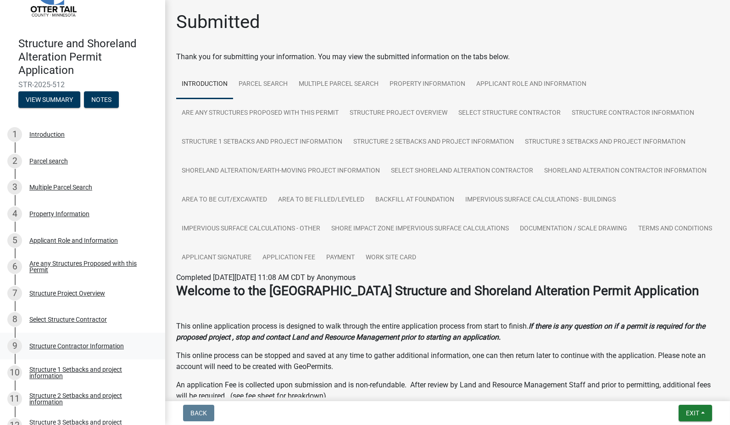
scroll to position [102, 0]
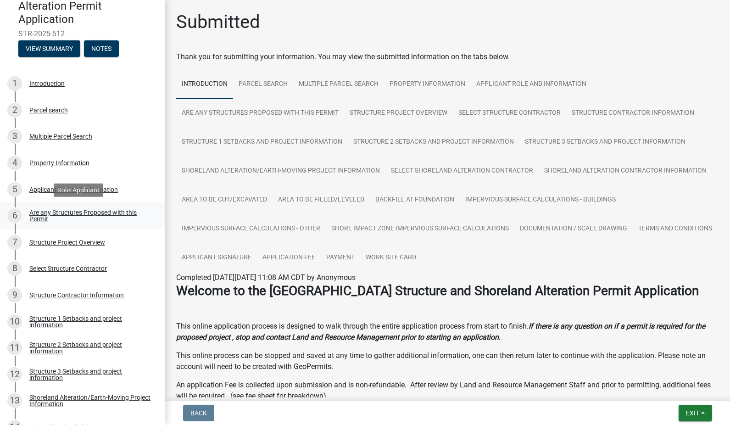
click at [111, 213] on div "Are any Structures Proposed with this Permit" at bounding box center [89, 215] width 121 height 13
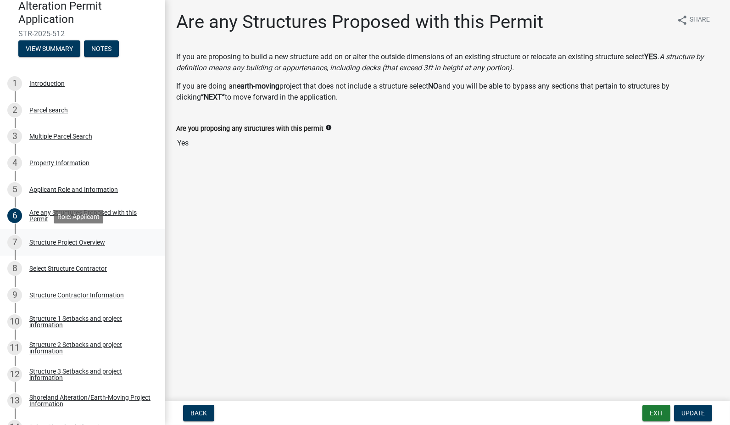
click at [90, 243] on div "Structure Project Overview" at bounding box center [67, 242] width 76 height 6
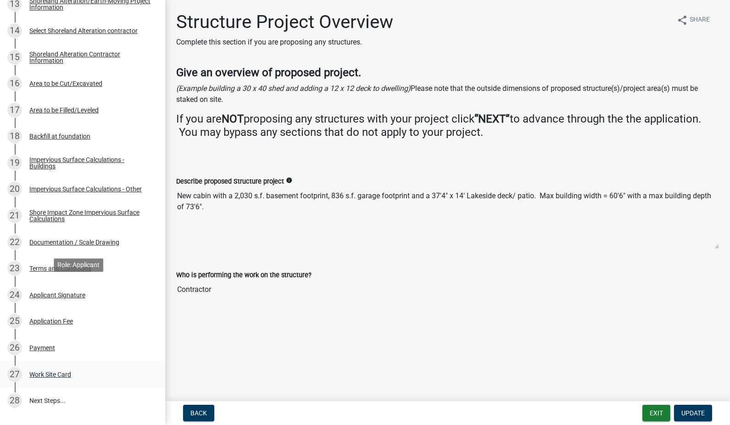
scroll to position [510, 0]
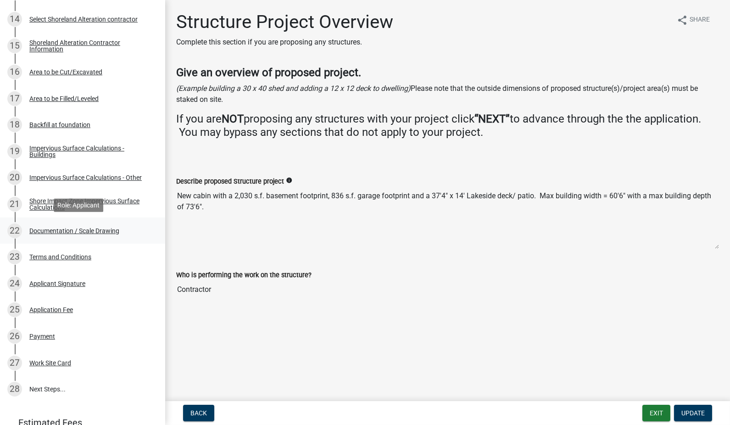
click at [99, 230] on div "Documentation / Scale Drawing" at bounding box center [74, 231] width 90 height 6
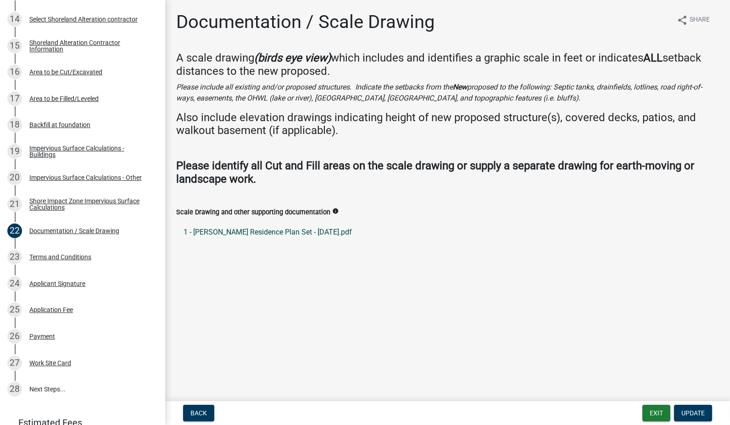
click at [292, 232] on link "1 - Stroh Residence Plan Set - 8.6.25.pdf" at bounding box center [447, 232] width 543 height 22
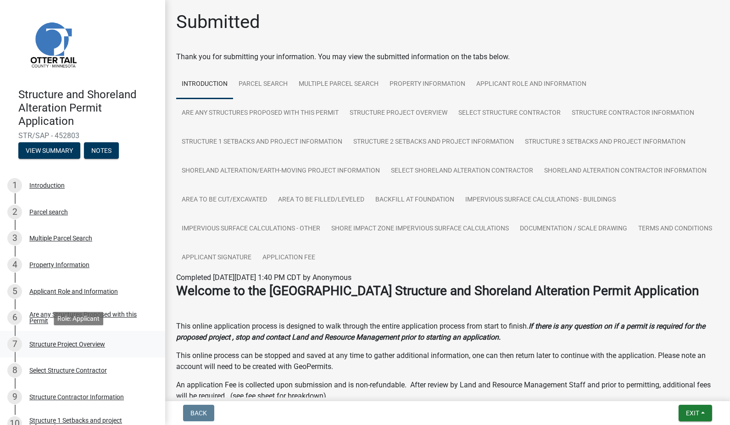
click at [95, 343] on div "Structure Project Overview" at bounding box center [67, 344] width 76 height 6
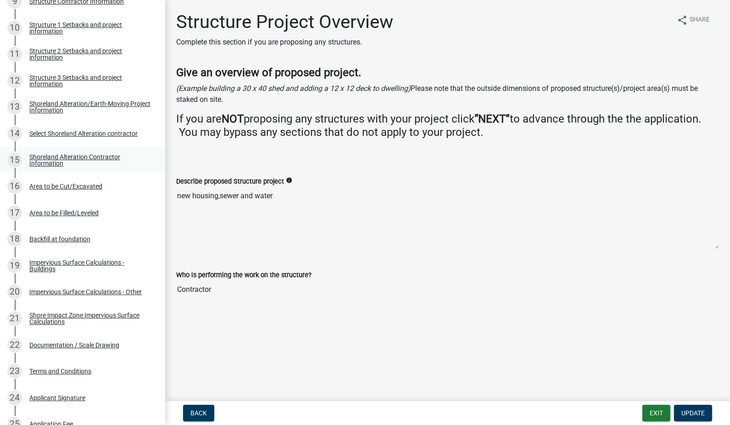
scroll to position [408, 0]
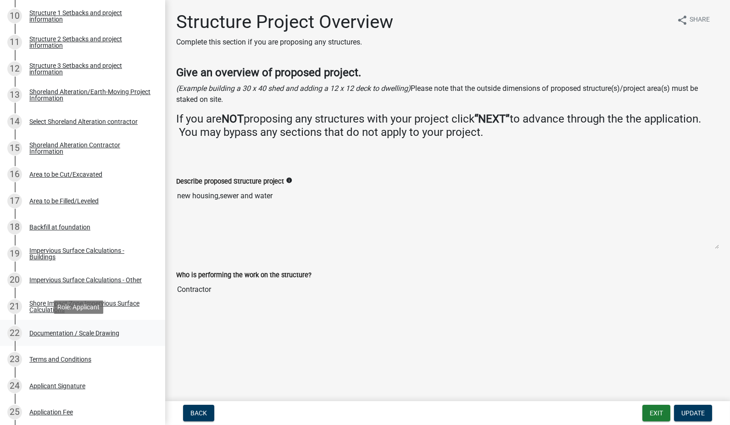
click at [95, 332] on div "Documentation / Scale Drawing" at bounding box center [74, 333] width 90 height 6
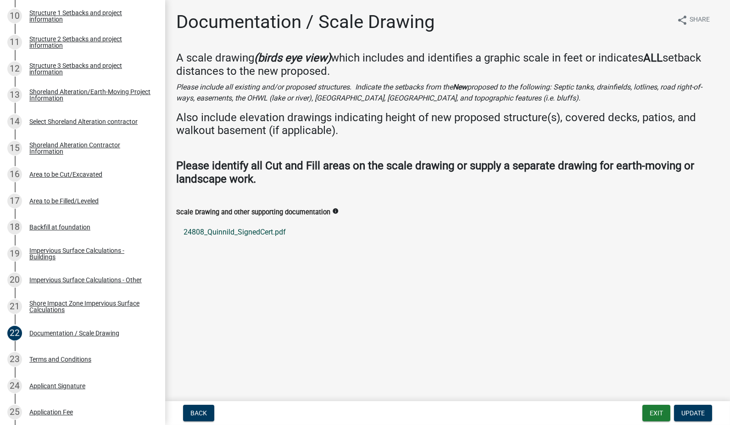
click at [257, 232] on link "24808_Quinnild_SignedCert.pdf" at bounding box center [447, 232] width 543 height 22
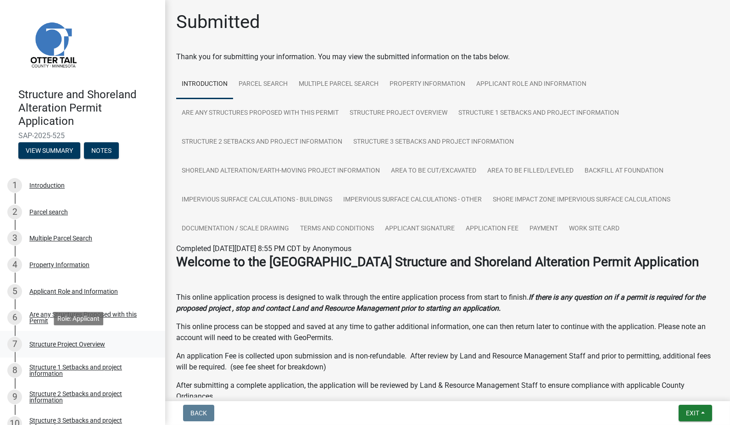
click at [84, 343] on div "Structure Project Overview" at bounding box center [67, 344] width 76 height 6
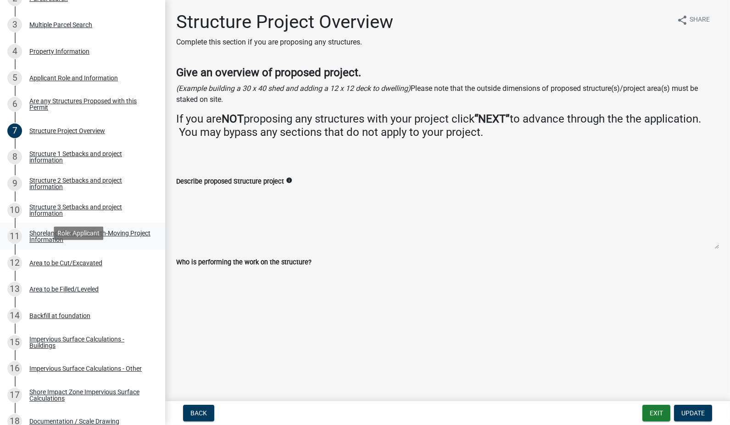
scroll to position [306, 0]
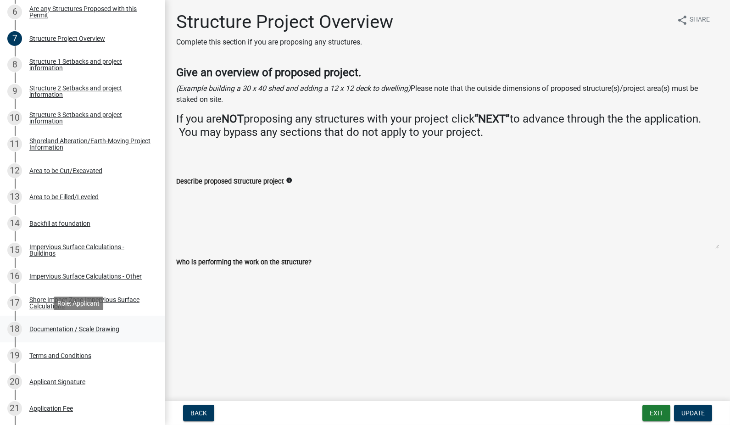
click at [90, 328] on div "Documentation / Scale Drawing" at bounding box center [74, 329] width 90 height 6
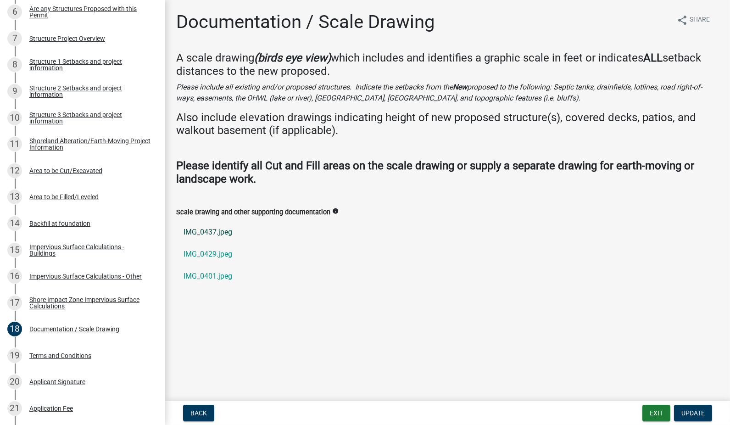
click at [212, 229] on link "IMG_0437.jpeg" at bounding box center [447, 232] width 543 height 22
click at [207, 252] on link "IMG_0429.jpeg" at bounding box center [447, 254] width 543 height 22
click at [210, 275] on link "IMG_0401.jpeg" at bounding box center [447, 276] width 543 height 22
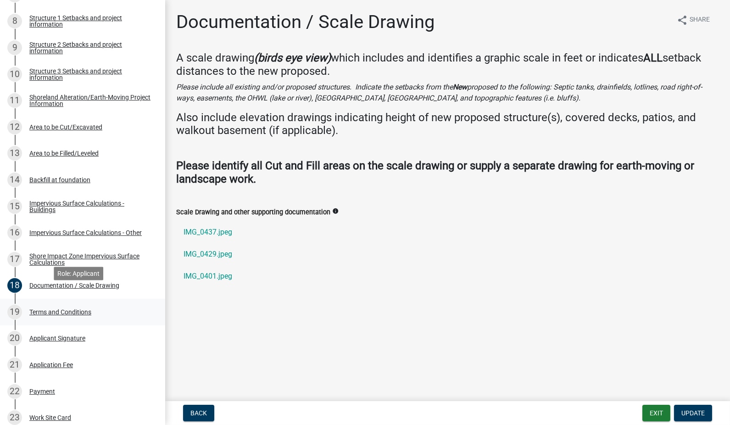
scroll to position [408, 0]
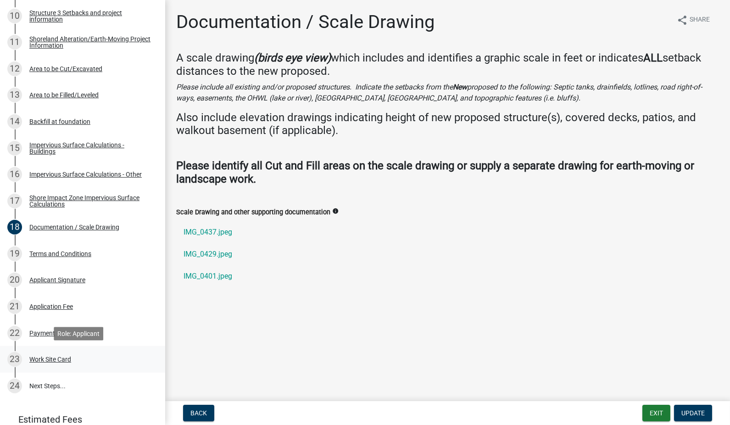
click at [64, 357] on div "Work Site Card" at bounding box center [50, 359] width 42 height 6
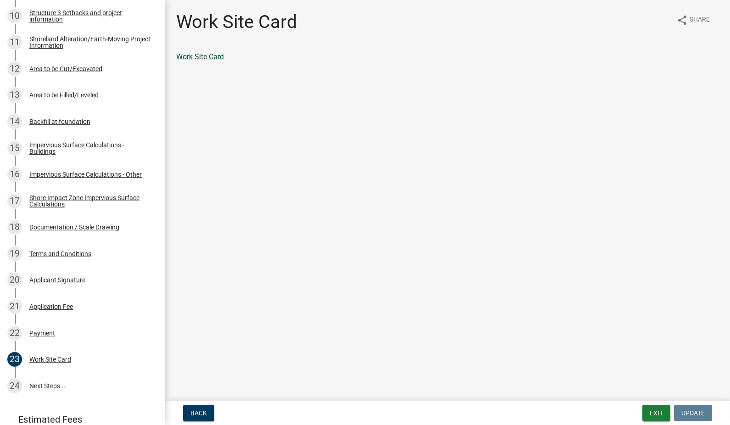
click at [214, 56] on link "Work Site Card" at bounding box center [200, 56] width 48 height 9
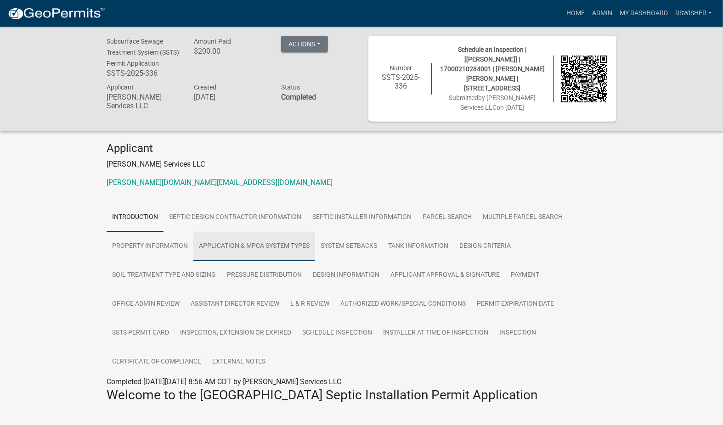
click at [296, 234] on link "Application & MPCA System Types" at bounding box center [254, 246] width 122 height 29
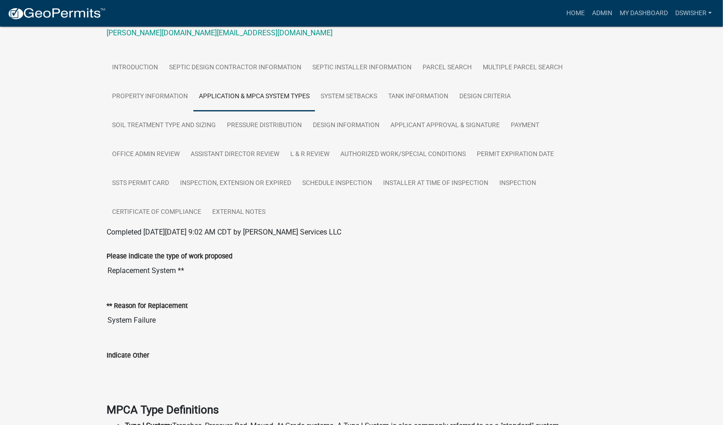
scroll to position [153, 0]
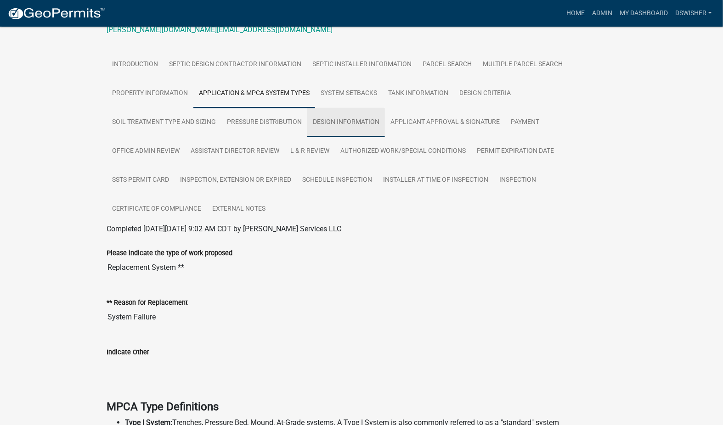
click at [364, 115] on link "Design Information" at bounding box center [346, 122] width 78 height 29
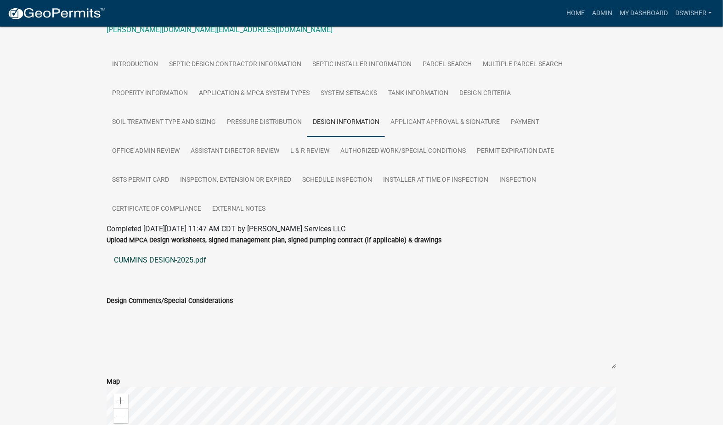
click at [145, 254] on link "CUMMINS DESIGN-2025.pdf" at bounding box center [362, 260] width 510 height 22
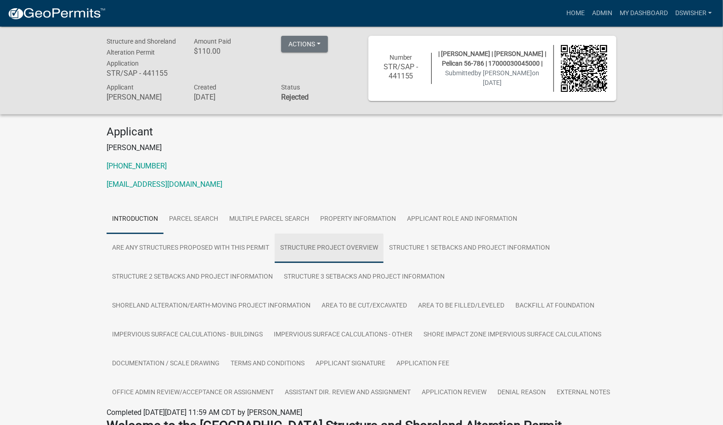
click at [315, 249] on link "Structure Project Overview" at bounding box center [329, 248] width 109 height 29
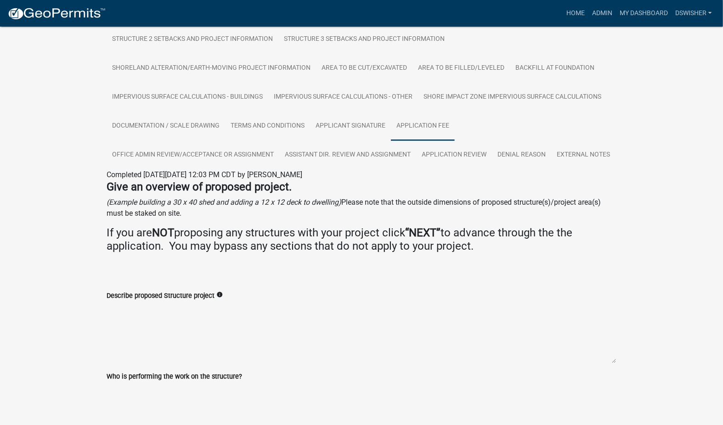
scroll to position [219, 0]
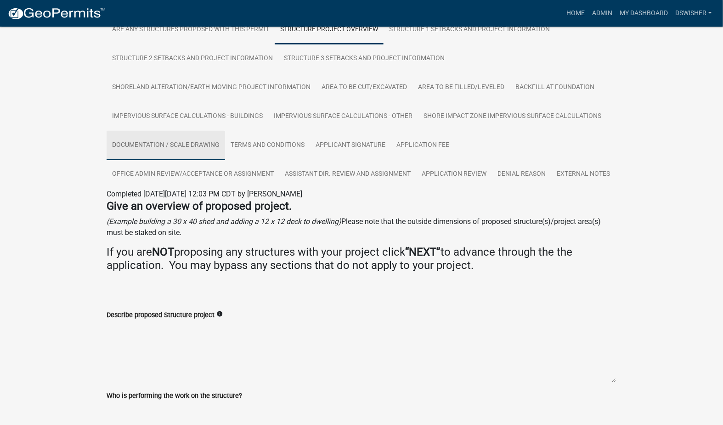
click at [155, 140] on link "Documentation / Scale Drawing" at bounding box center [166, 145] width 118 height 29
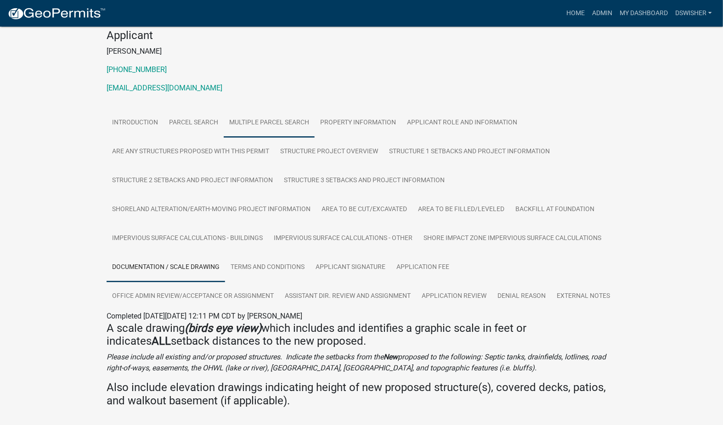
scroll to position [0, 0]
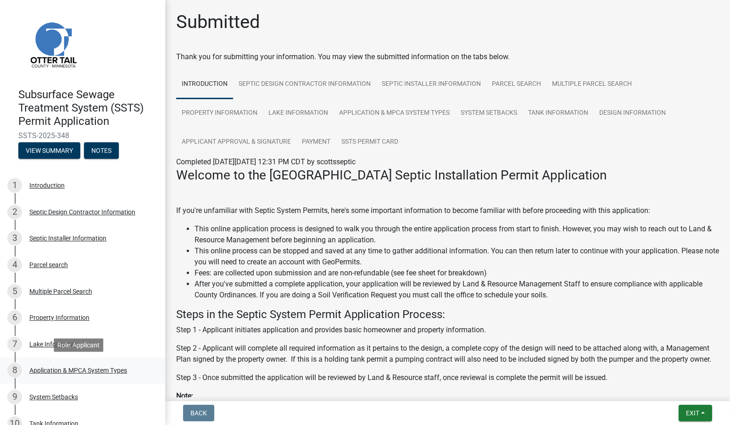
click at [69, 367] on div "Application & MPCA System Types" at bounding box center [78, 370] width 98 height 6
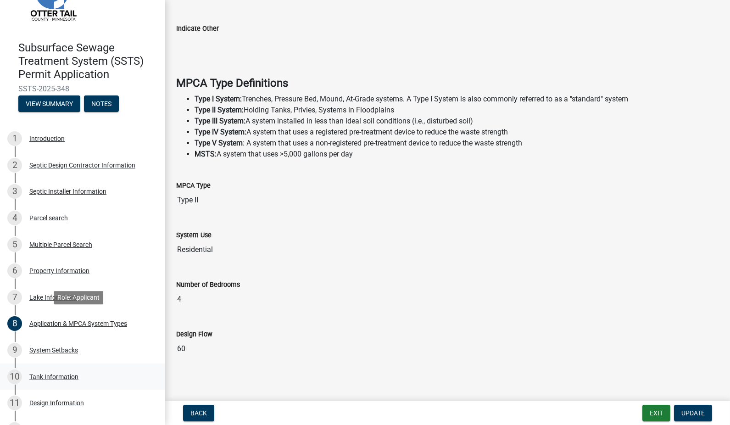
scroll to position [102, 0]
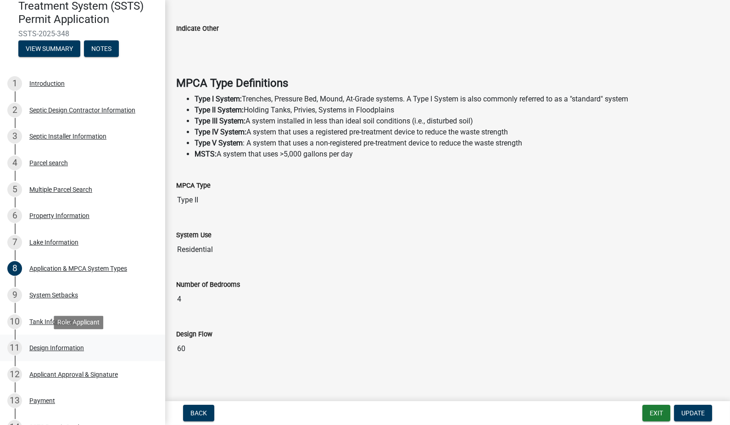
click at [70, 348] on div "Design Information" at bounding box center [56, 348] width 55 height 6
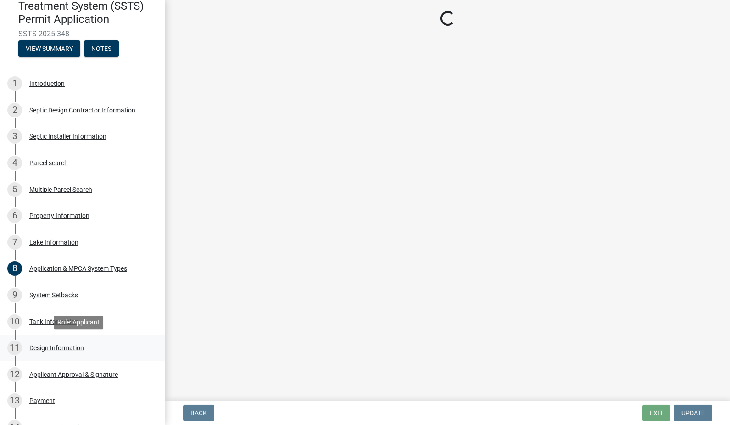
scroll to position [0, 0]
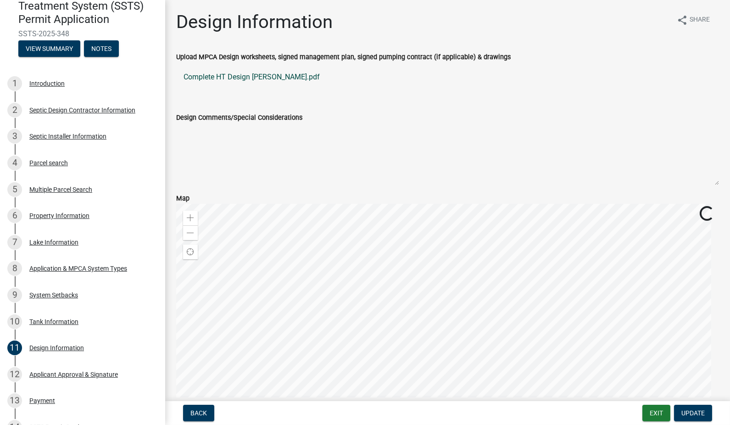
click at [269, 77] on link "Complete HT Design [PERSON_NAME].pdf" at bounding box center [447, 77] width 543 height 22
